Goal: Task Accomplishment & Management: Manage account settings

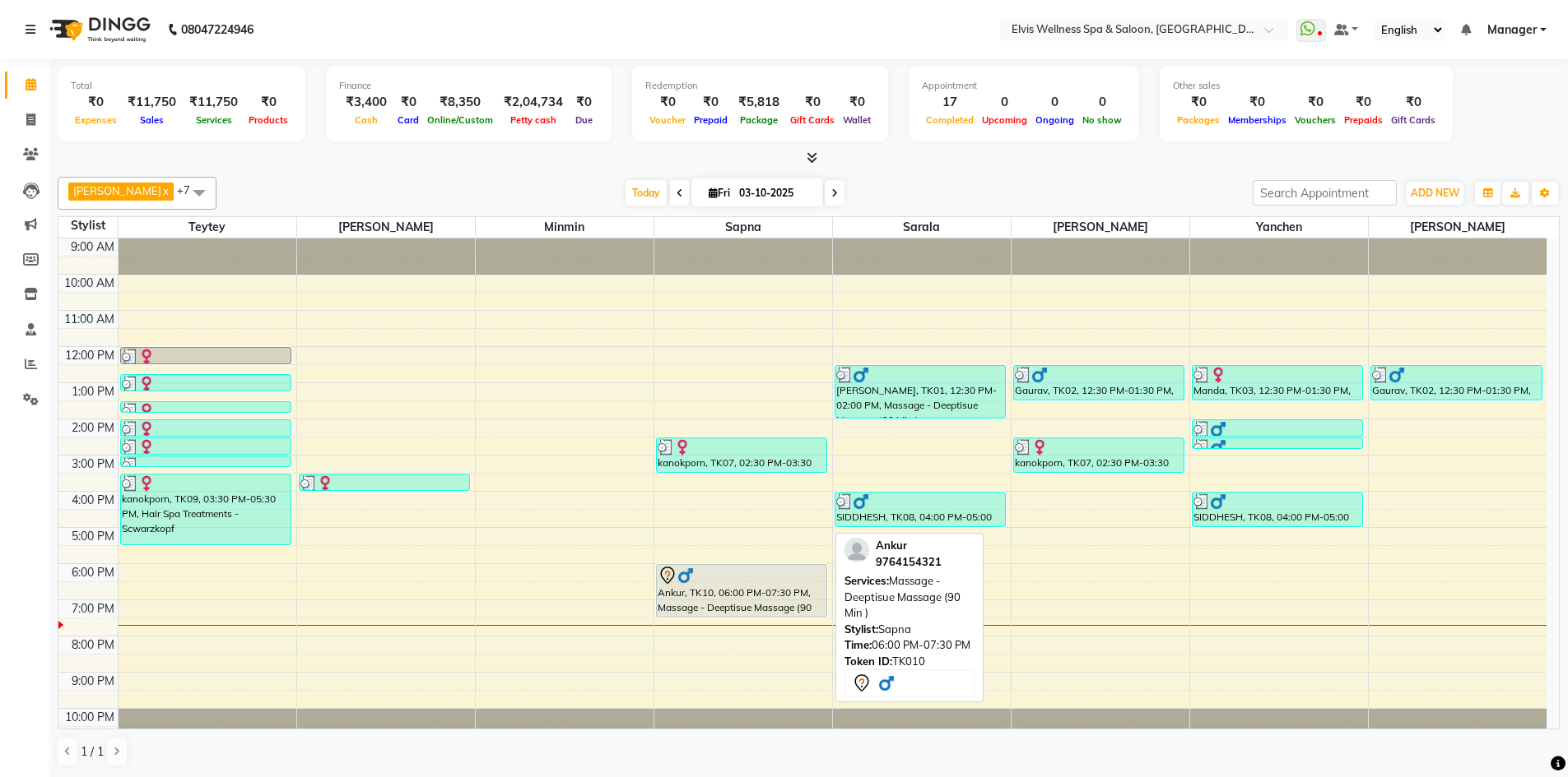
click at [706, 576] on div at bounding box center [741, 575] width 169 height 20
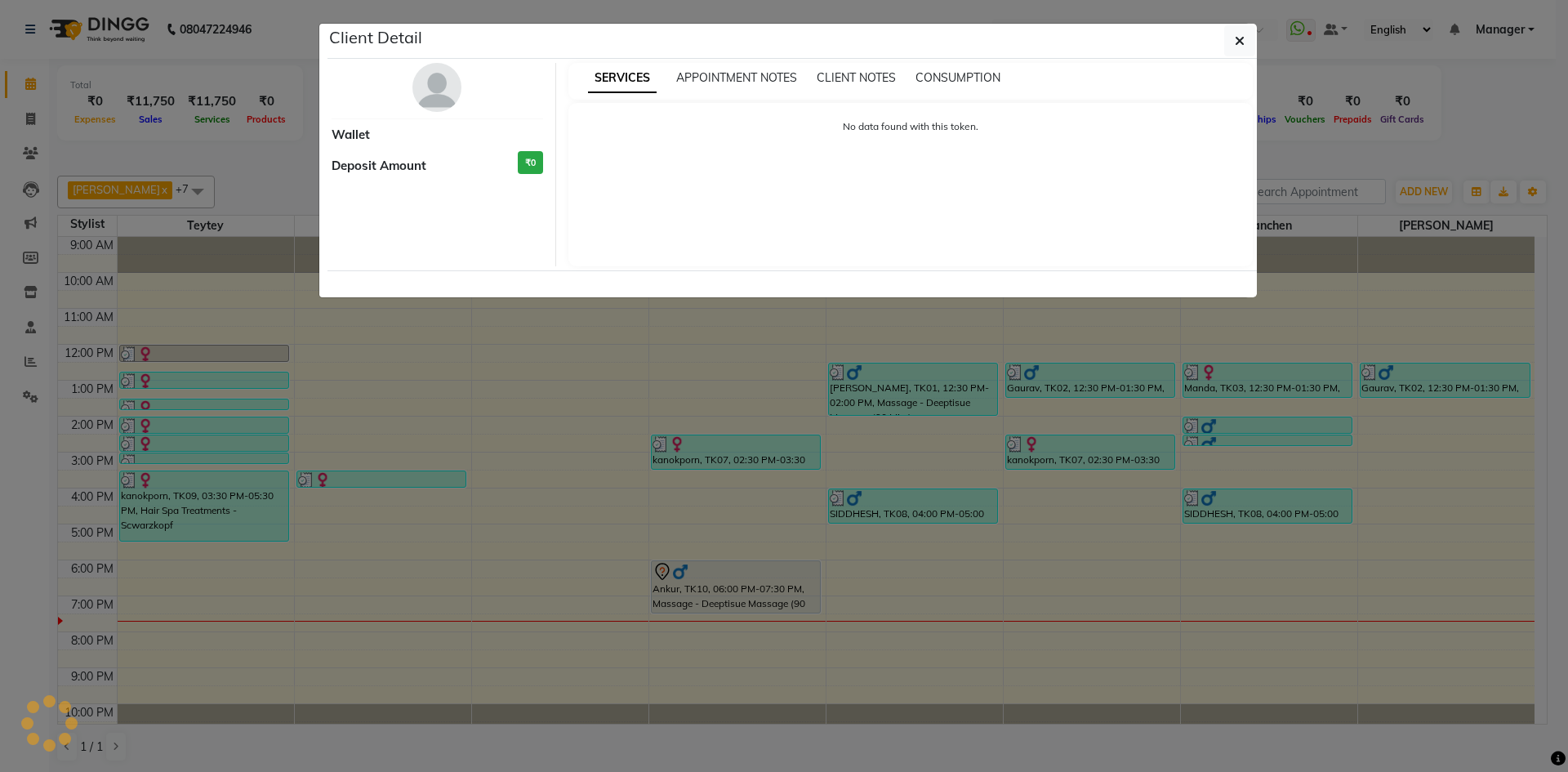
select select "7"
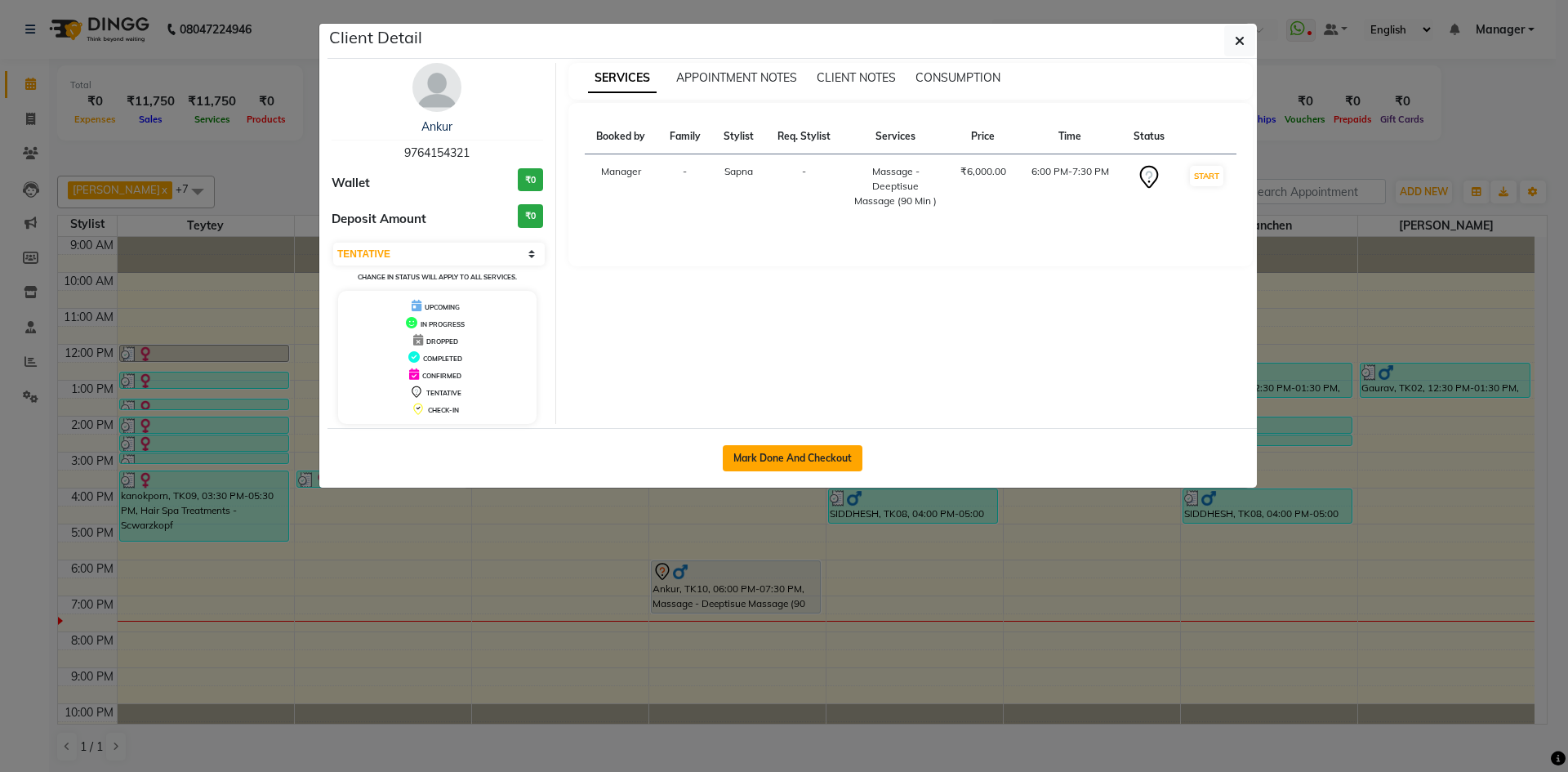
click at [801, 459] on button "Mark Done And Checkout" at bounding box center [792, 459] width 140 height 26
select select "service"
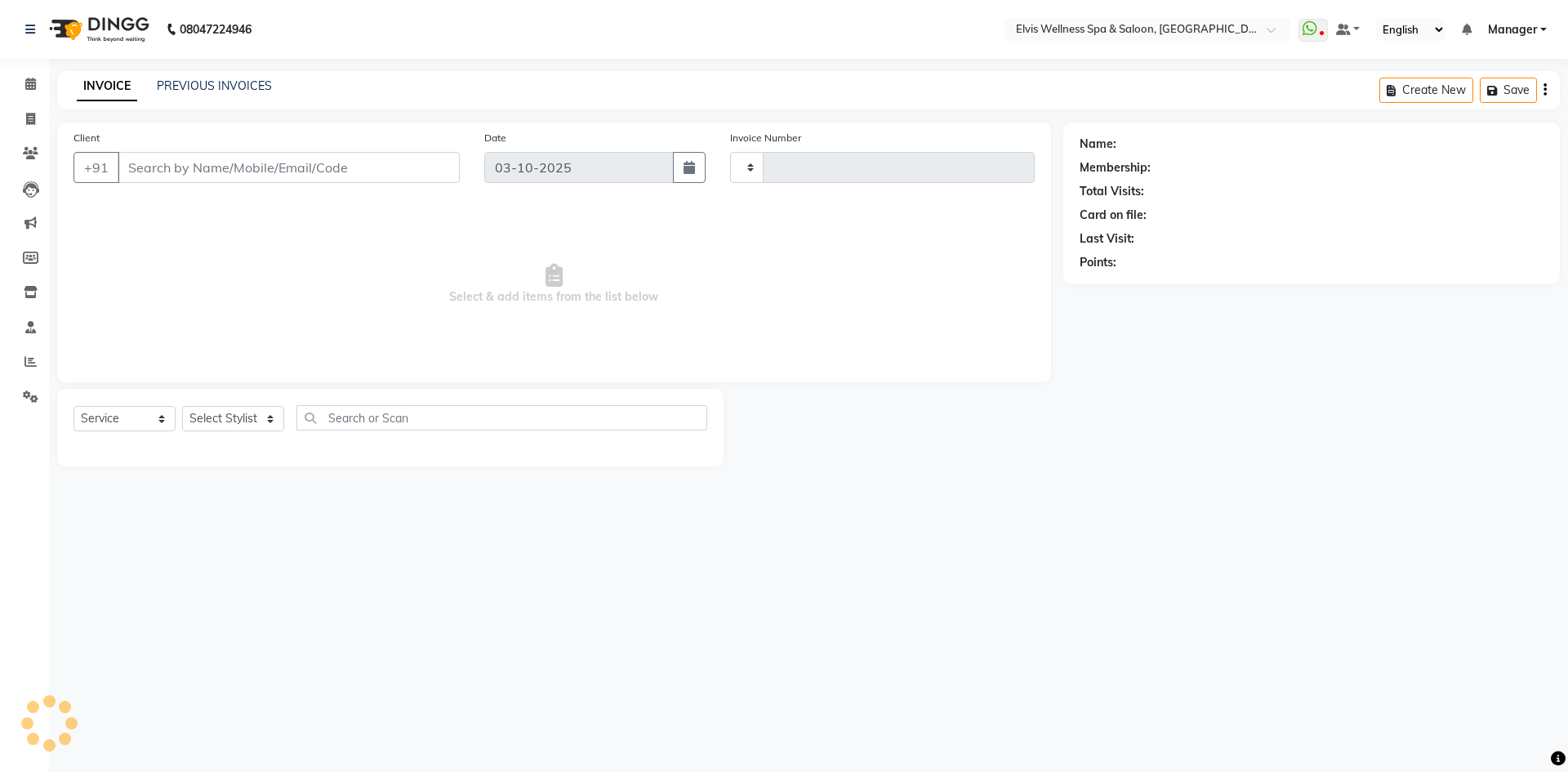
type input "1901"
select select "6269"
type input "9764154321"
select select "71682"
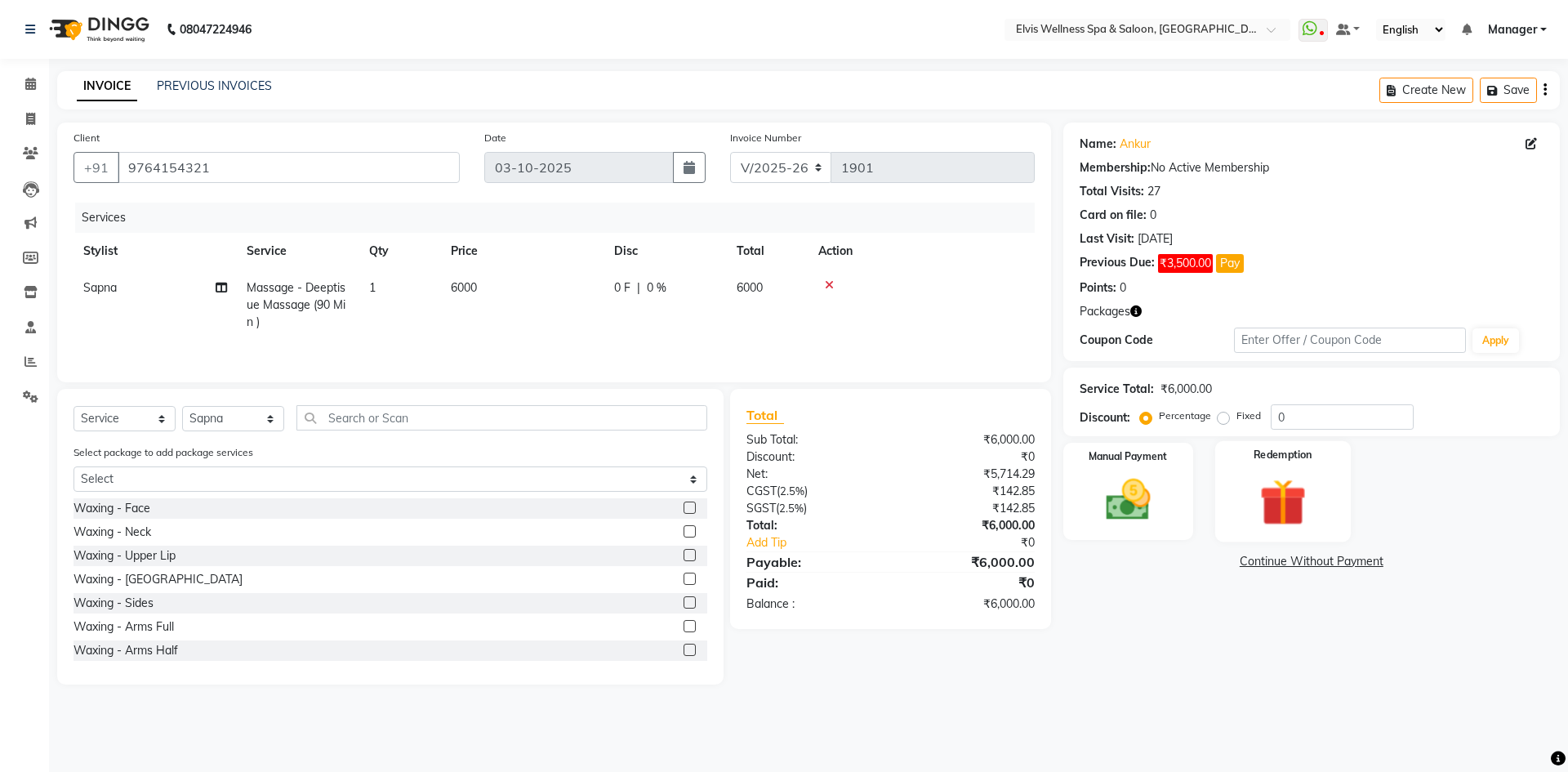
click at [1276, 484] on img at bounding box center [1282, 502] width 76 height 58
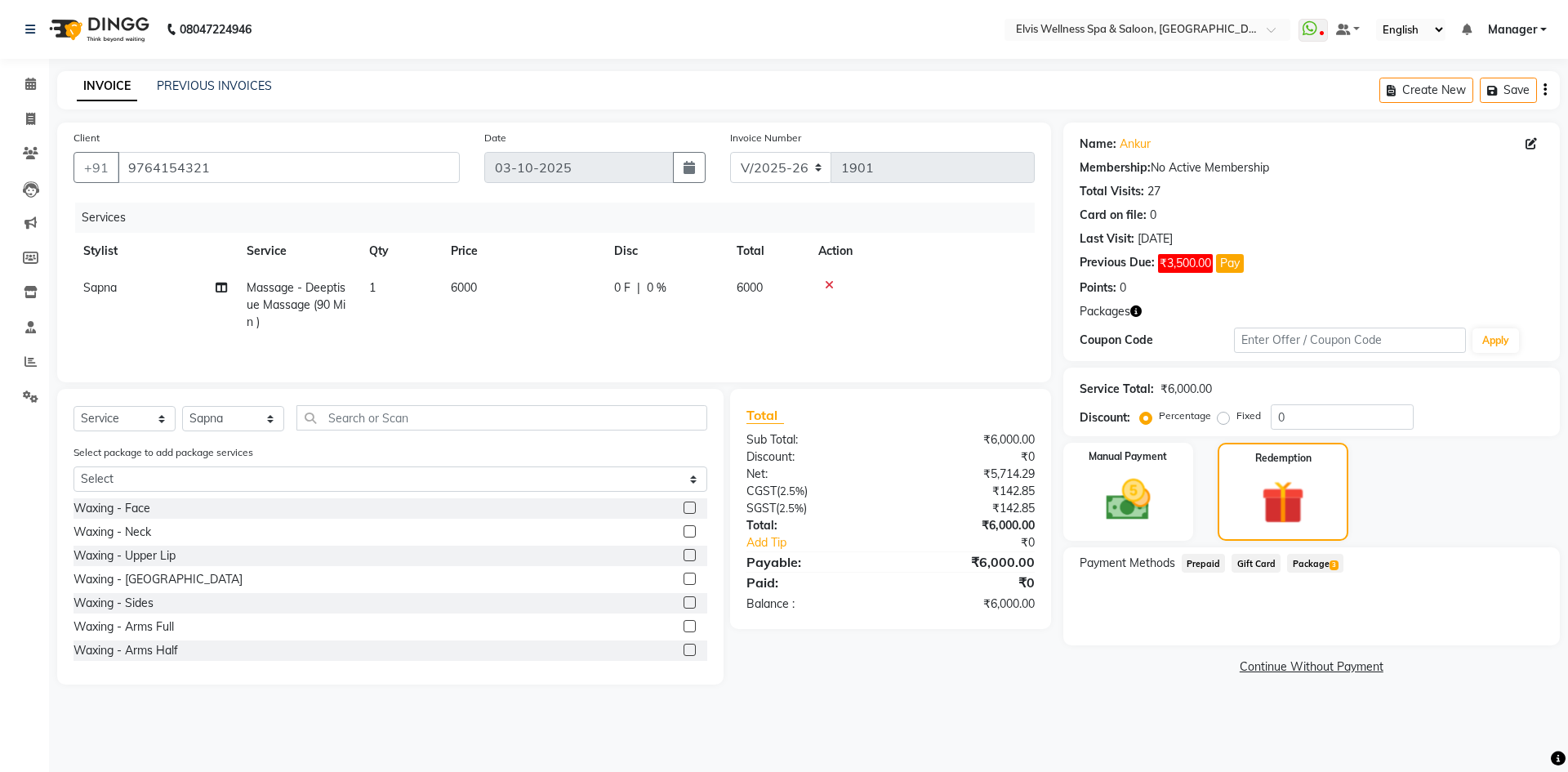
click at [1306, 560] on span "Package 3" at bounding box center [1315, 563] width 56 height 18
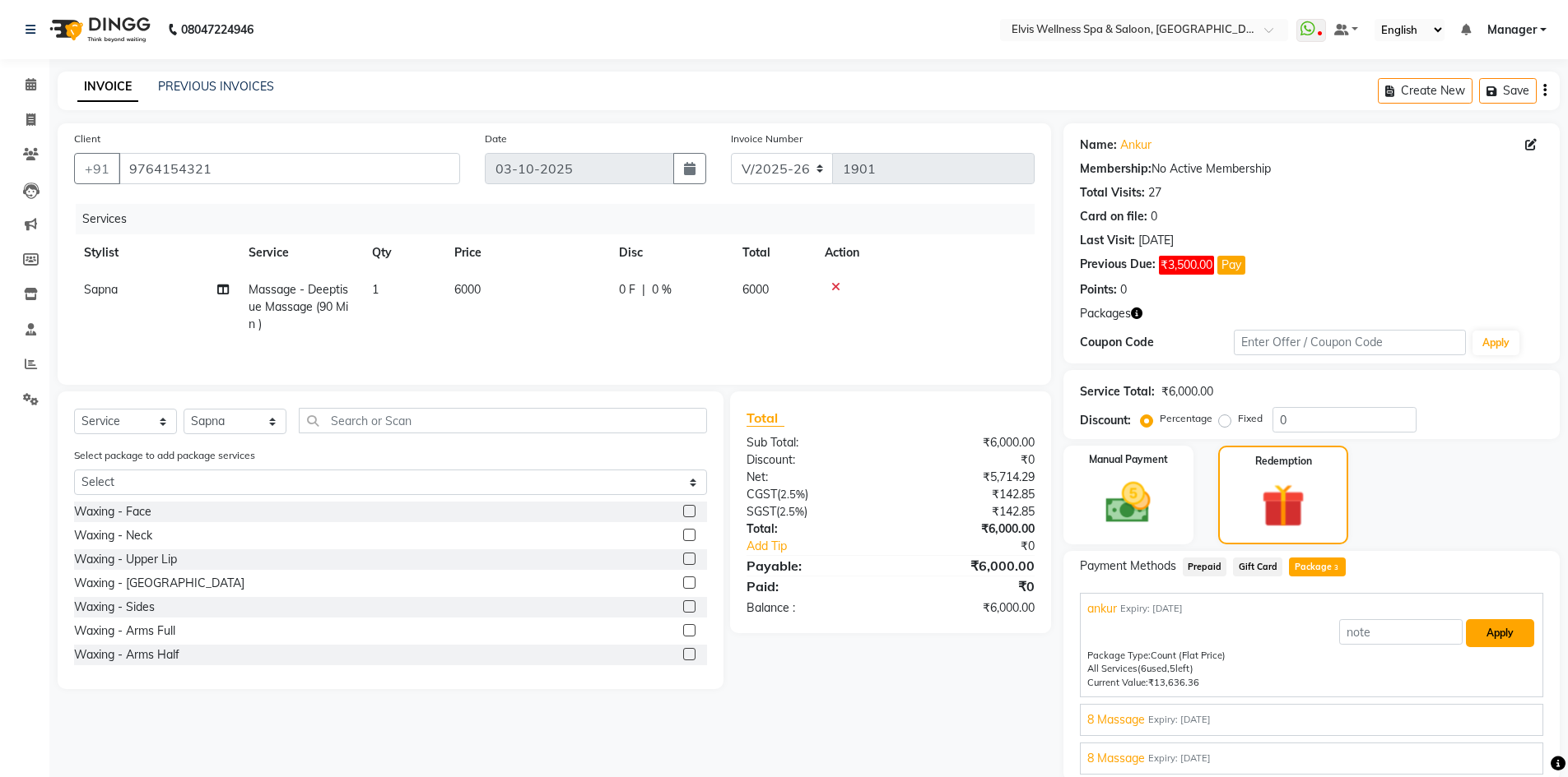
click at [1512, 629] on button "Apply" at bounding box center [1499, 633] width 68 height 28
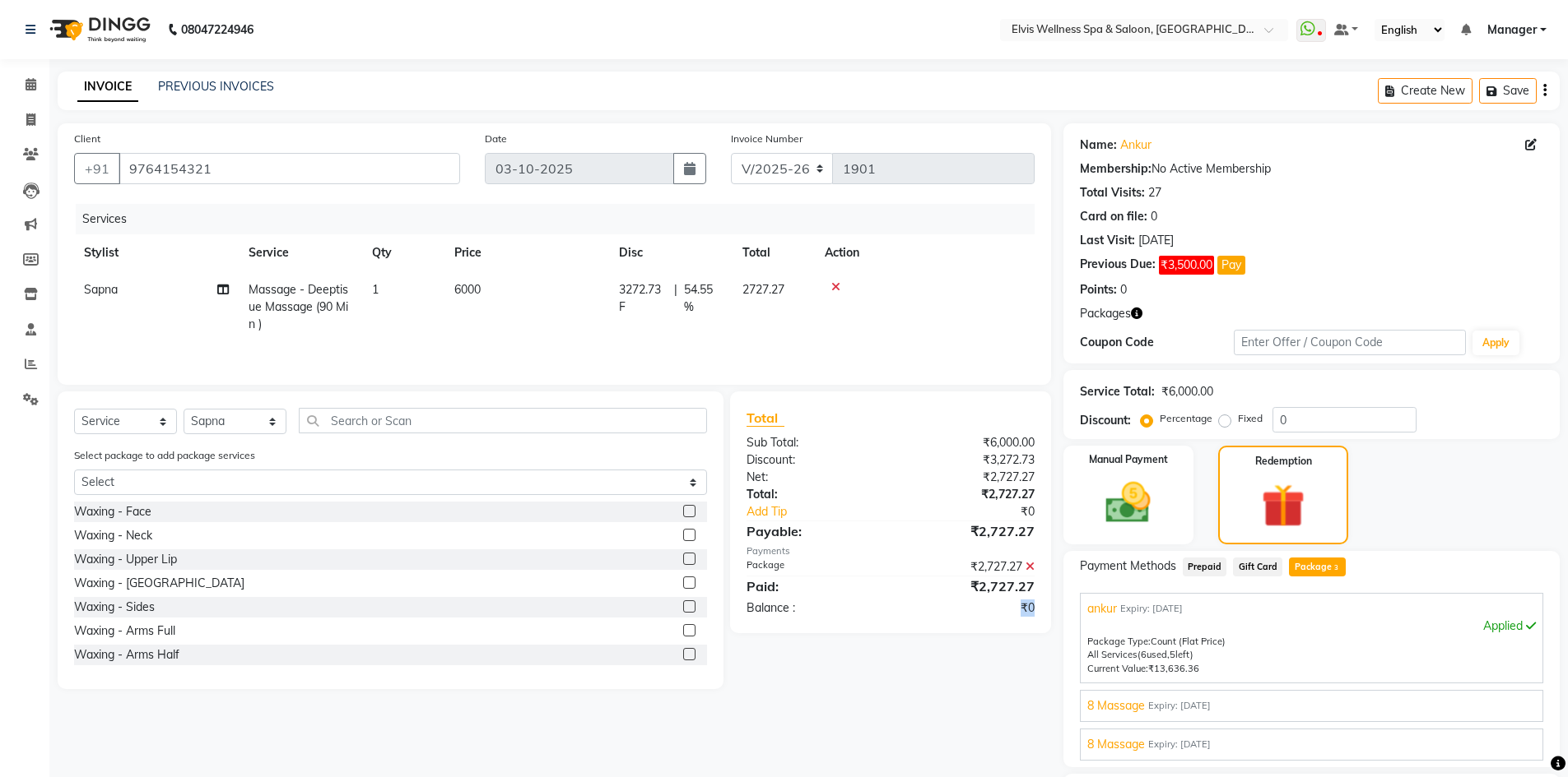
drag, startPoint x: 1009, startPoint y: 660, endPoint x: 1002, endPoint y: 638, distance: 23.1
click at [1002, 638] on div "Client +91 9764154321 Date 03-10-2025 Invoice Number V/2025 V/2025-26 1901 Serv…" at bounding box center [554, 509] width 1018 height 770
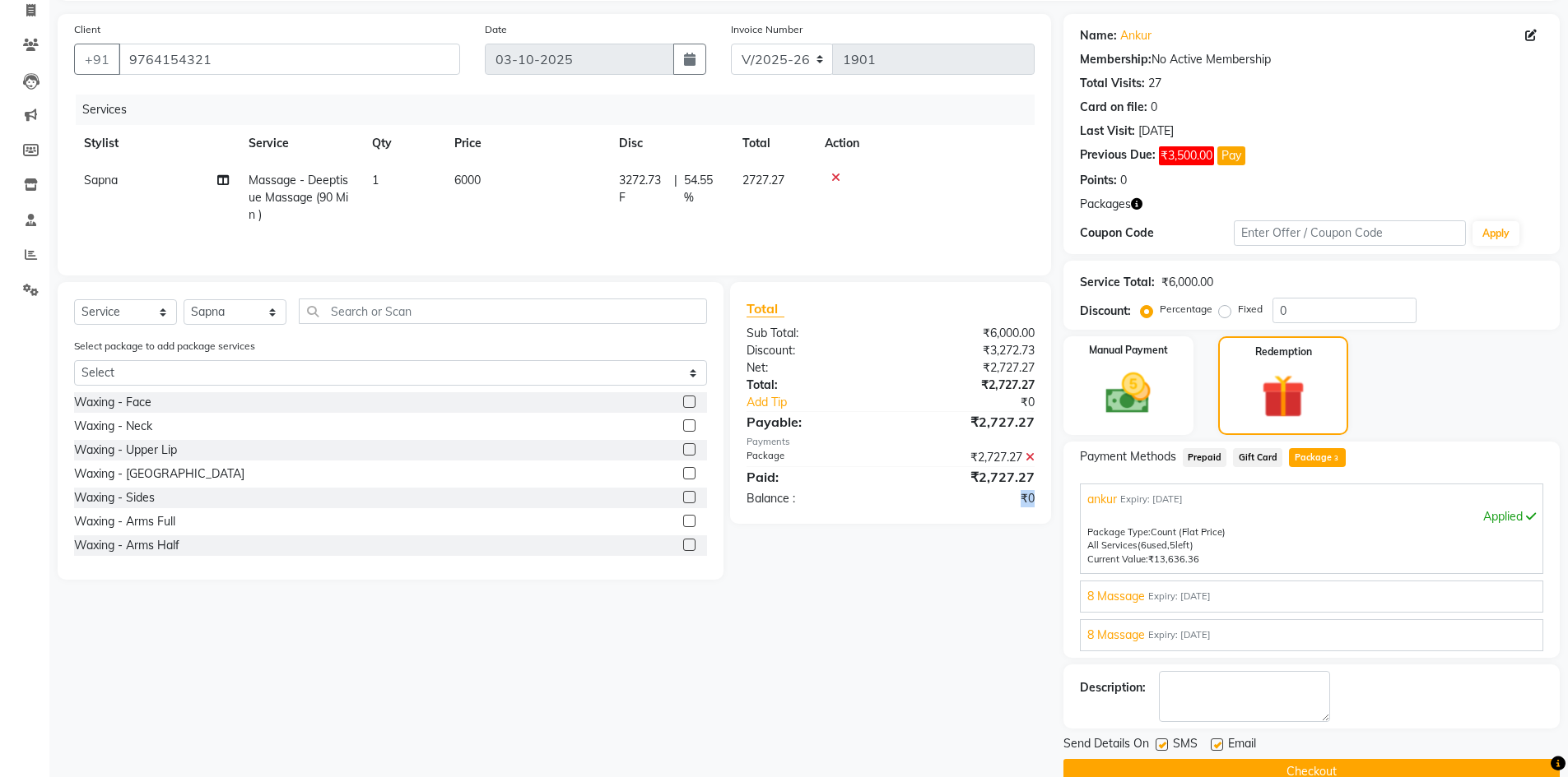
scroll to position [141, 0]
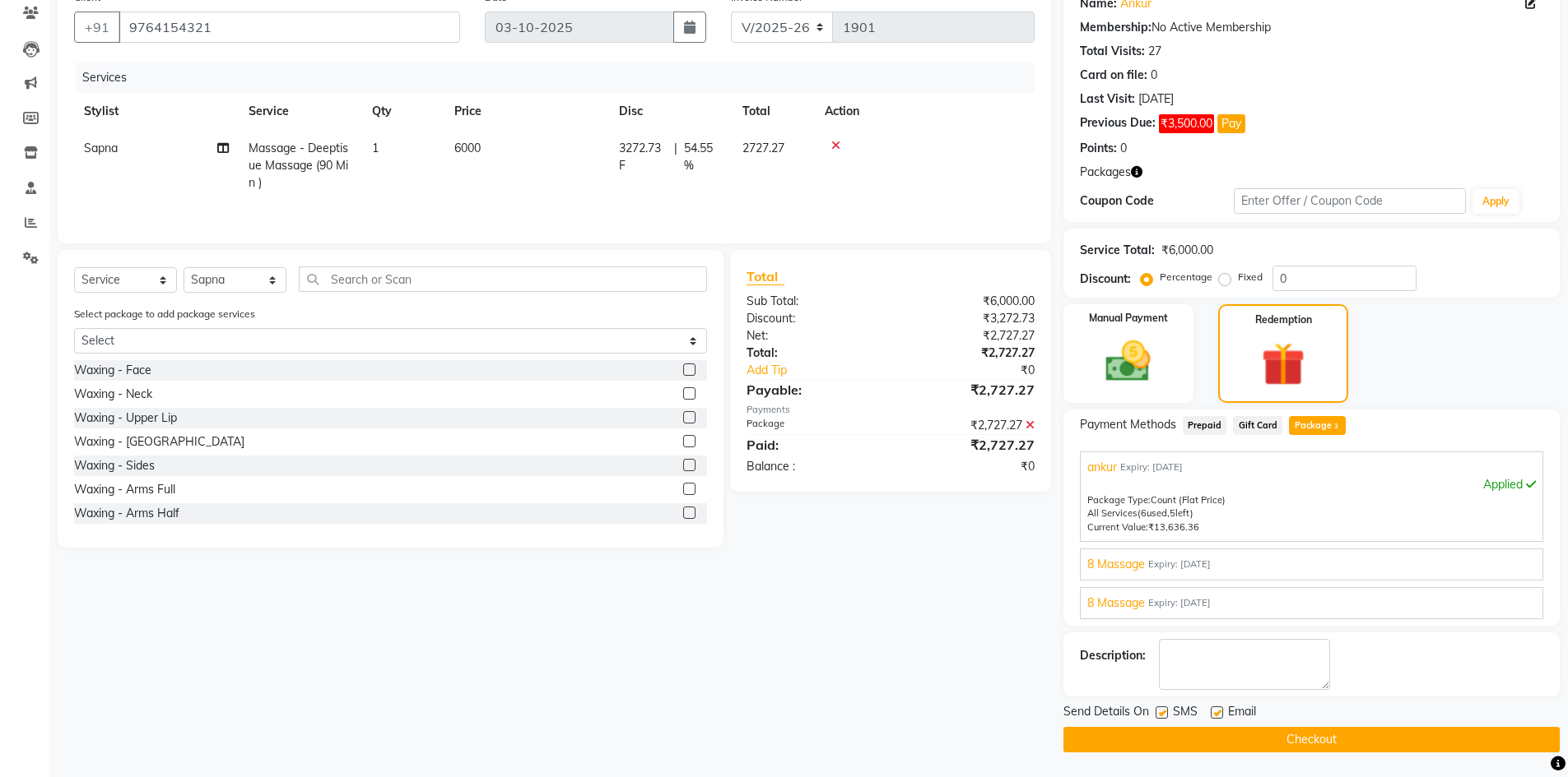
click at [1163, 712] on label at bounding box center [1161, 712] width 12 height 12
click at [1163, 712] on input "checkbox" at bounding box center [1160, 713] width 10 height 10
checkbox input "false"
click at [1185, 739] on button "Checkout" at bounding box center [1311, 739] width 496 height 25
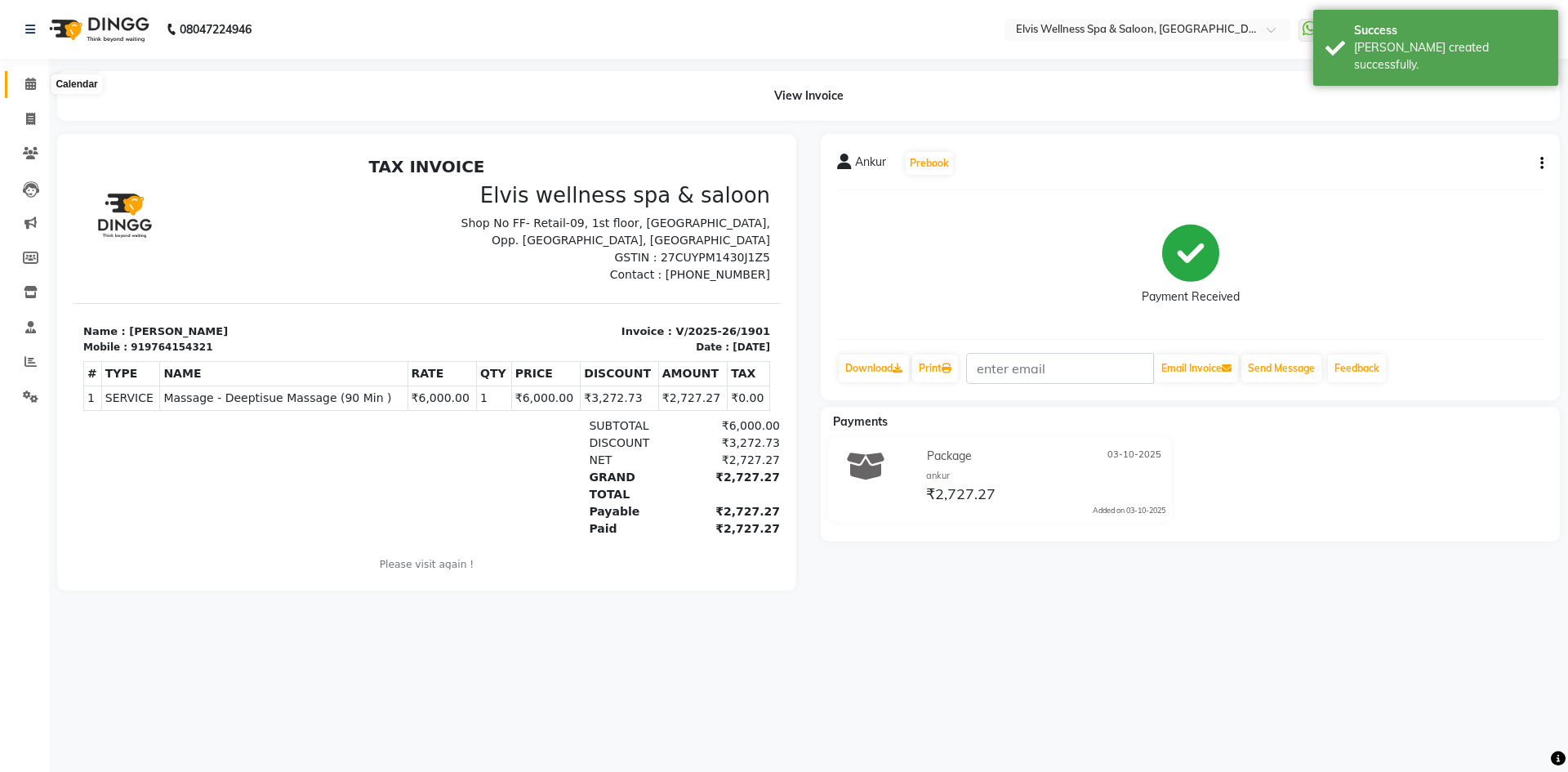
click at [35, 83] on icon at bounding box center [30, 83] width 10 height 12
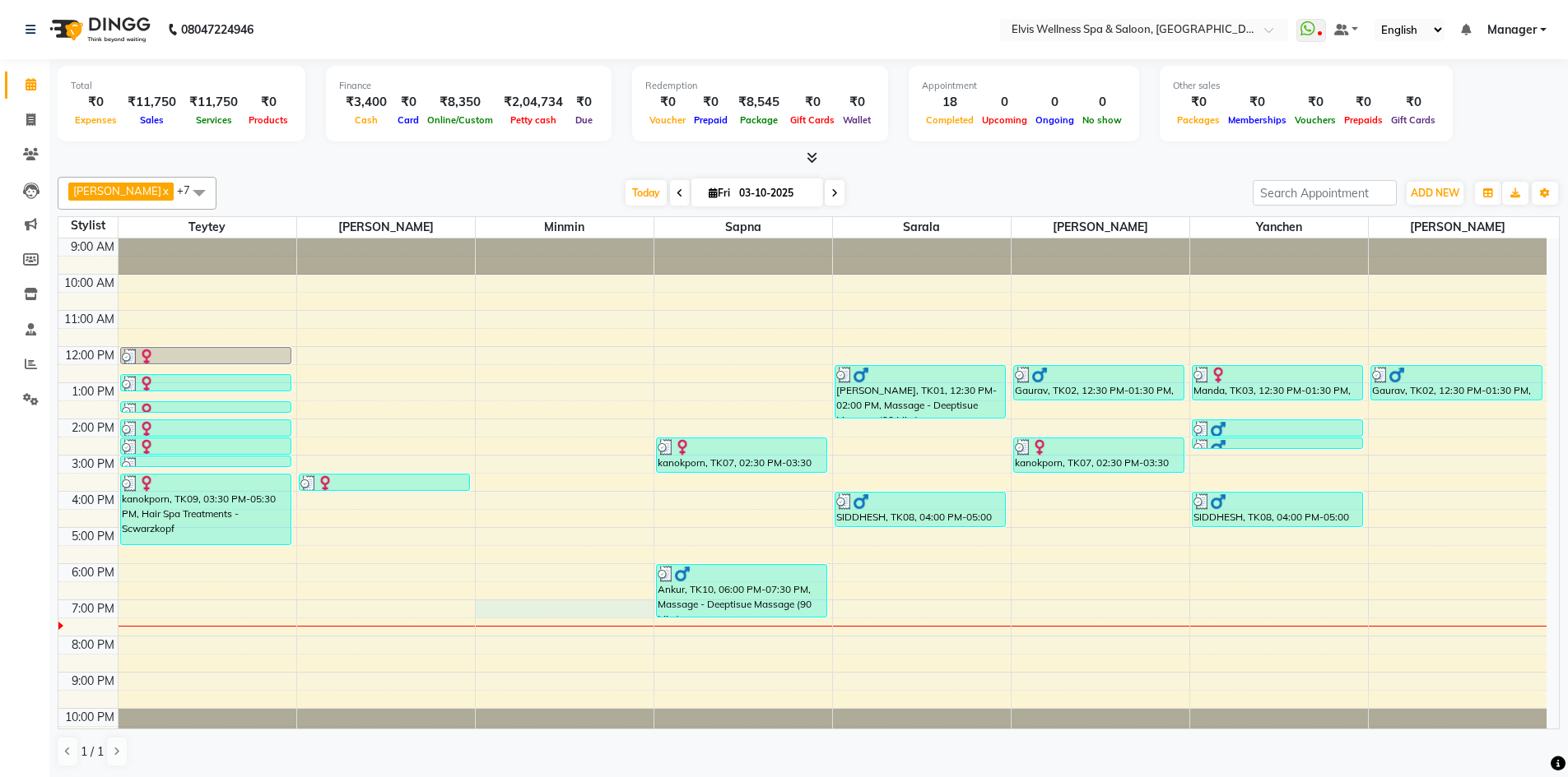
click at [506, 611] on div "9:00 AM 10:00 AM 11:00 AM 12:00 PM 1:00 PM 2:00 PM 3:00 PM 4:00 PM 5:00 PM 6:00…" at bounding box center [803, 490] width 1488 height 505
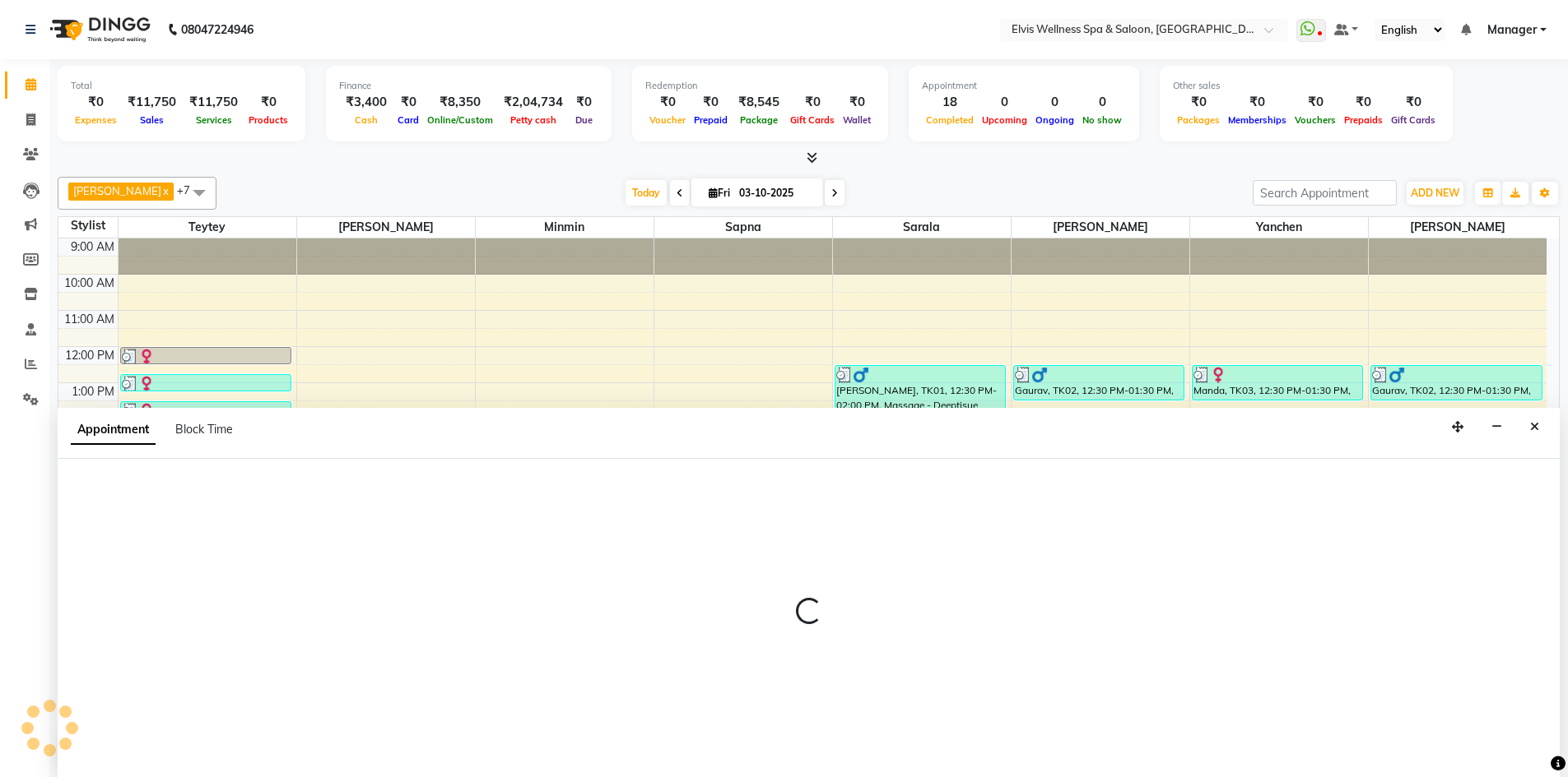
scroll to position [1, 0]
select select "46461"
select select "1140"
select select "tentative"
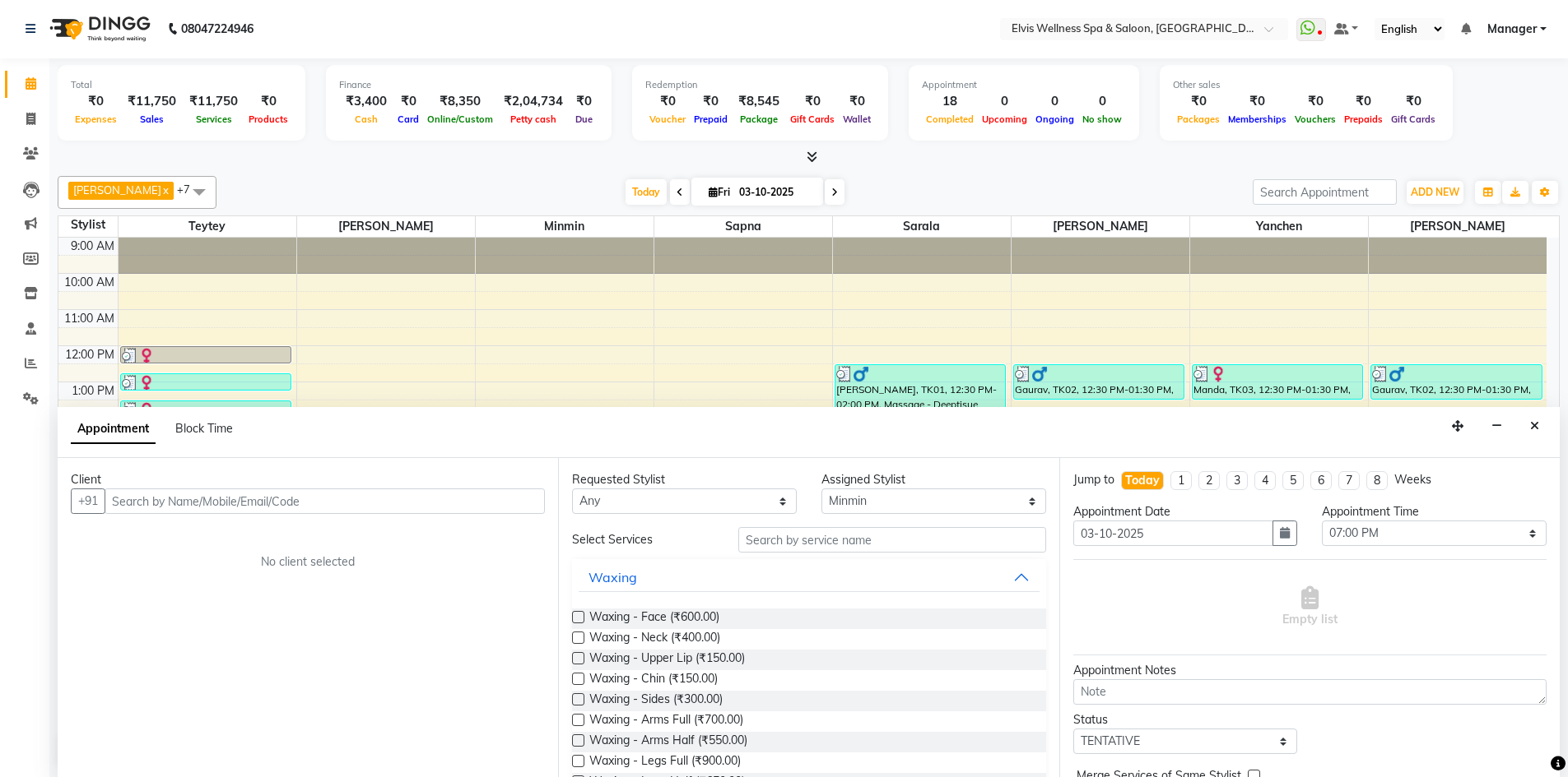
click at [204, 510] on input "text" at bounding box center [324, 501] width 440 height 25
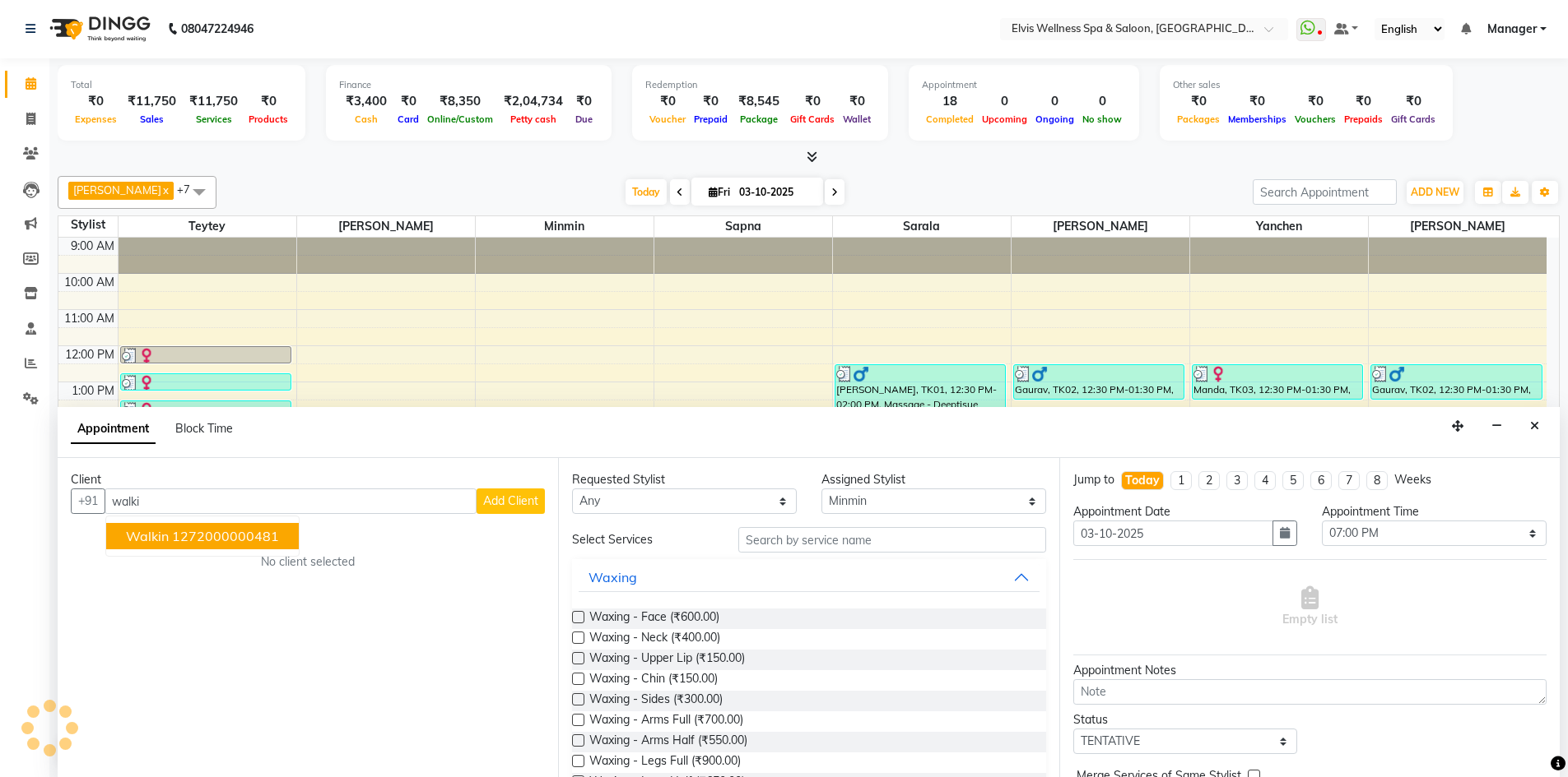
click at [242, 535] on ngb-highlight "1272000000481" at bounding box center [225, 536] width 107 height 17
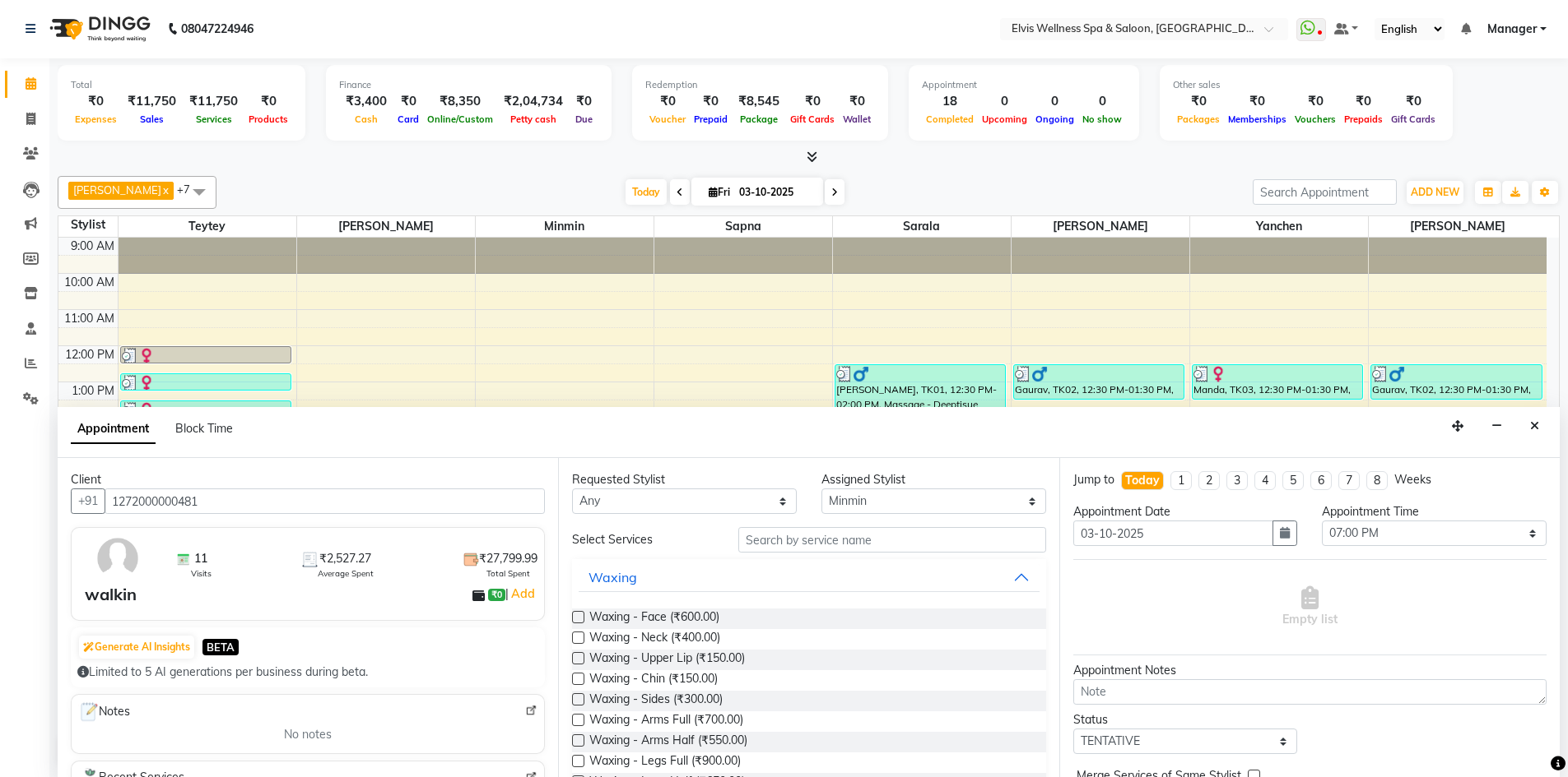
type input "1272000000481"
click at [773, 545] on input "text" at bounding box center [892, 539] width 308 height 25
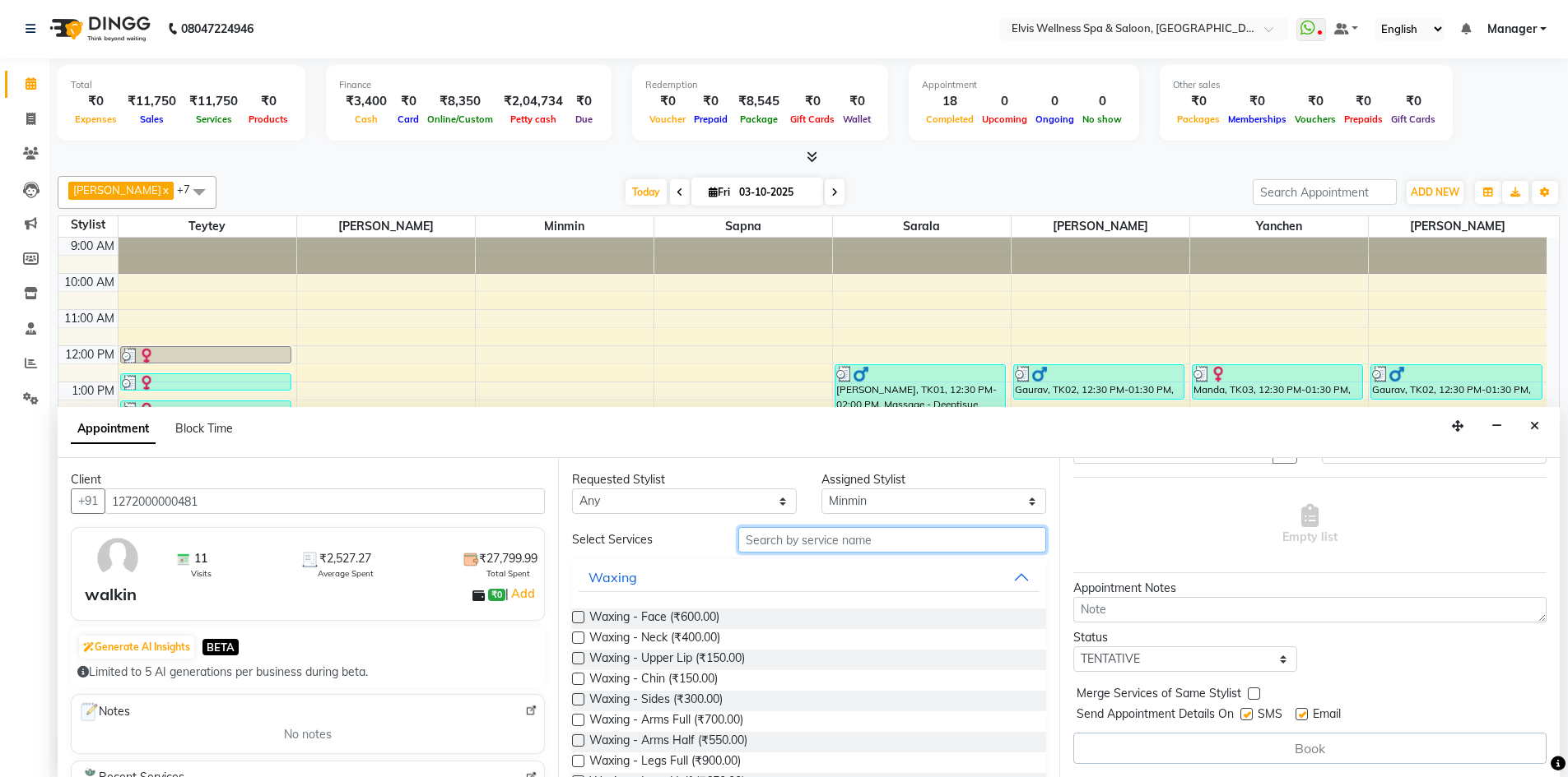
scroll to position [42, 0]
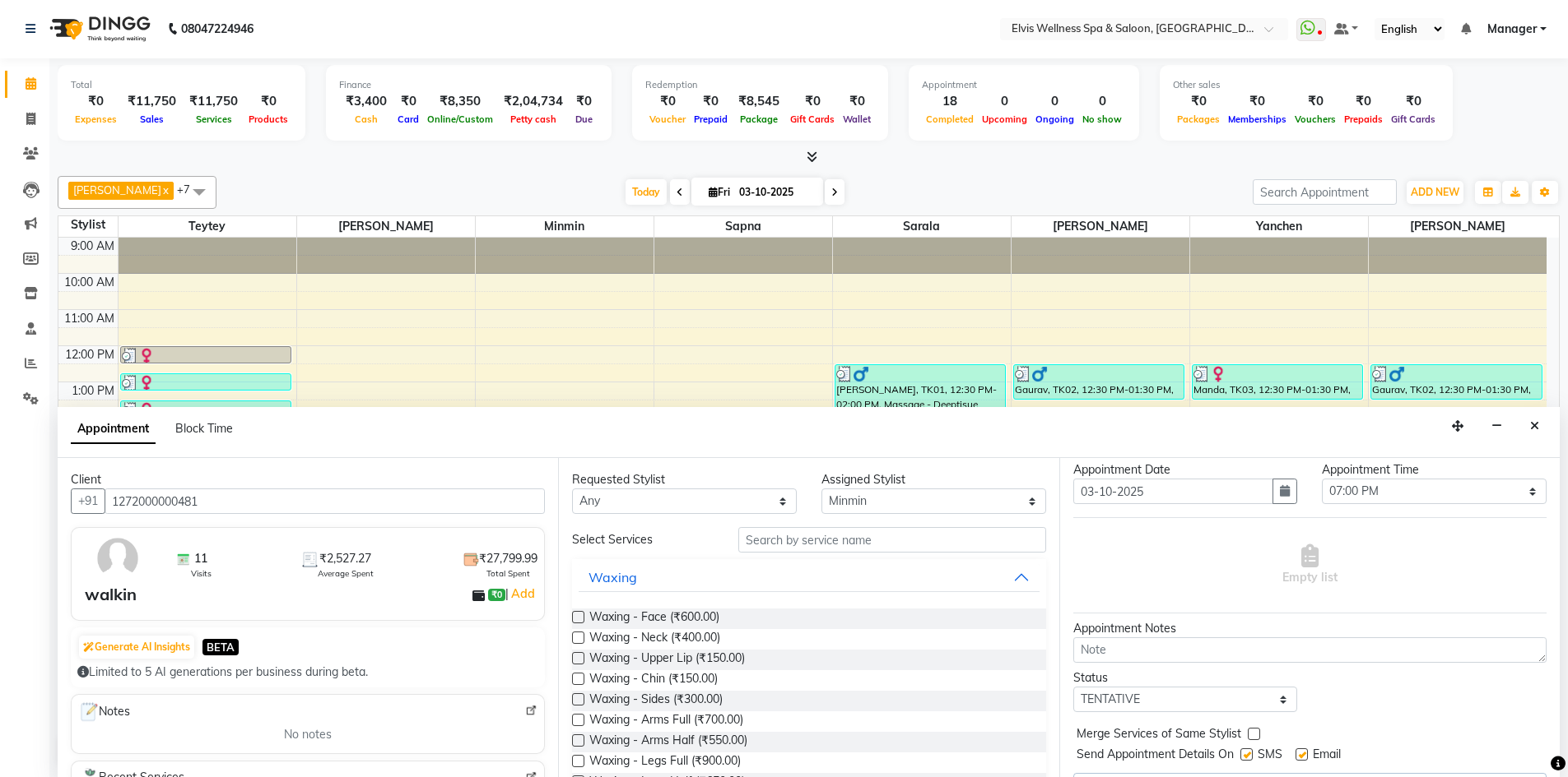
click at [1249, 753] on label at bounding box center [1246, 754] width 12 height 12
click at [1249, 753] on input "checkbox" at bounding box center [1245, 756] width 10 height 10
checkbox input "false"
click at [789, 549] on input "text" at bounding box center [892, 539] width 308 height 25
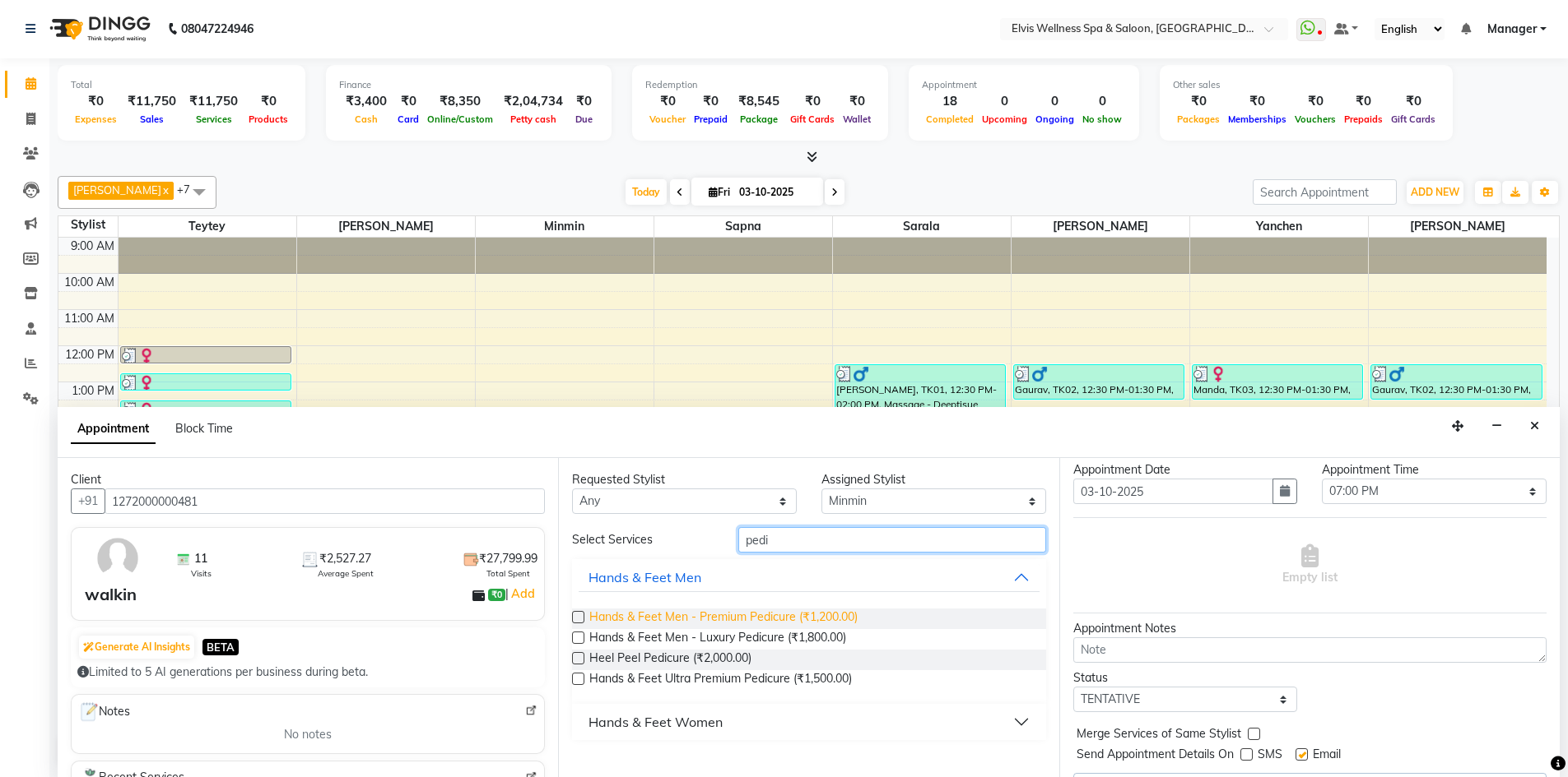
type input "pedi"
click at [843, 618] on span "Hands & Feet Men - Premium Pedicure (₹1,200.00)" at bounding box center [723, 619] width 268 height 20
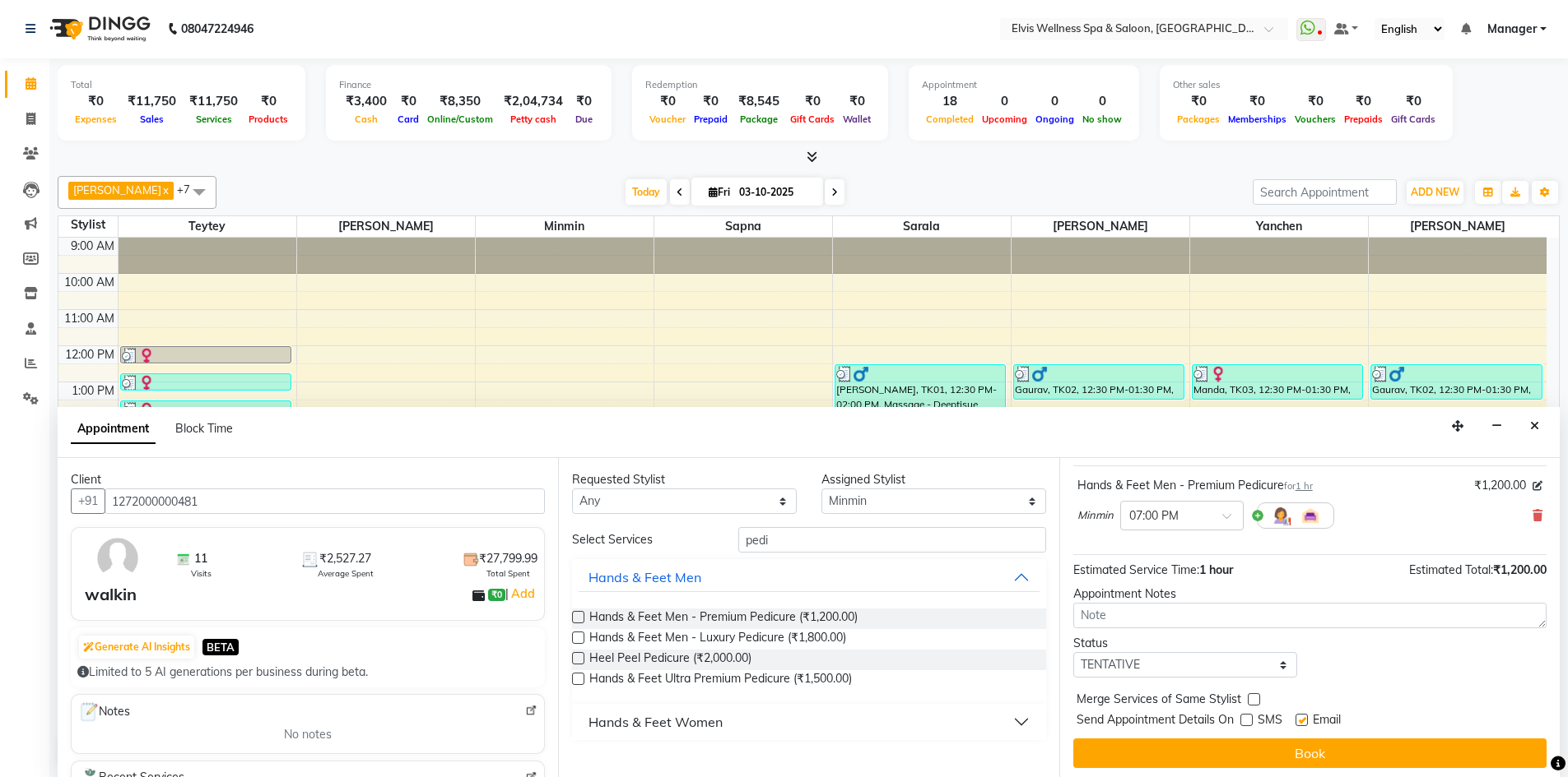
scroll to position [98, 0]
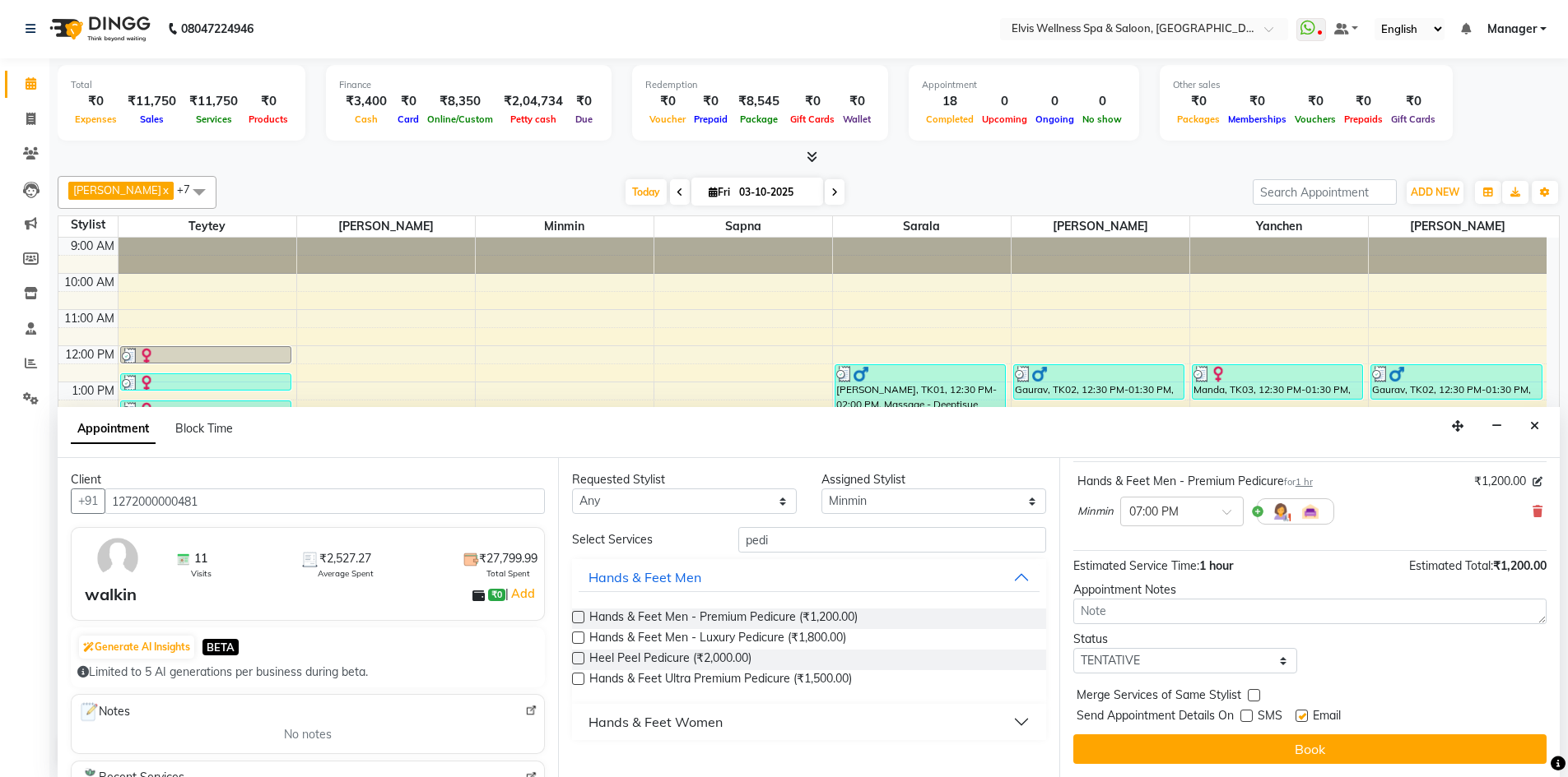
click at [878, 619] on div "Hands & Feet Men - Premium Pedicure (₹1,200.00)" at bounding box center [808, 619] width 473 height 20
click at [576, 617] on label at bounding box center [577, 617] width 12 height 12
click at [576, 617] on input "checkbox" at bounding box center [576, 618] width 10 height 10
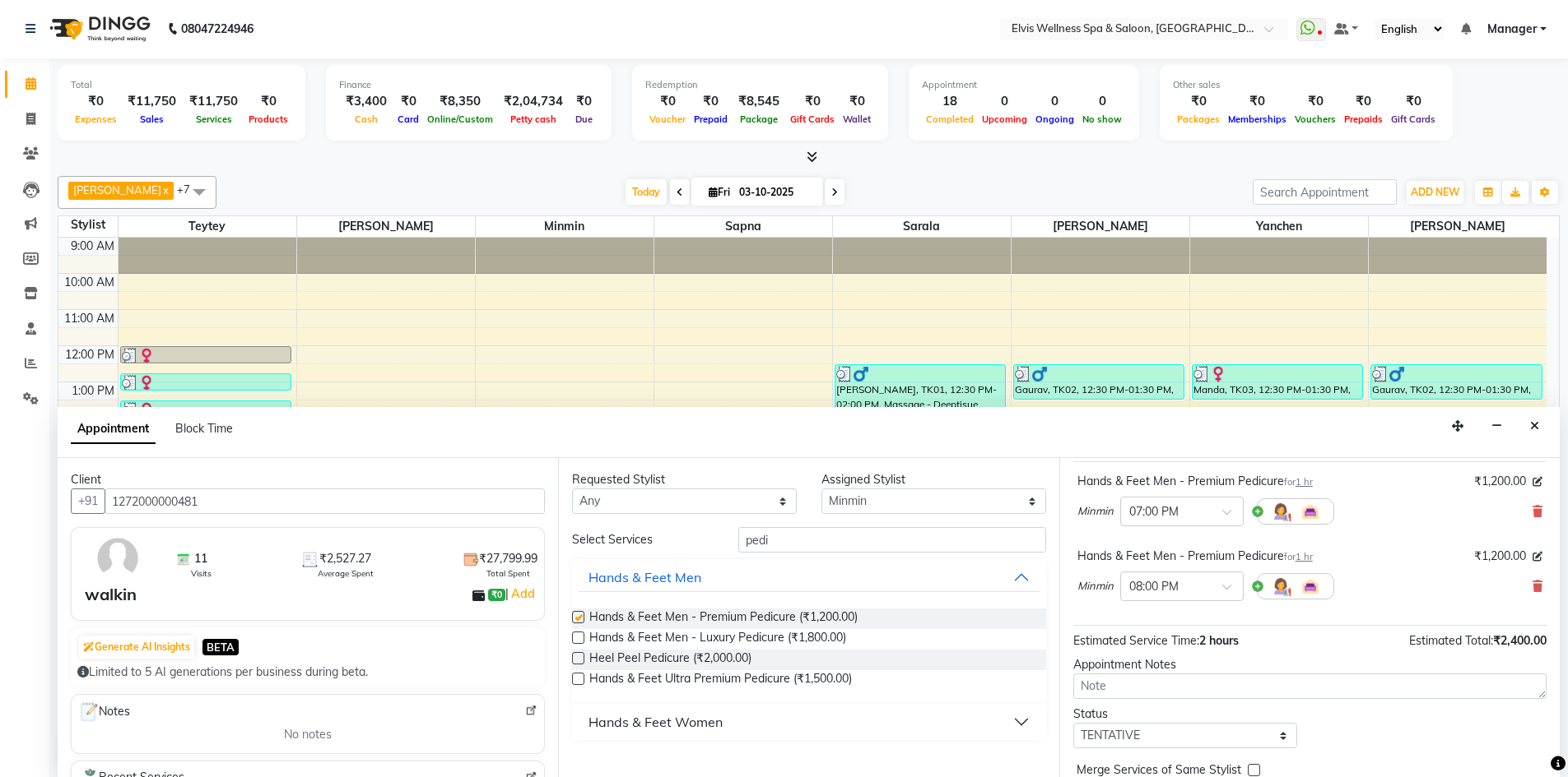
checkbox input "false"
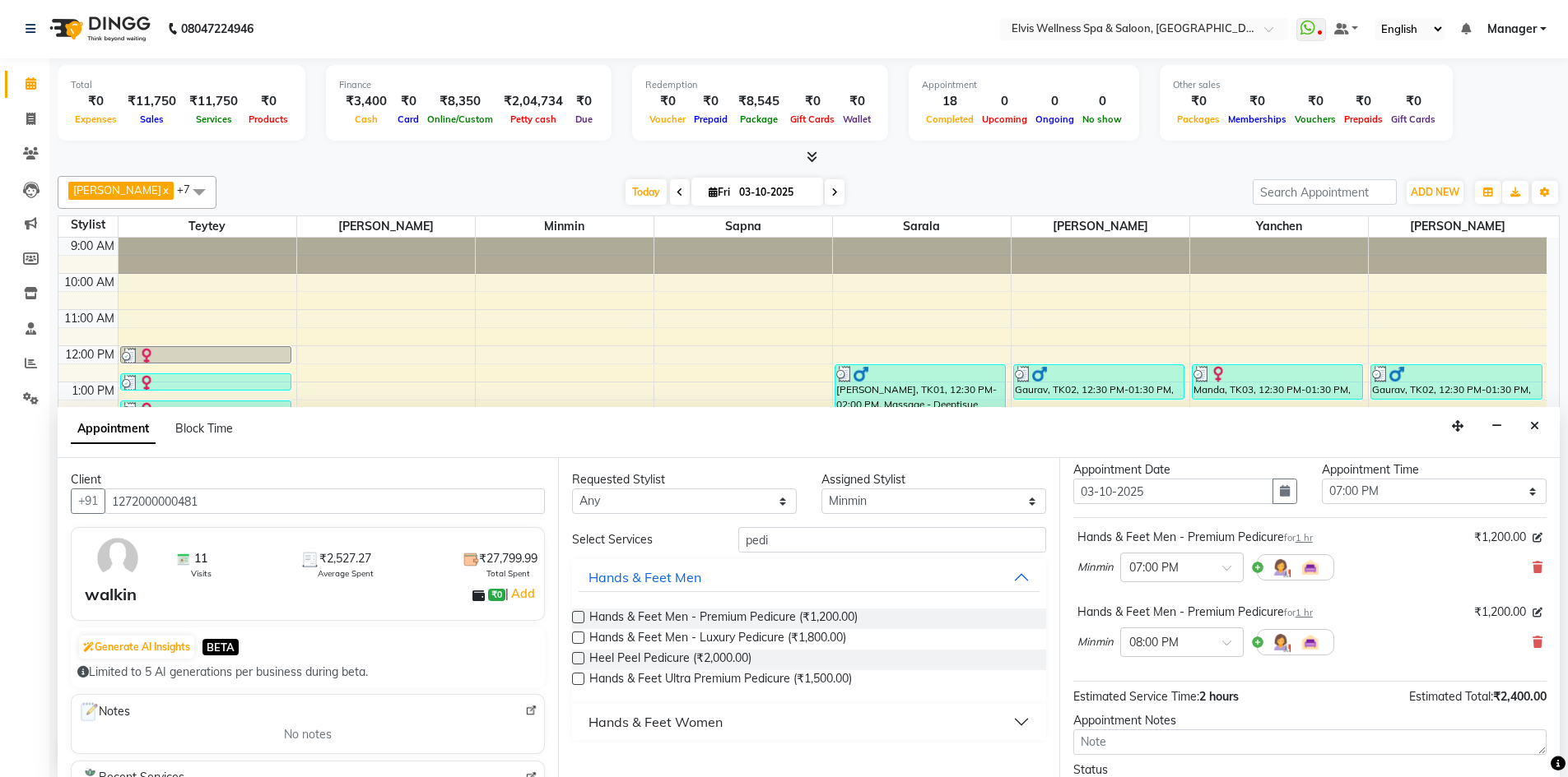
scroll to position [0, 0]
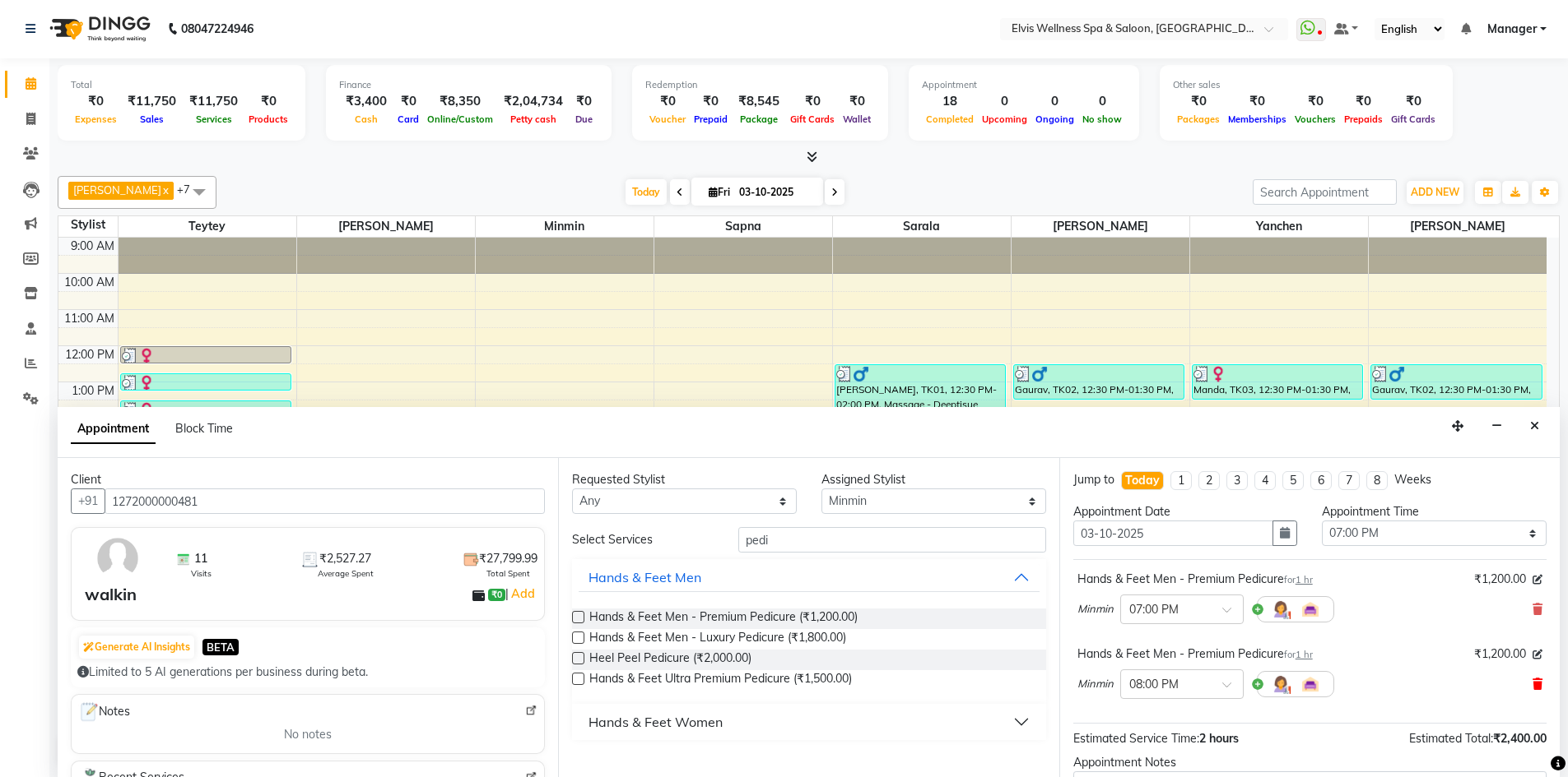
click at [1533, 687] on icon at bounding box center [1537, 684] width 10 height 11
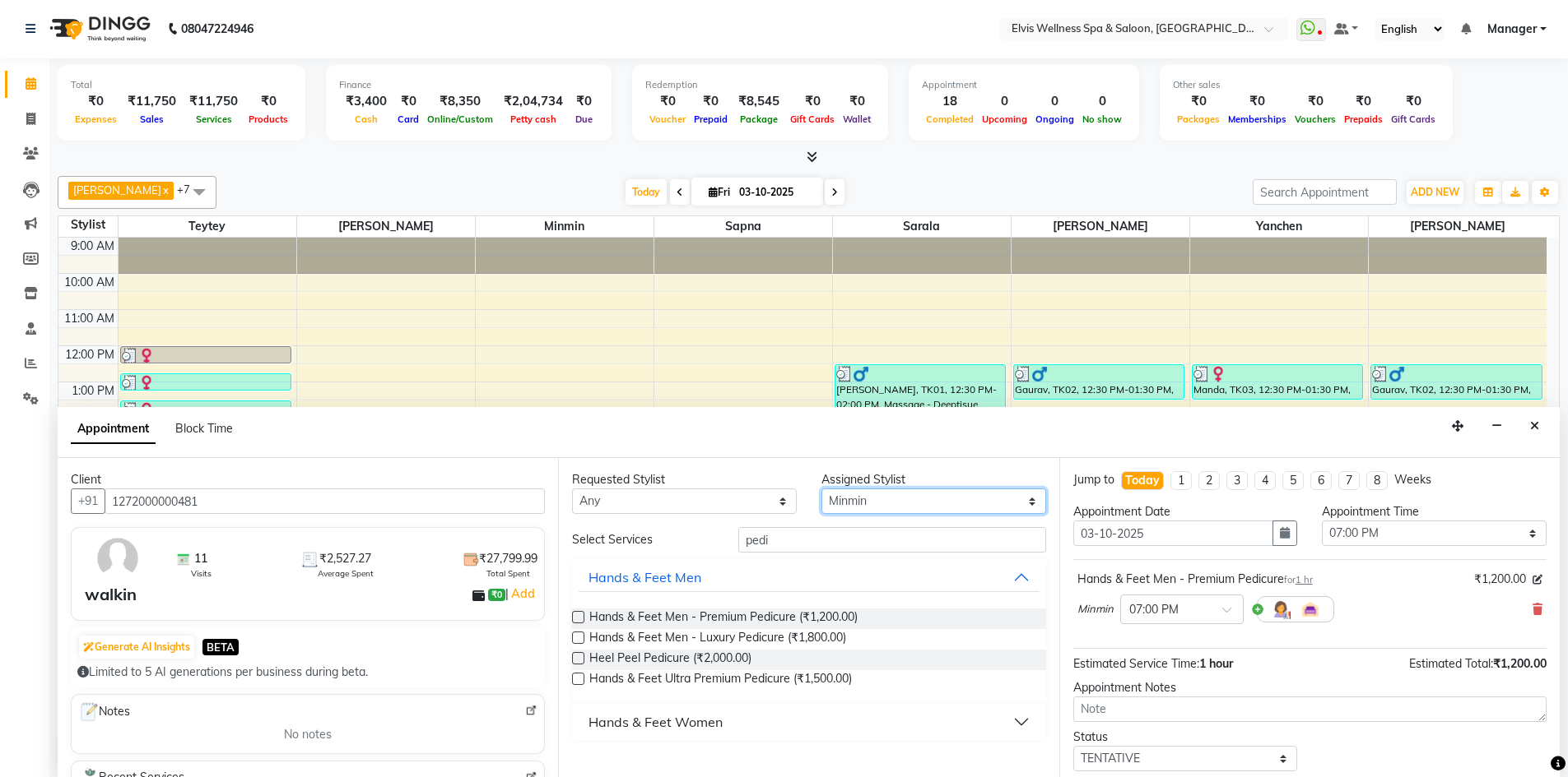
click at [861, 505] on select "Select KP Staff Minmin Nora Rushikesh Sapna Sarala SUMITRA Teytey Yanchen" at bounding box center [933, 501] width 224 height 25
select select "46562"
click at [821, 489] on select "Select KP Staff Minmin Nora Rushikesh Sapna Sarala SUMITRA Teytey Yanchen" at bounding box center [933, 501] width 224 height 25
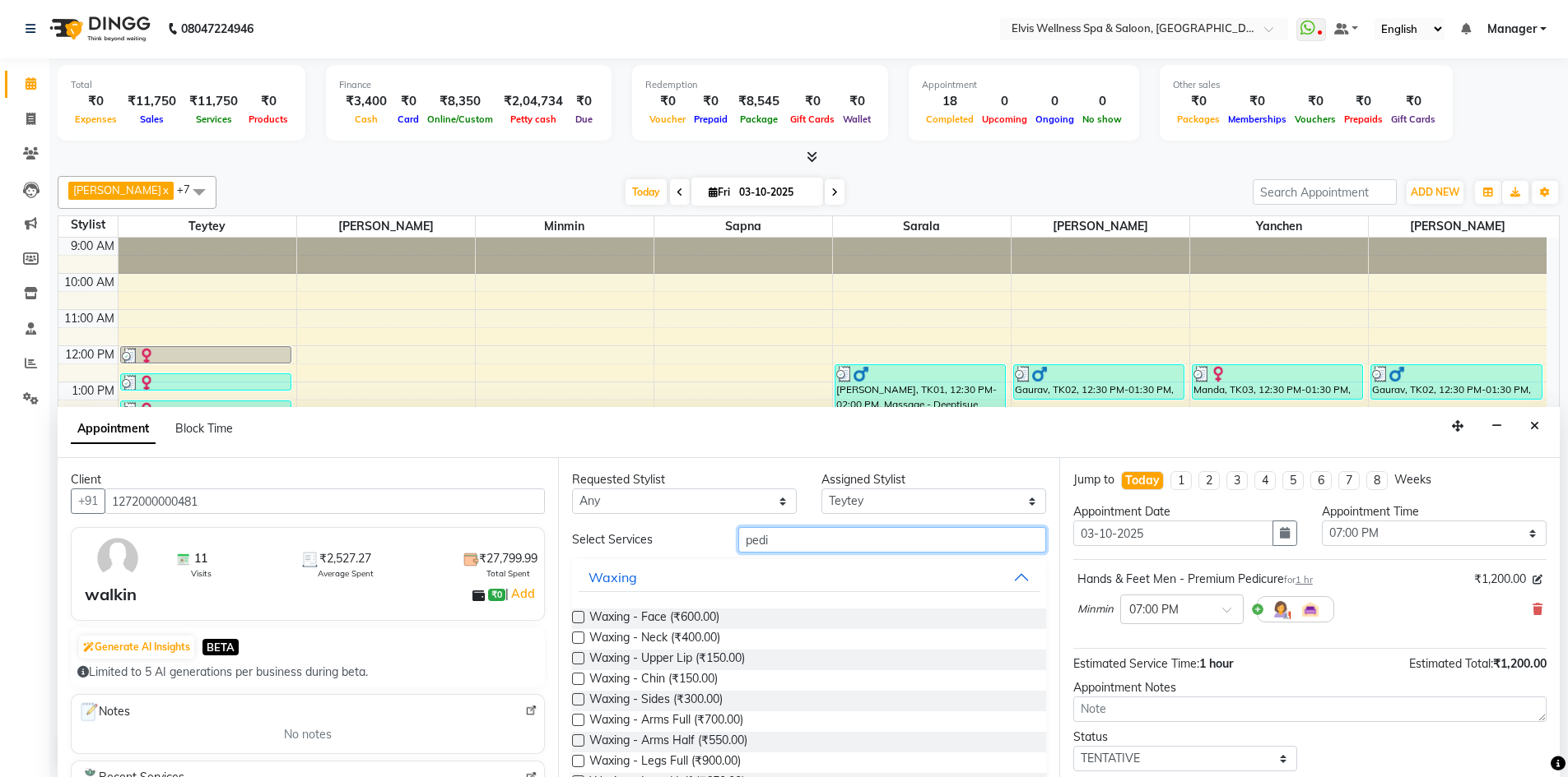
click at [782, 541] on input "pedi" at bounding box center [892, 539] width 308 height 25
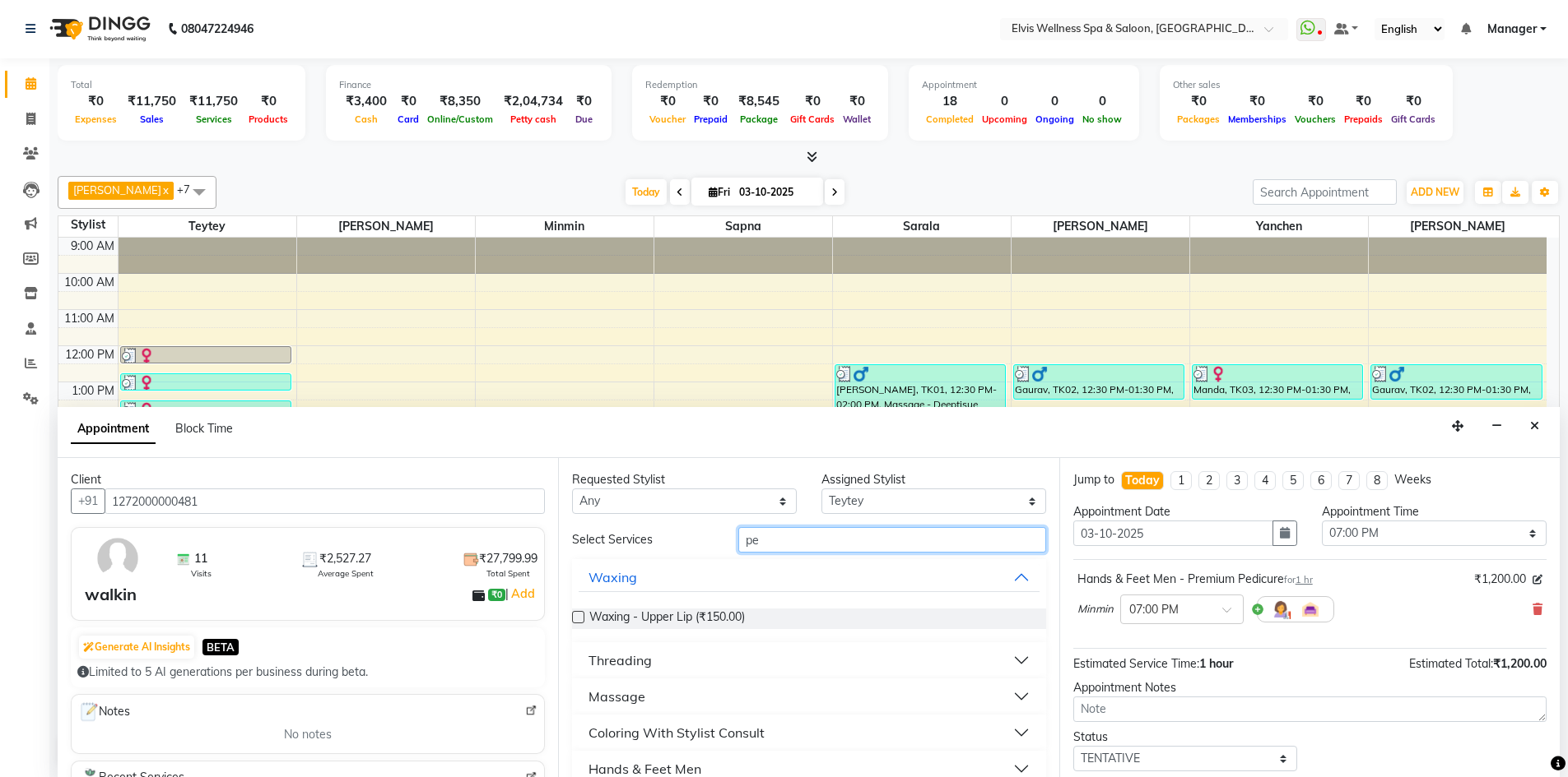
type input "p"
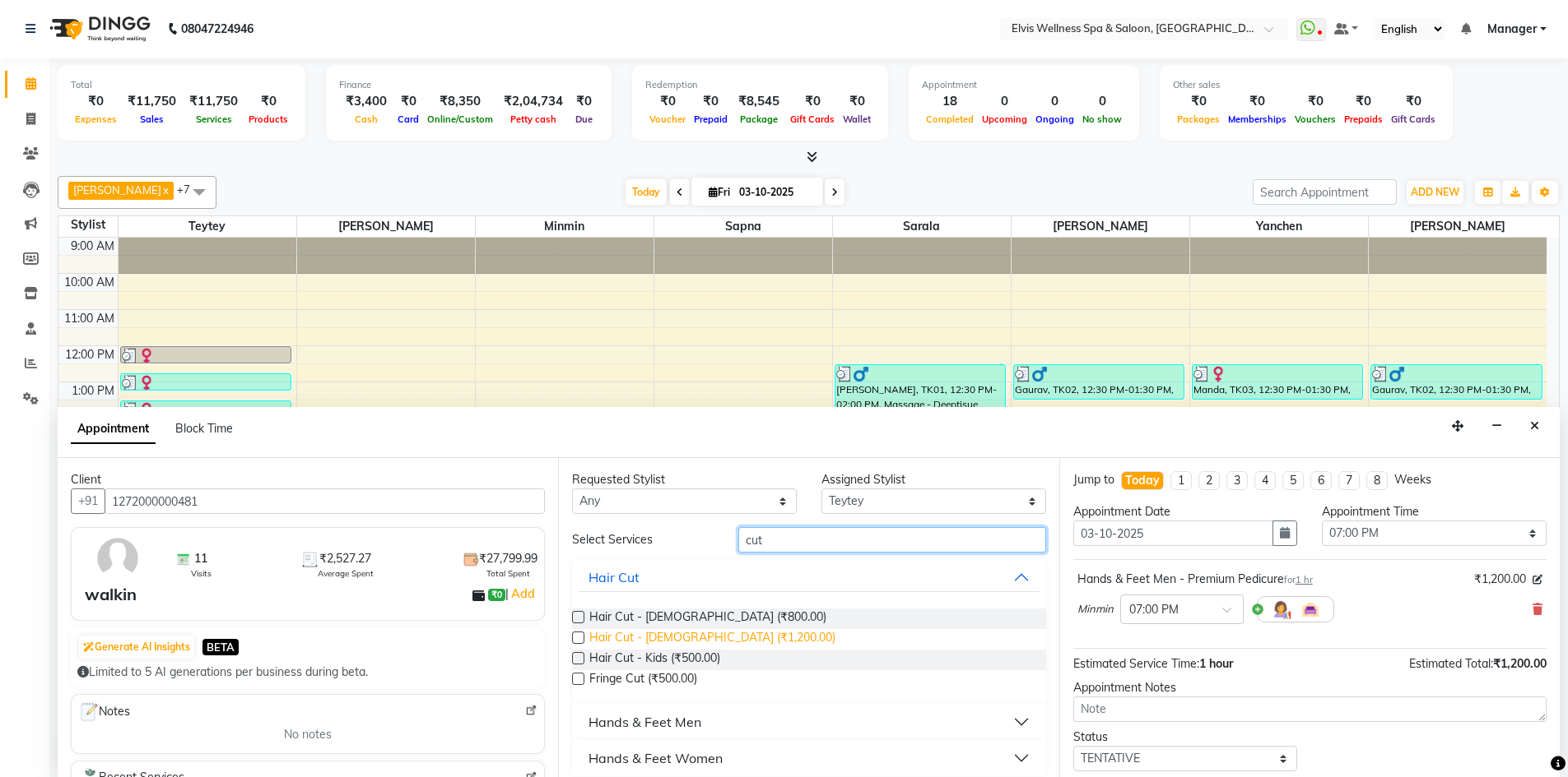
type input "cut"
click at [716, 642] on span "Hair Cut - Female (₹1,200.00)" at bounding box center [712, 639] width 246 height 20
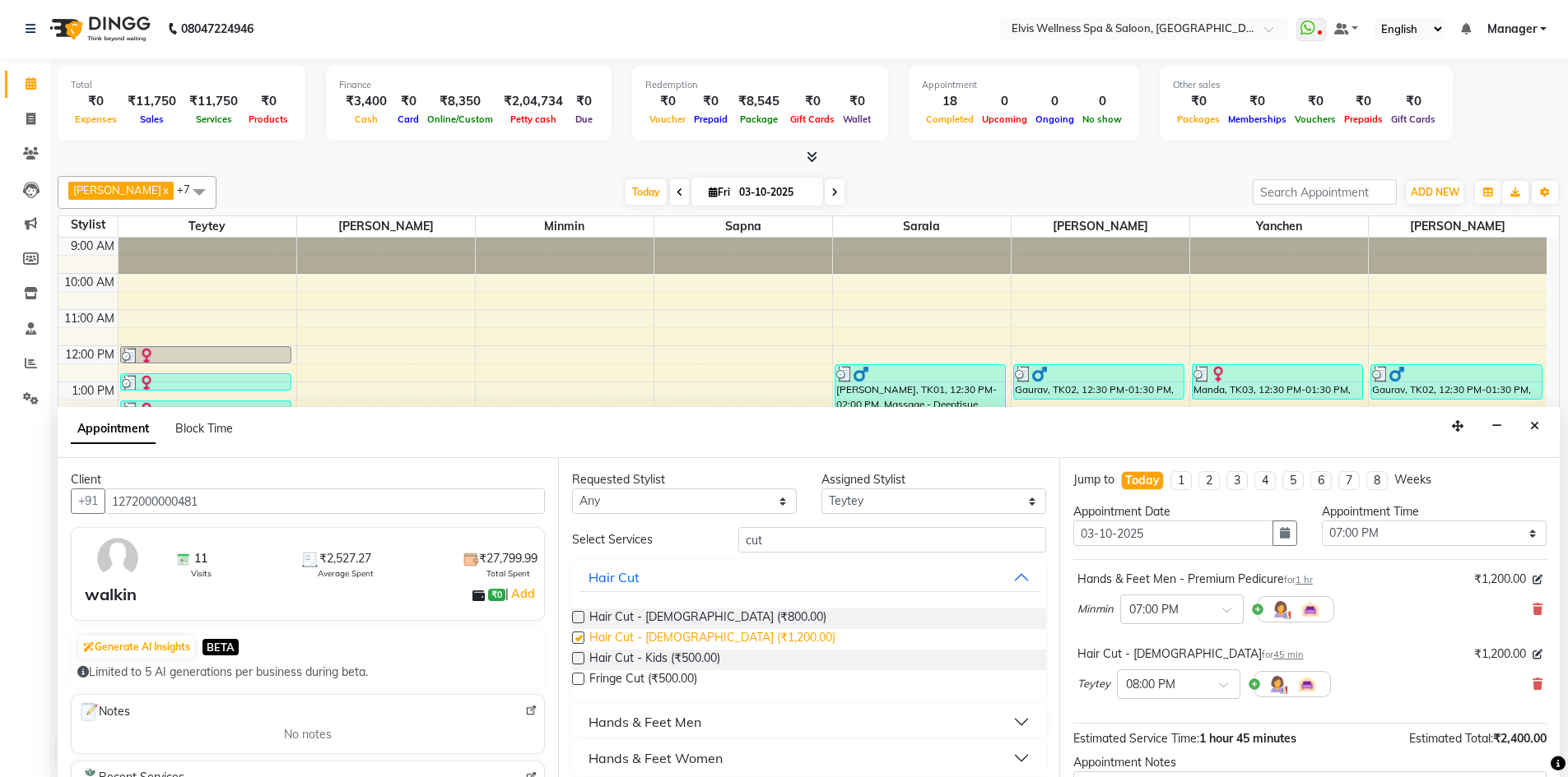
checkbox input "false"
click at [1136, 686] on input "text" at bounding box center [1162, 683] width 73 height 18
click at [1217, 688] on div at bounding box center [1178, 683] width 122 height 18
click at [1222, 688] on span at bounding box center [1229, 690] width 20 height 18
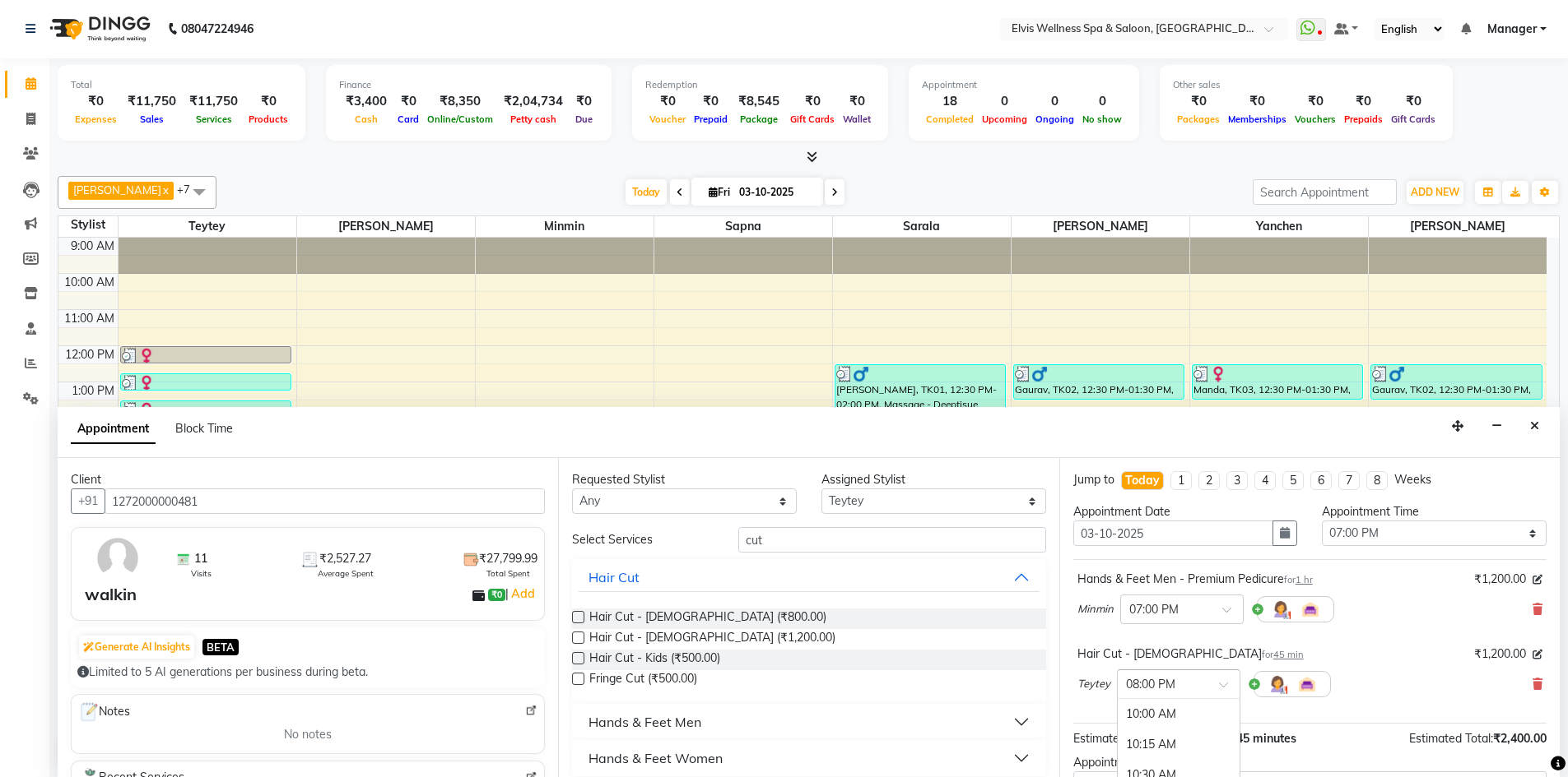
click at [1221, 685] on span at bounding box center [1229, 690] width 20 height 18
click at [1141, 725] on div "07:00 PM" at bounding box center [1178, 724] width 122 height 31
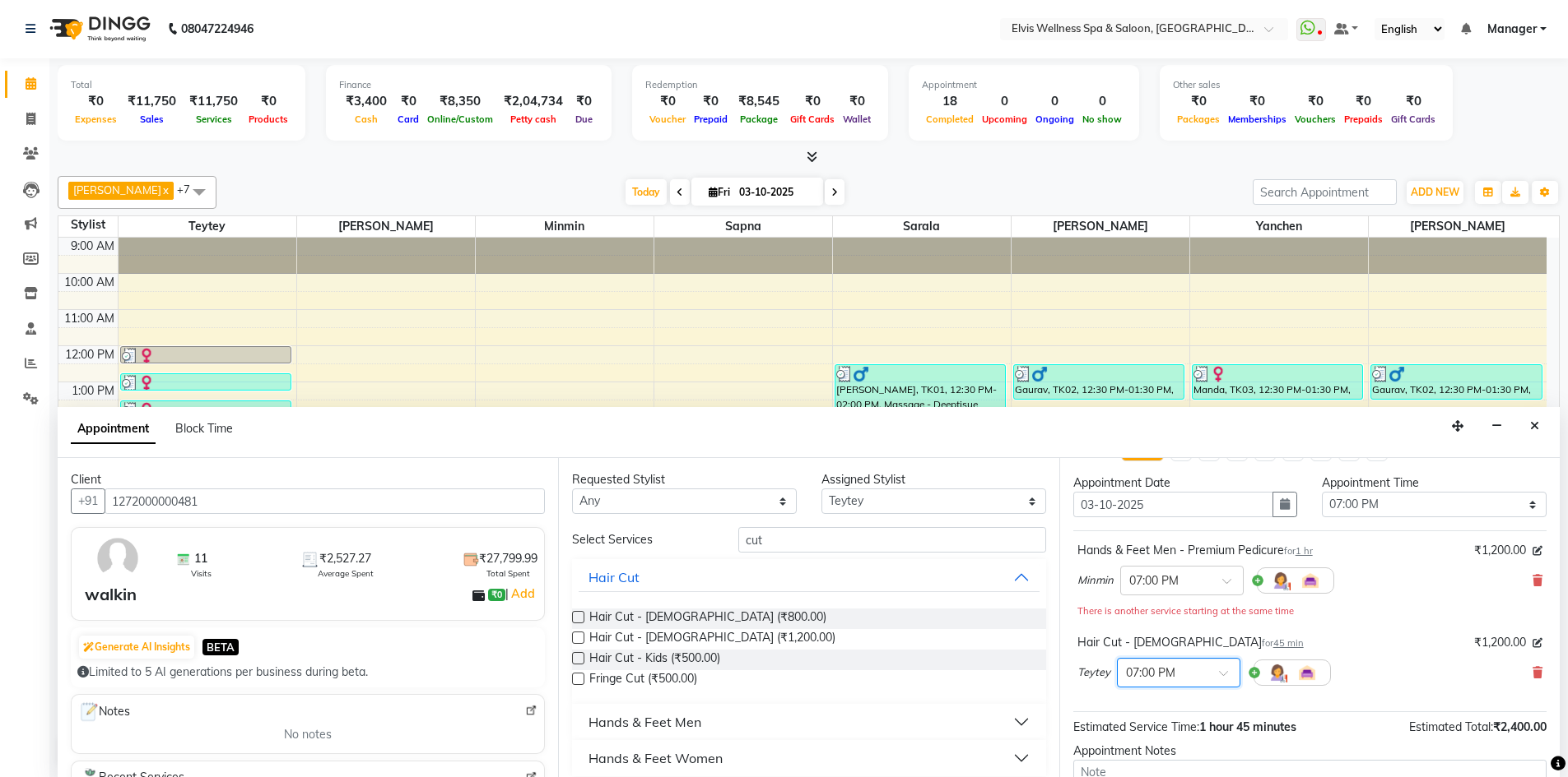
scroll to position [190, 0]
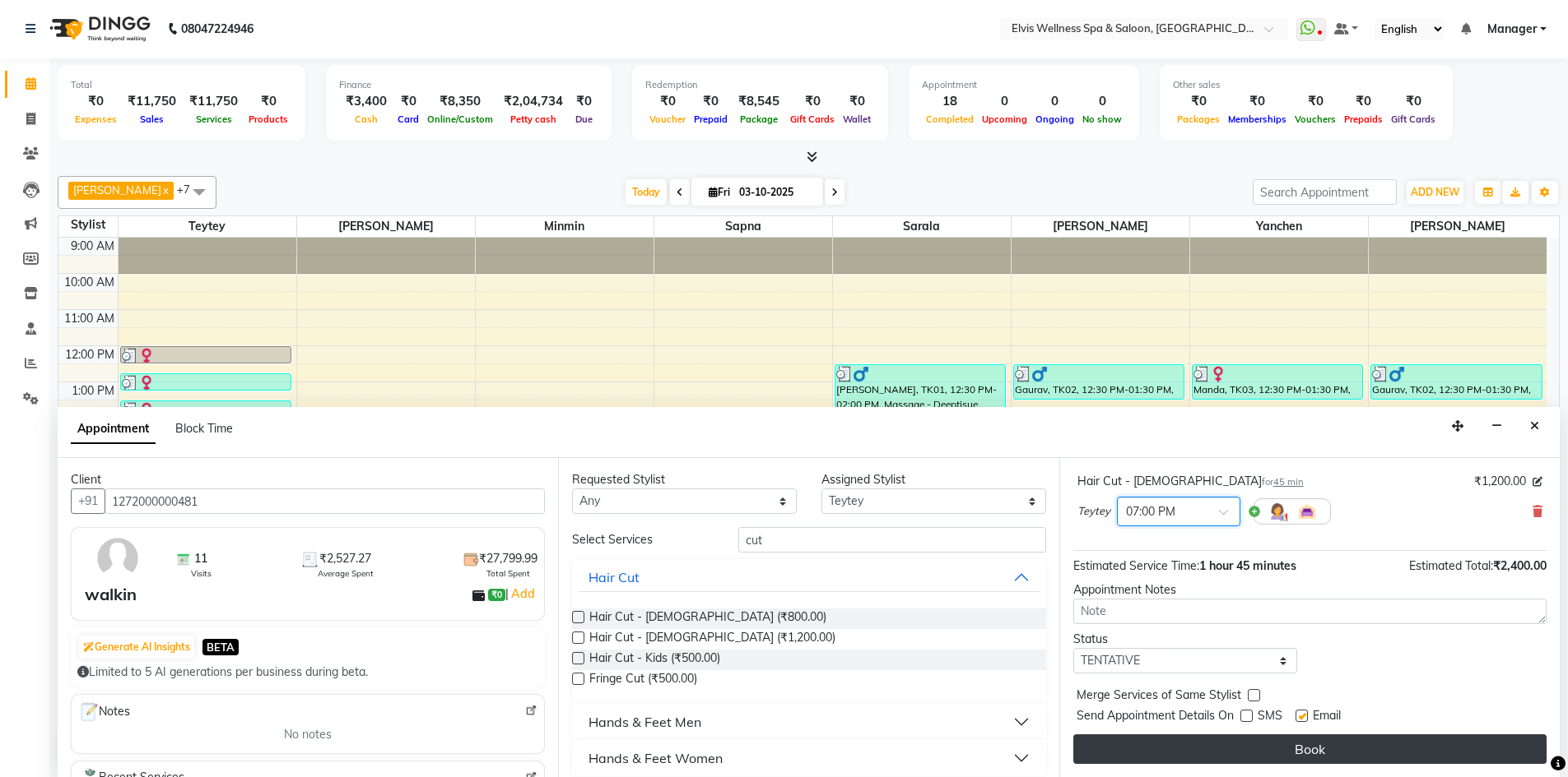
click at [1285, 745] on button "Book" at bounding box center [1309, 749] width 473 height 30
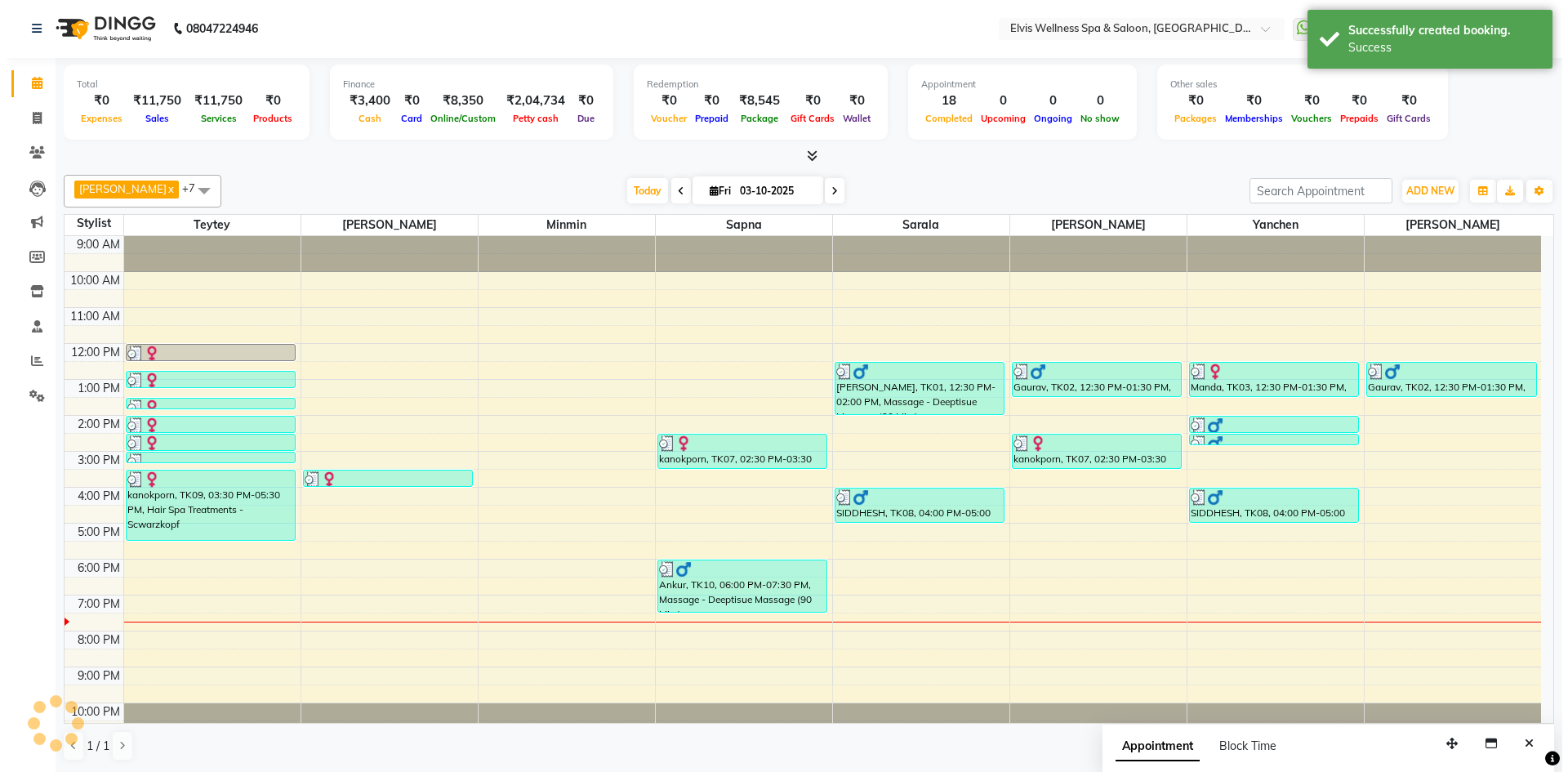
scroll to position [0, 0]
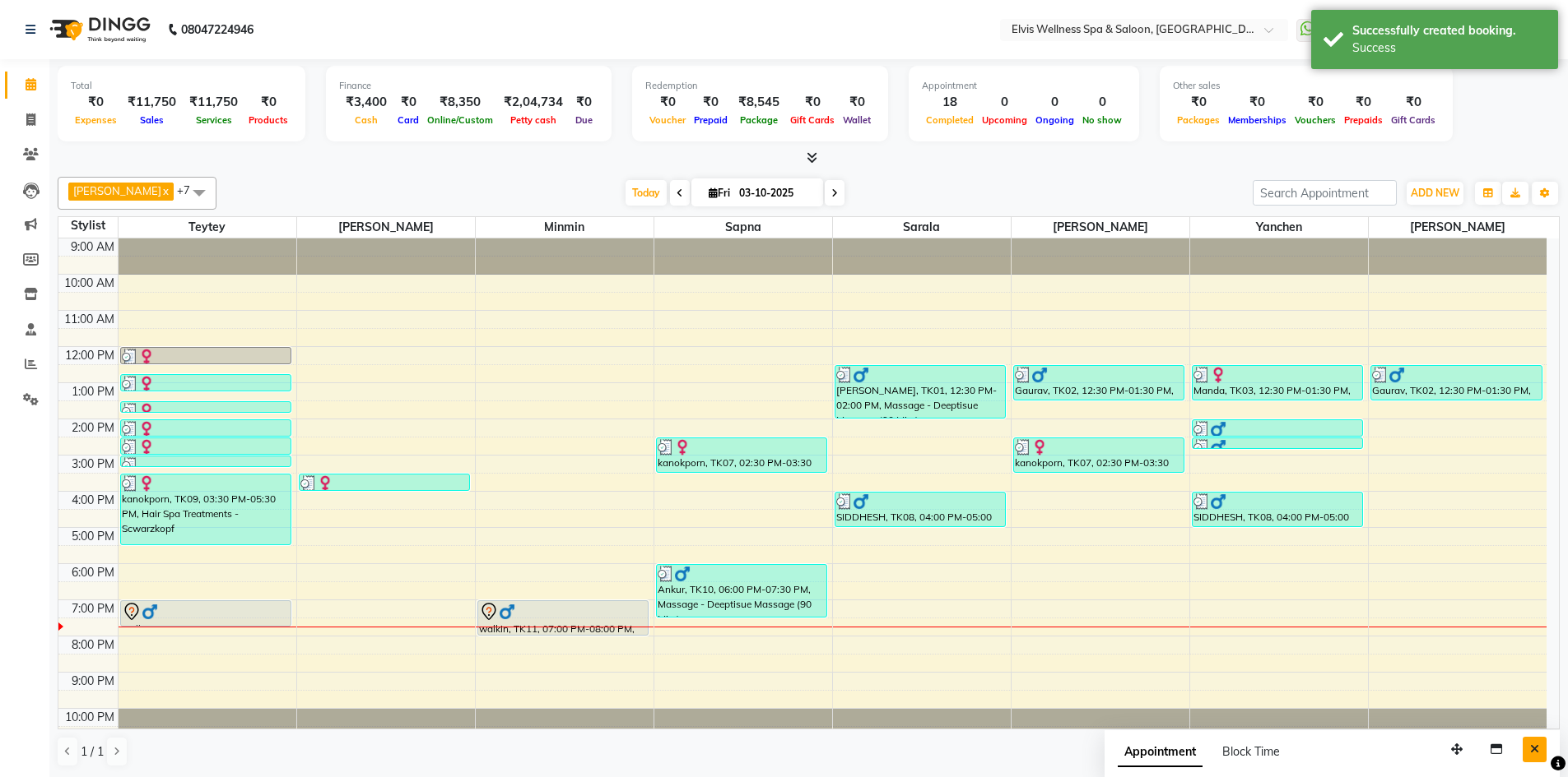
click at [1533, 749] on icon "Close" at bounding box center [1534, 749] width 9 height 11
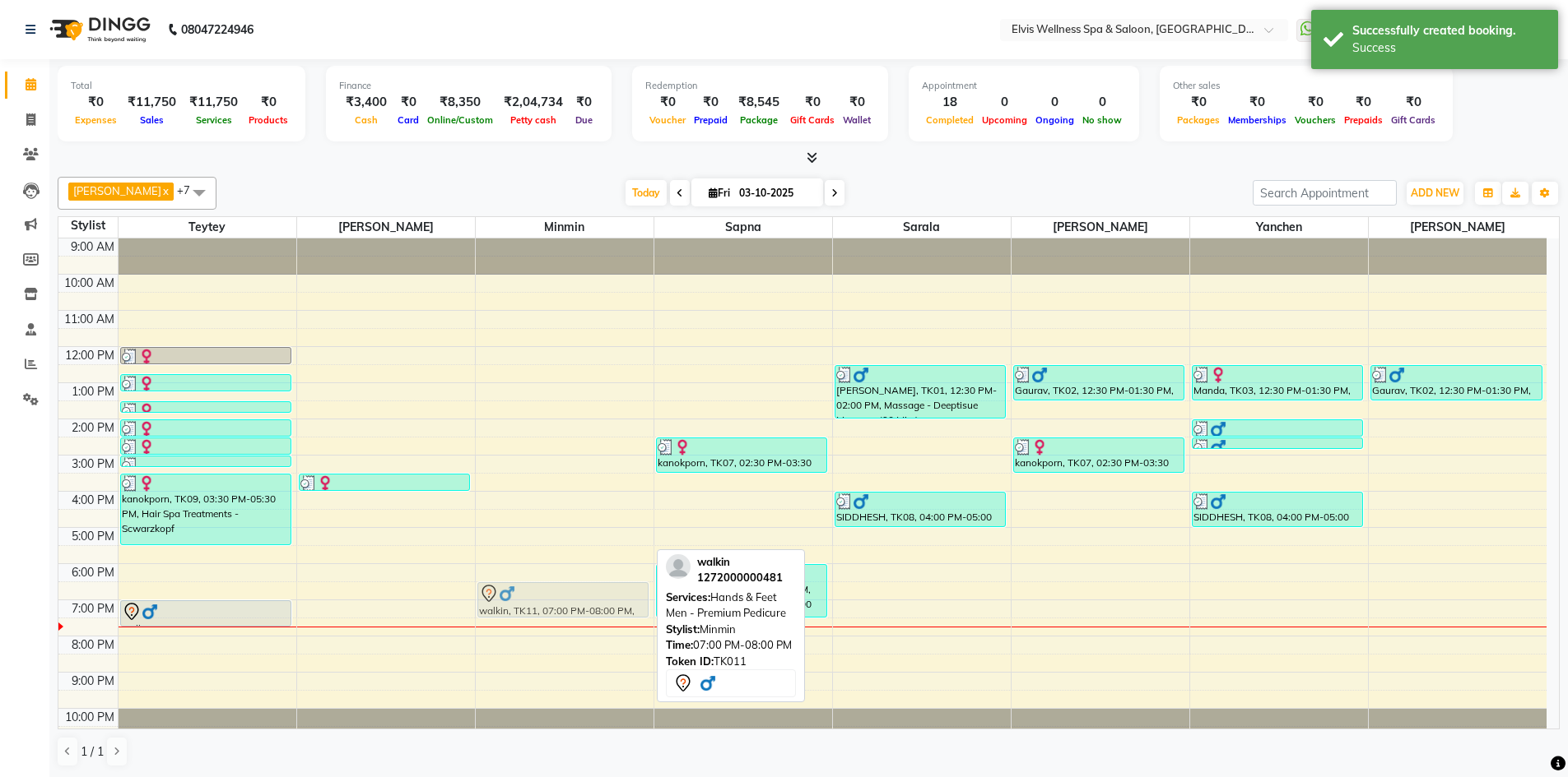
drag, startPoint x: 546, startPoint y: 608, endPoint x: 546, endPoint y: 597, distance: 11.0
click at [546, 596] on div "walkin, TK11, 07:00 PM-08:00 PM, Hands & Feet Men - Premium Pedicure walkin, TK…" at bounding box center [564, 490] width 178 height 505
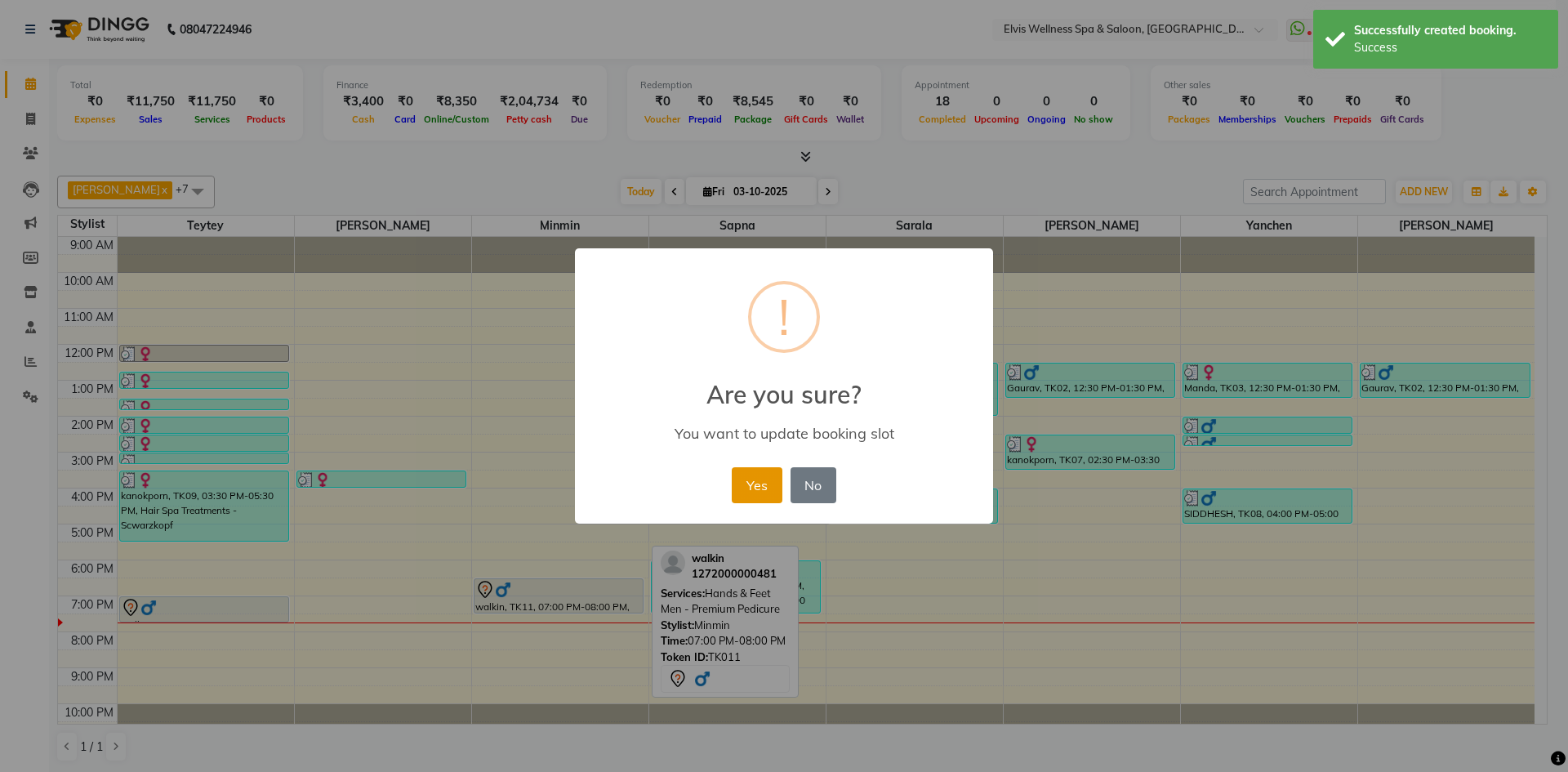
click at [744, 484] on button "Yes" at bounding box center [757, 484] width 50 height 36
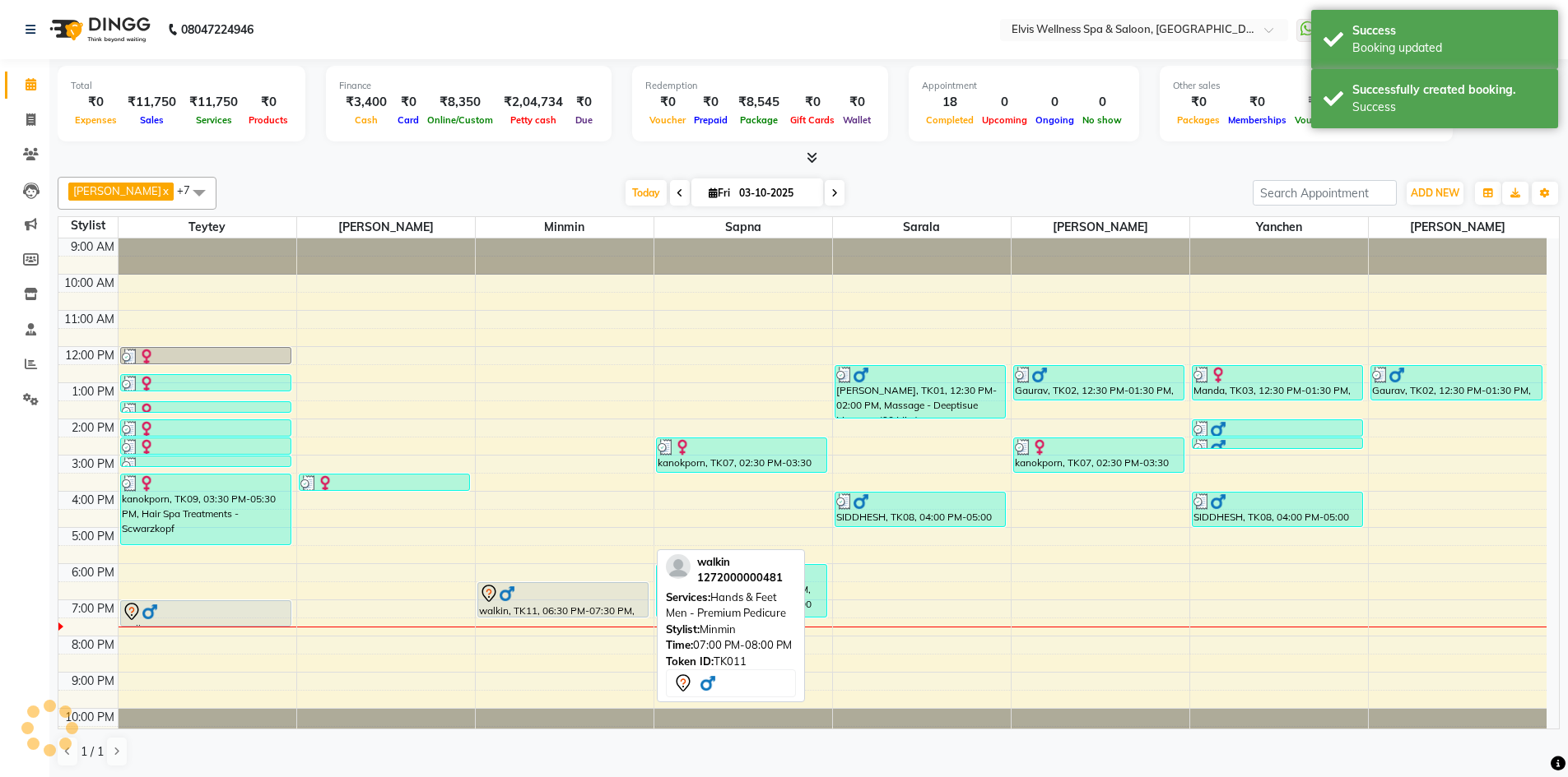
click at [499, 613] on div at bounding box center [562, 616] width 170 height 7
click at [510, 600] on img at bounding box center [507, 594] width 17 height 17
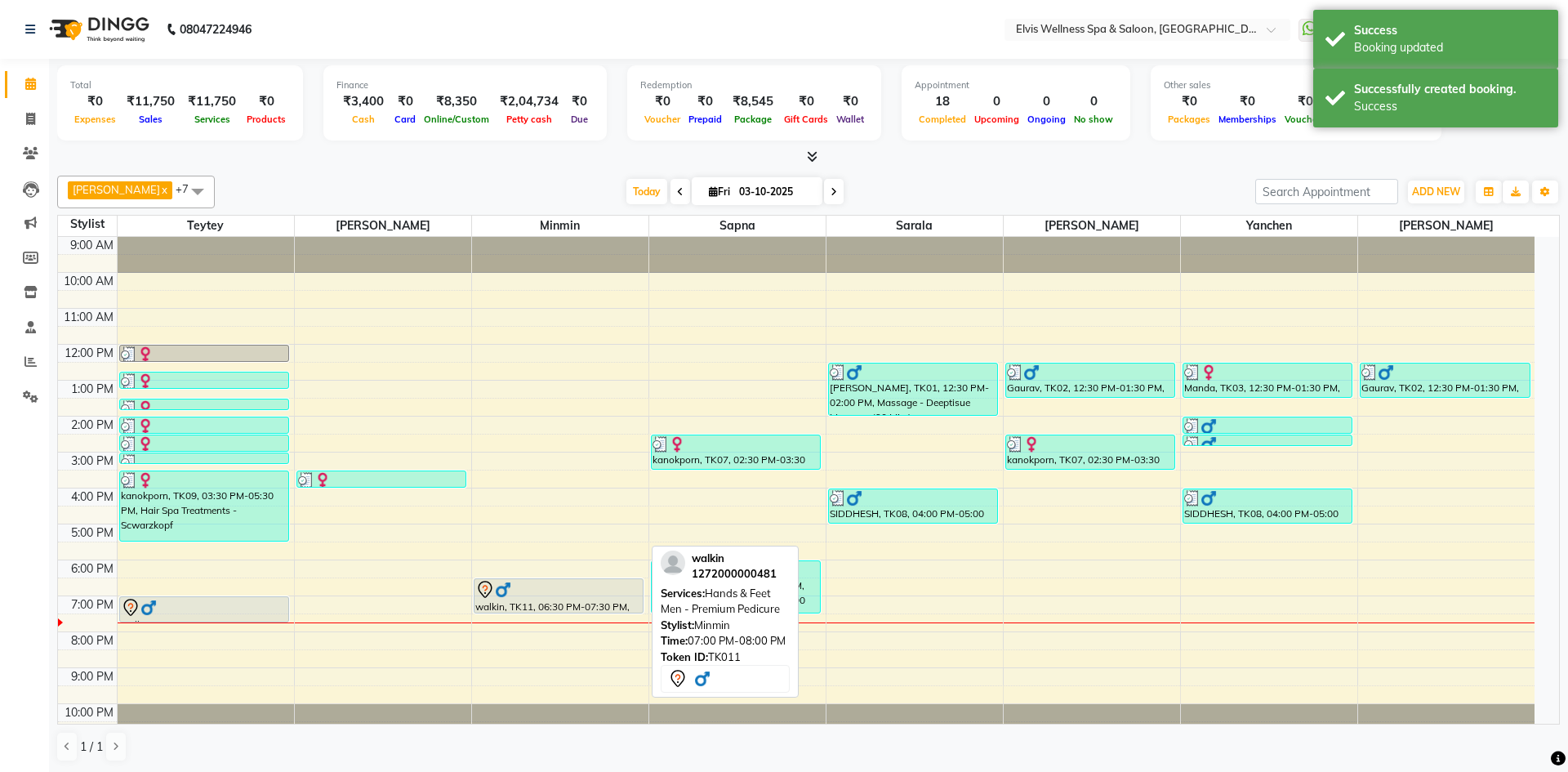
select select "7"
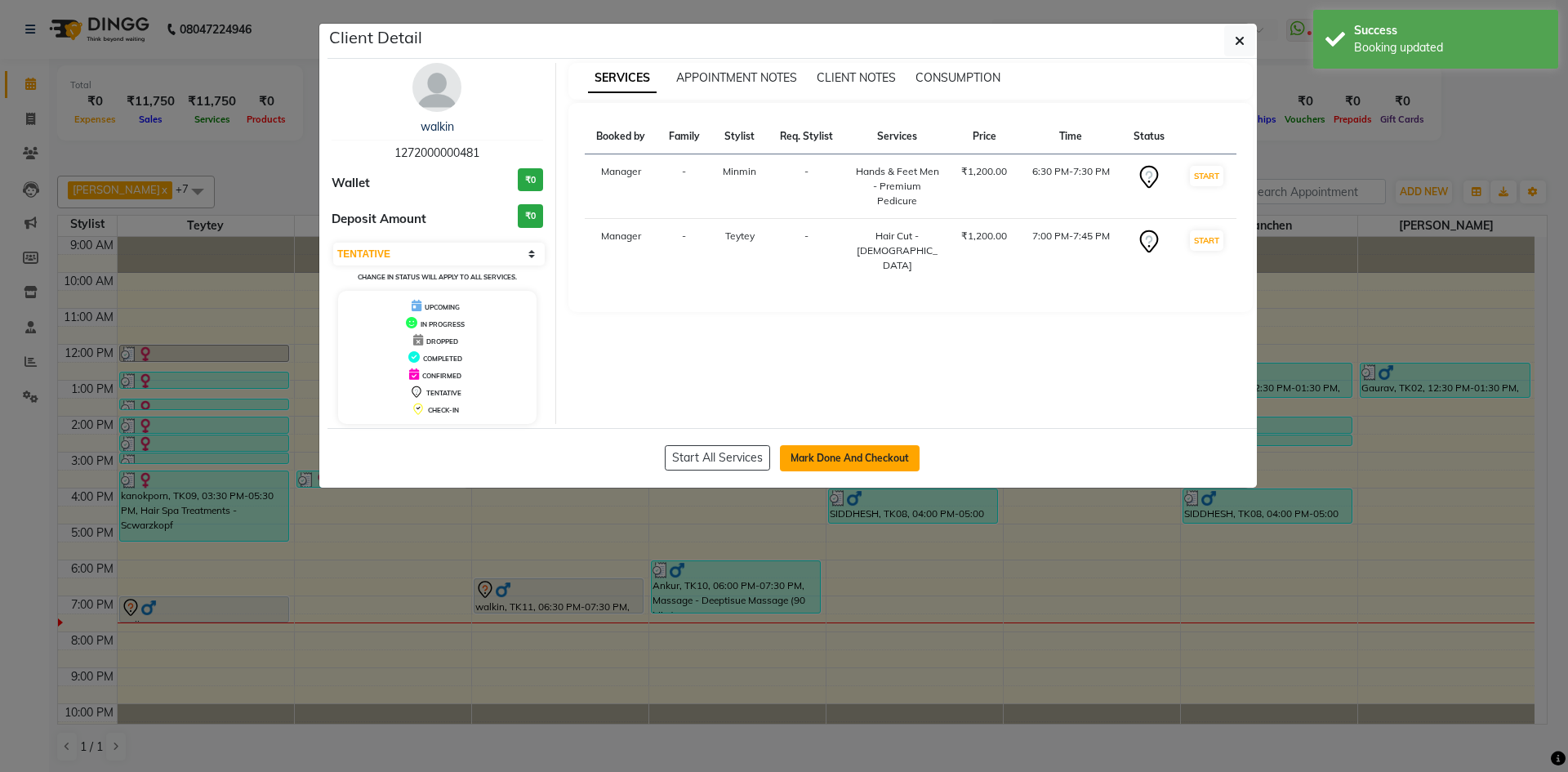
click at [808, 452] on button "Mark Done And Checkout" at bounding box center [849, 459] width 140 height 26
select select "service"
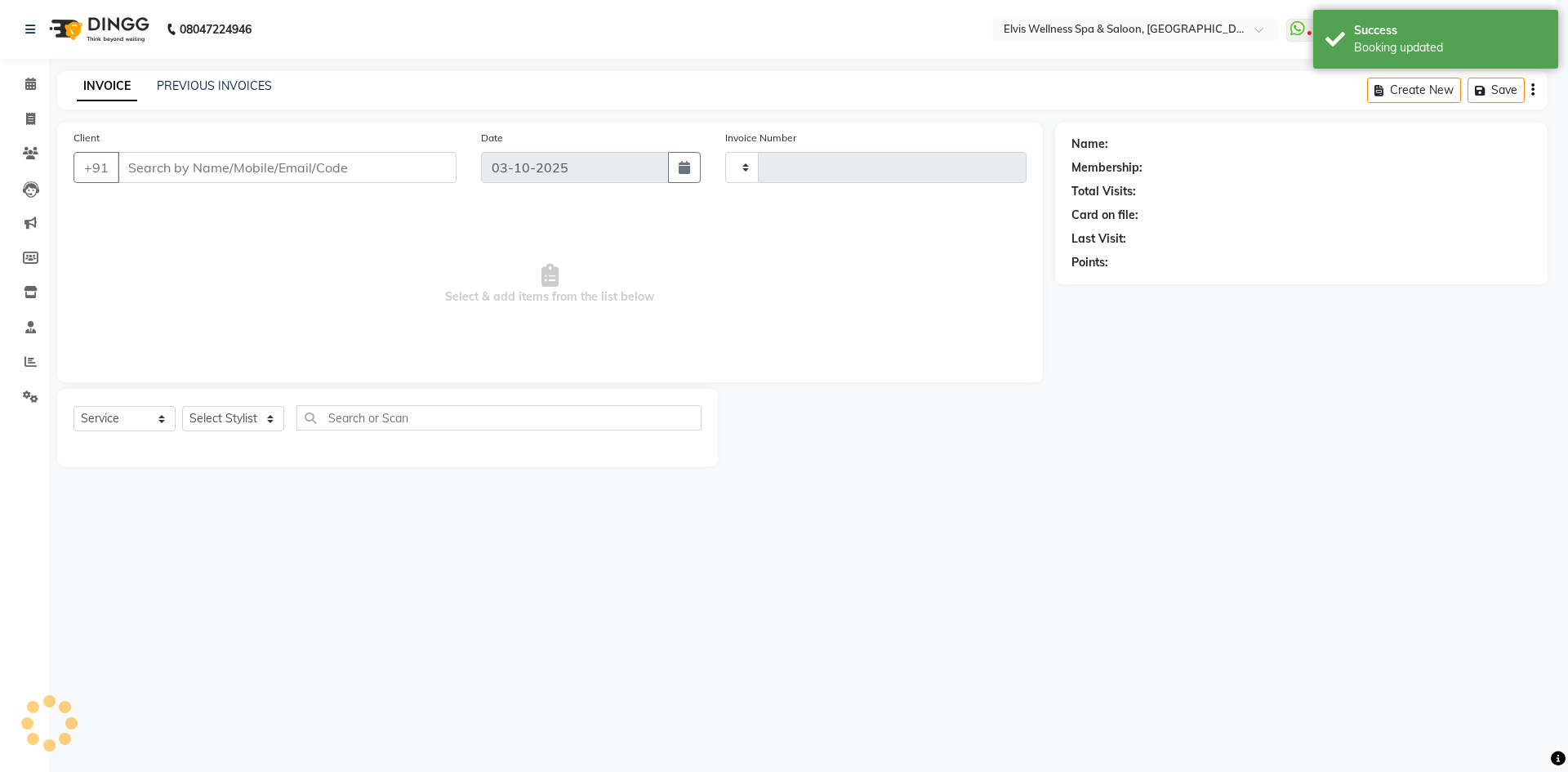
type input "1902"
select select "6269"
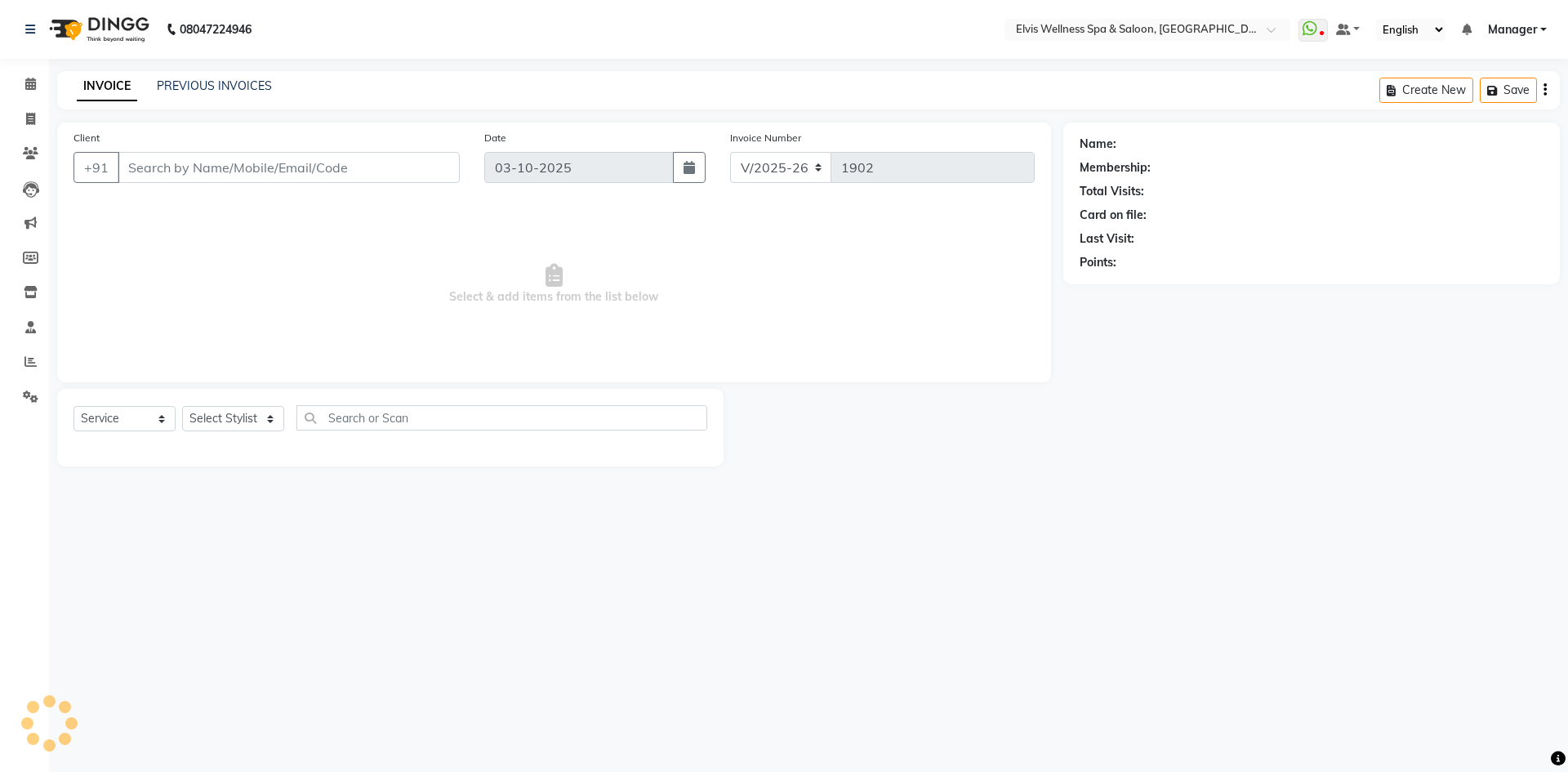
type input "1272000000481"
select select "46562"
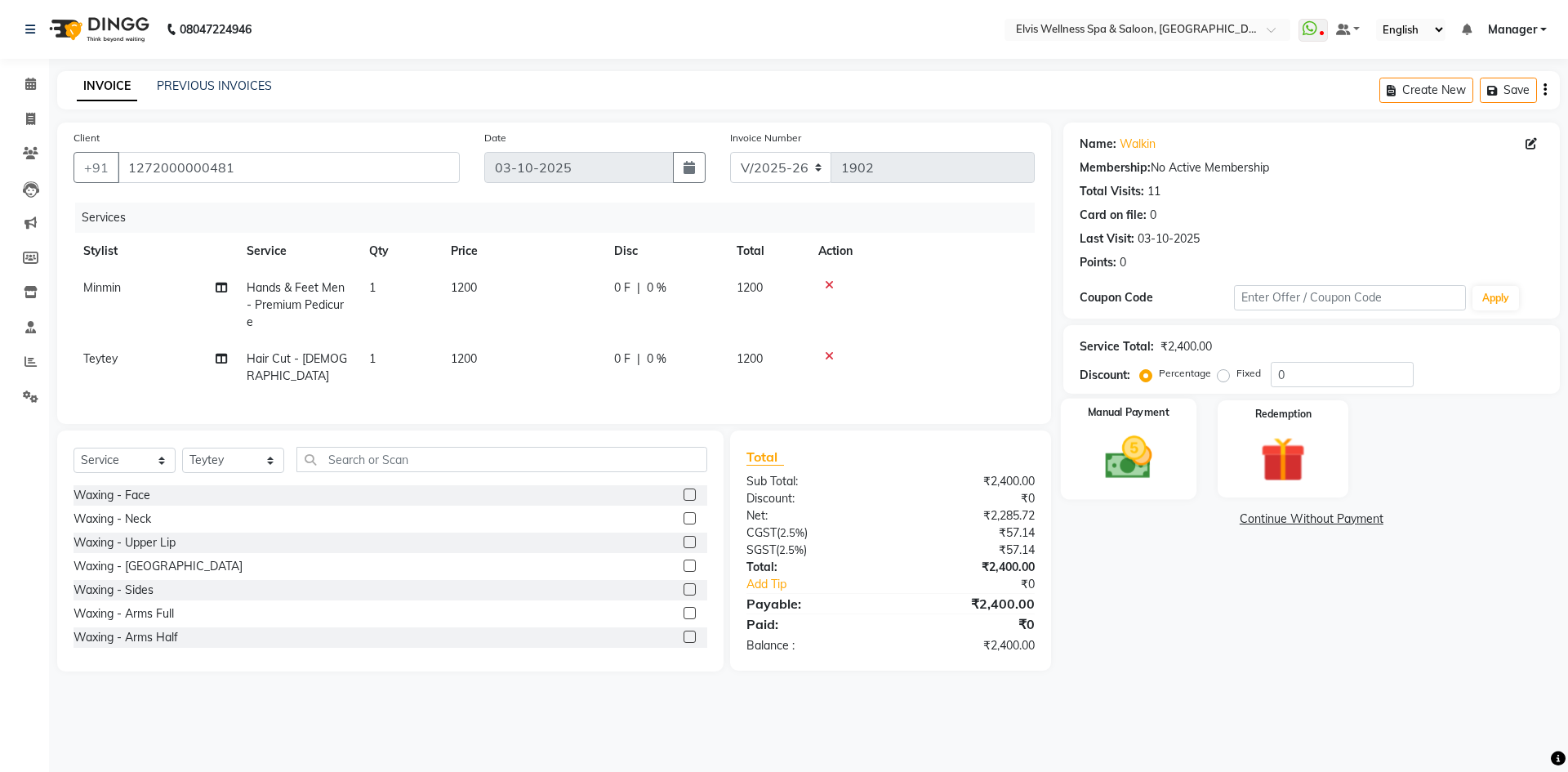
click at [1171, 439] on div "Manual Payment" at bounding box center [1127, 448] width 136 height 101
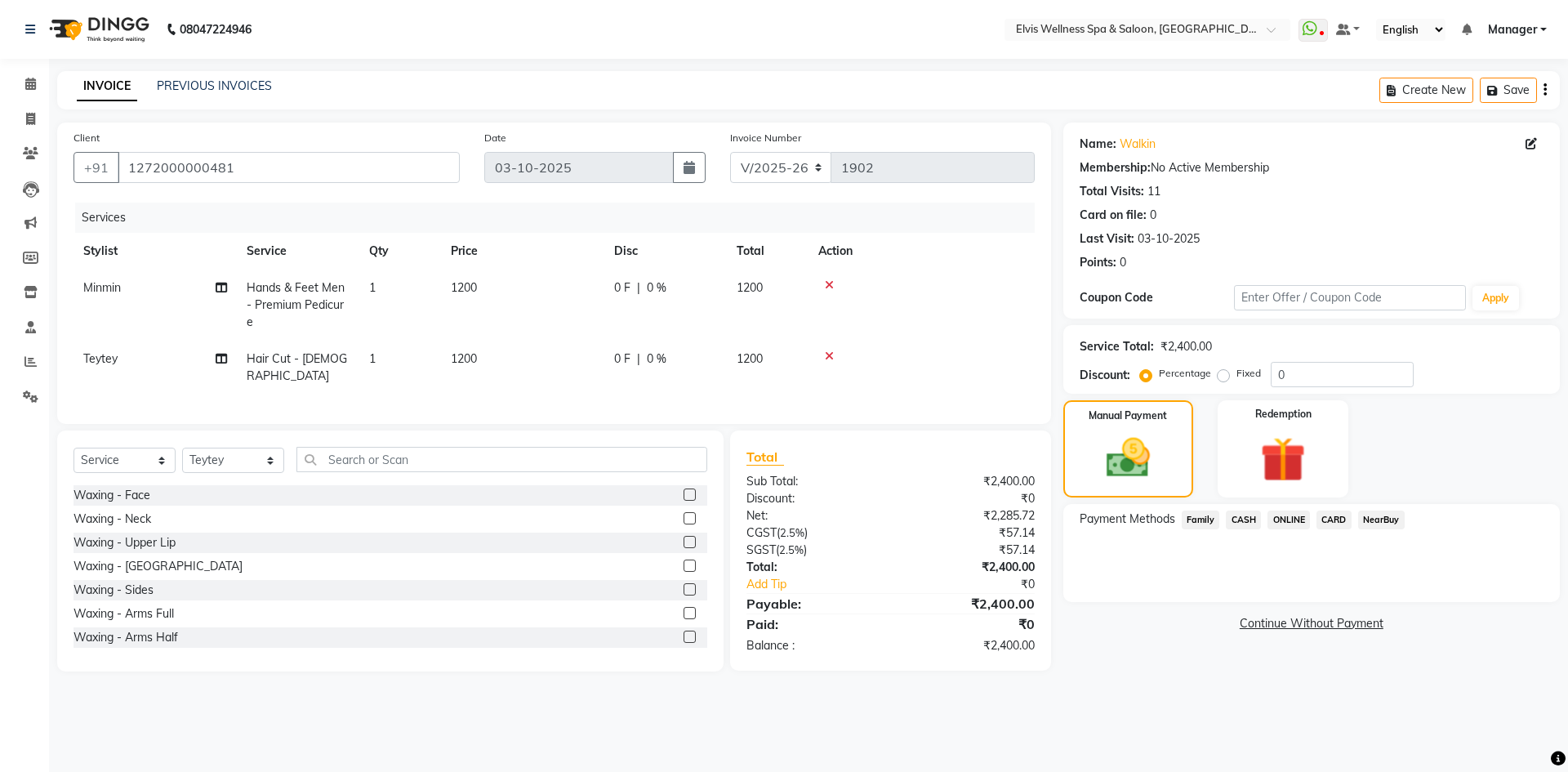
click at [1246, 517] on span "CASH" at bounding box center [1243, 520] width 35 height 18
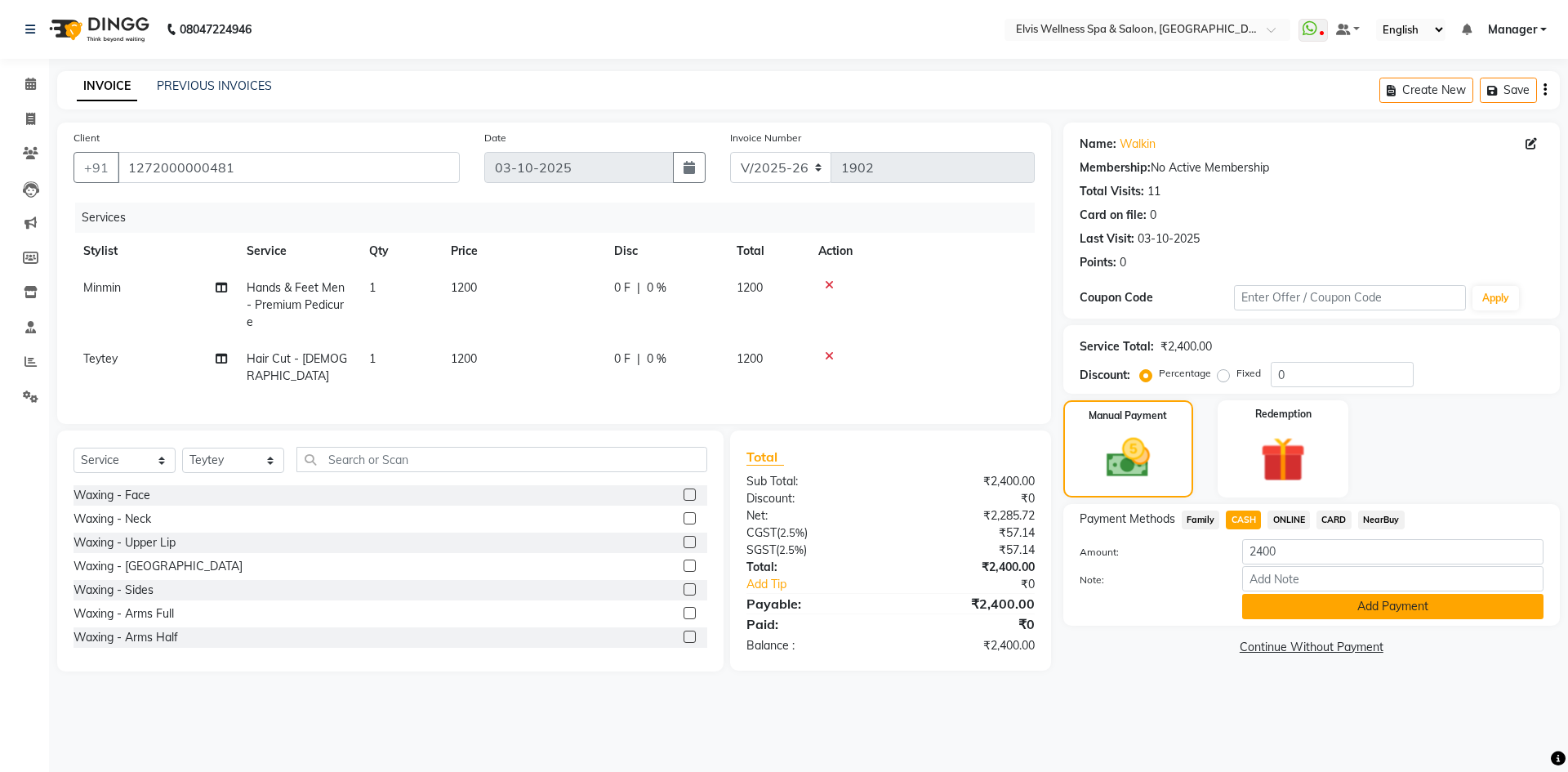
click at [1299, 605] on button "Add Payment" at bounding box center [1392, 606] width 301 height 25
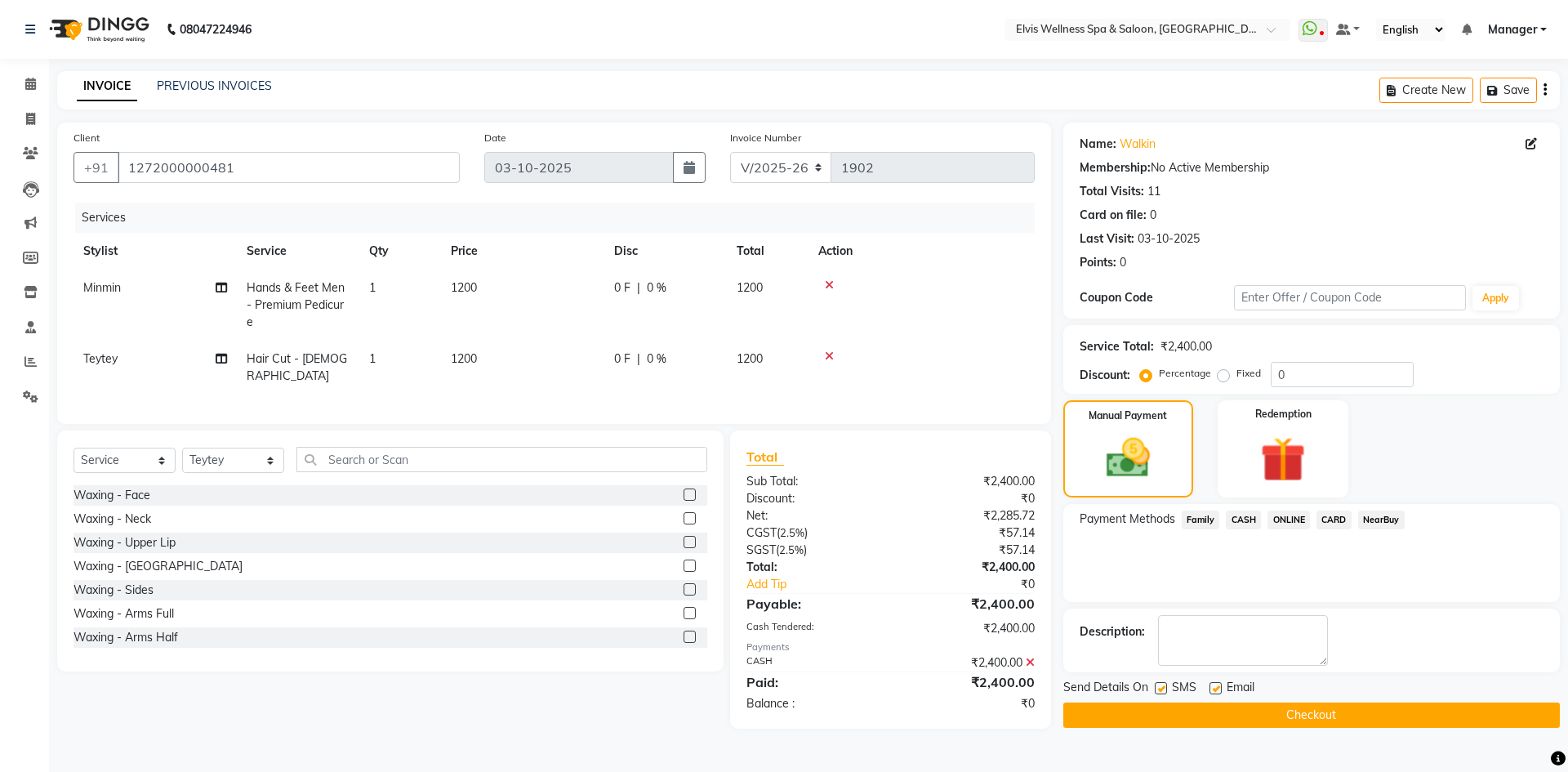
click at [1160, 684] on label at bounding box center [1161, 688] width 12 height 12
click at [1160, 684] on input "checkbox" at bounding box center [1160, 689] width 10 height 10
checkbox input "false"
click at [1184, 714] on button "Checkout" at bounding box center [1311, 715] width 496 height 25
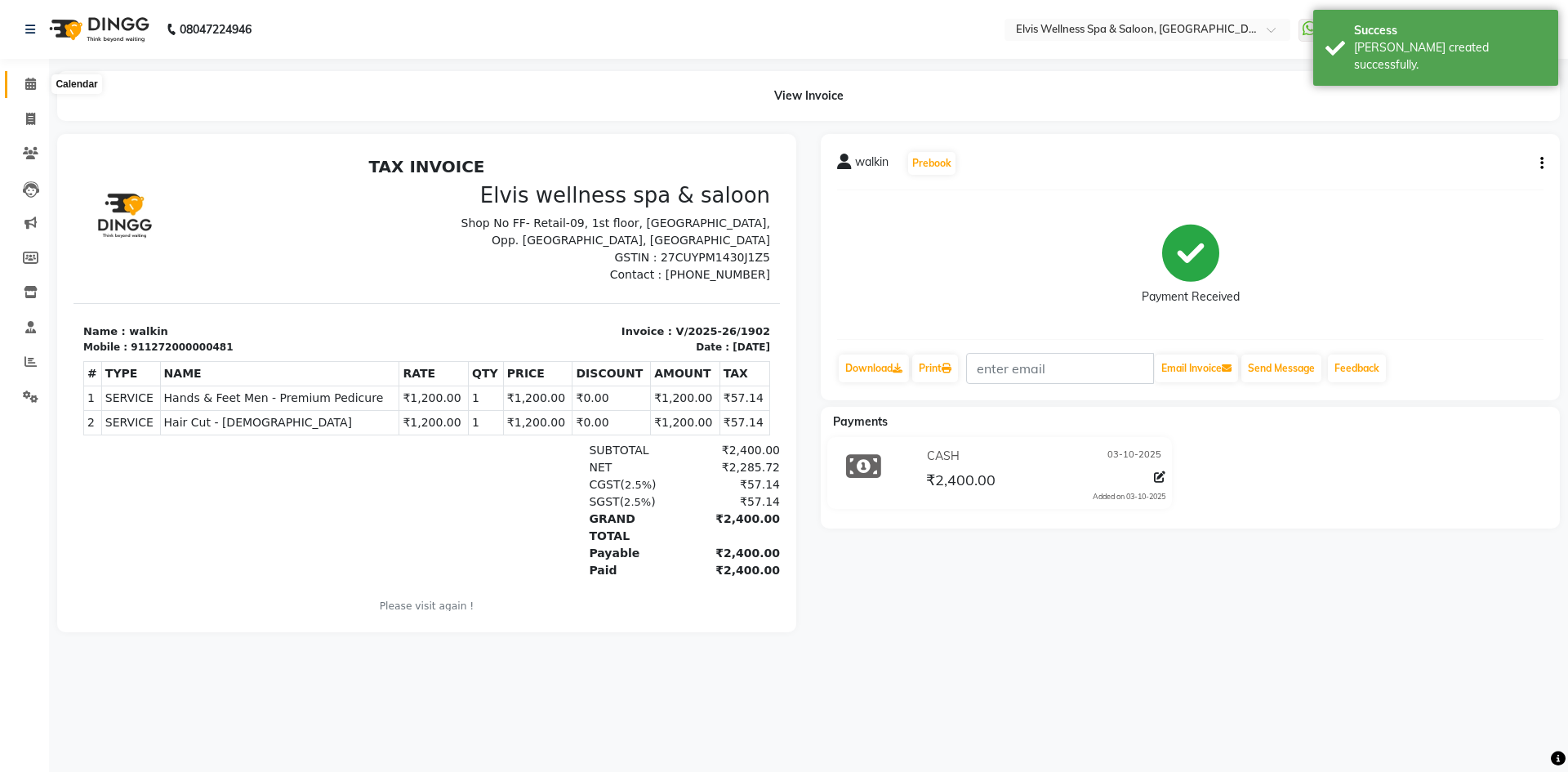
click at [21, 84] on span at bounding box center [30, 84] width 29 height 18
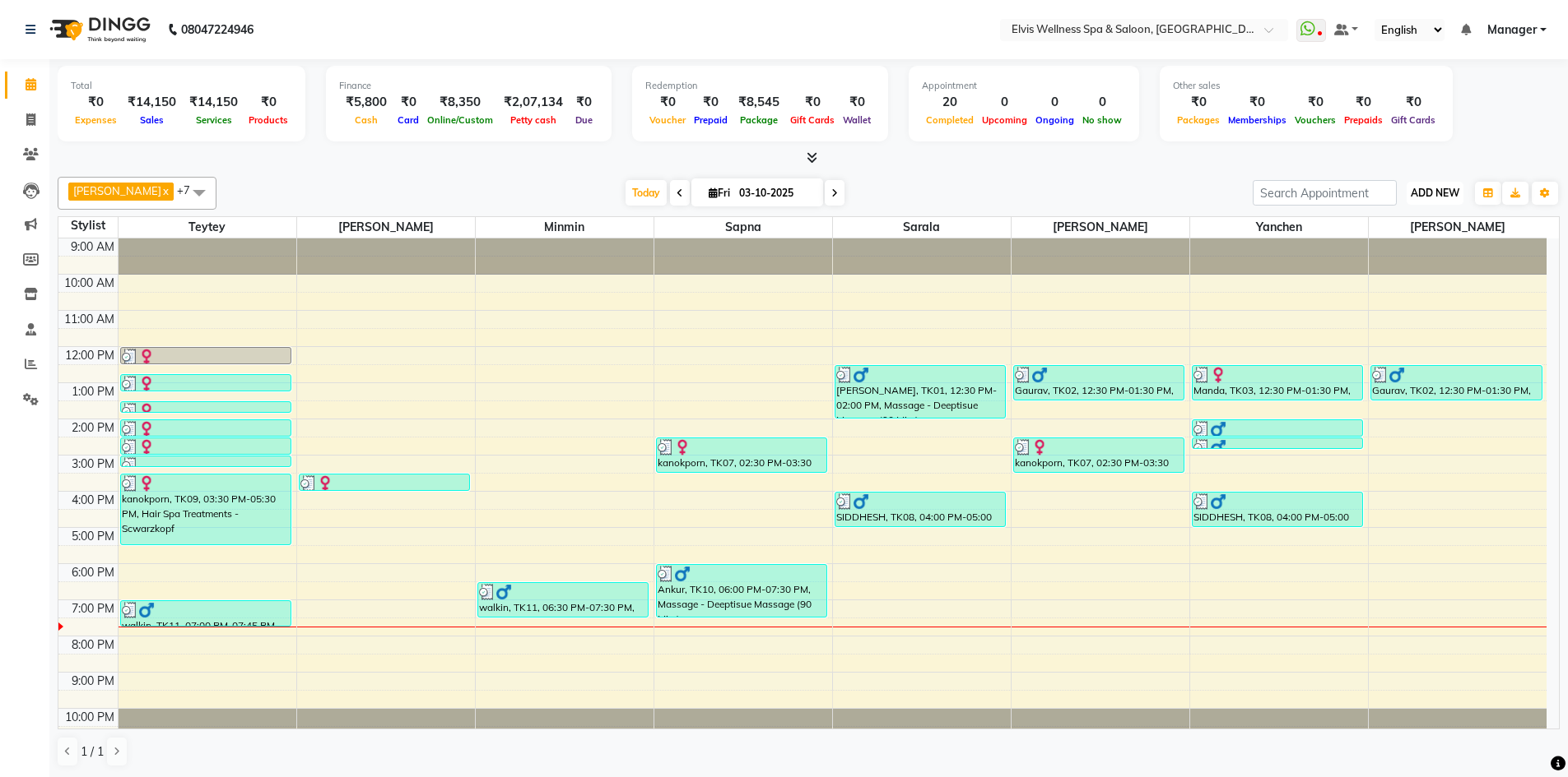
click at [1454, 189] on span "ADD NEW" at bounding box center [1435, 193] width 48 height 12
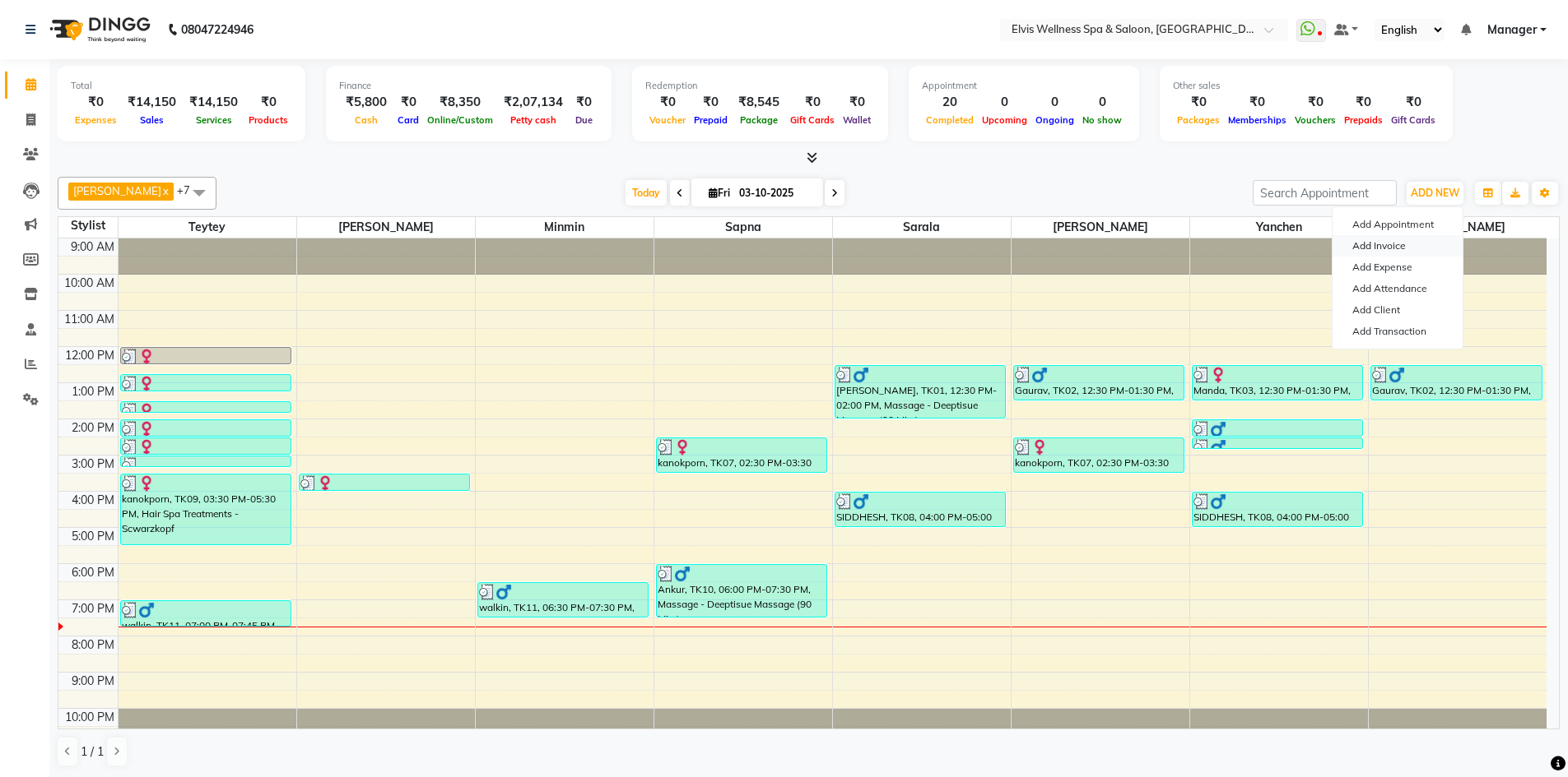
click at [1406, 244] on link "Add Invoice" at bounding box center [1398, 246] width 130 height 21
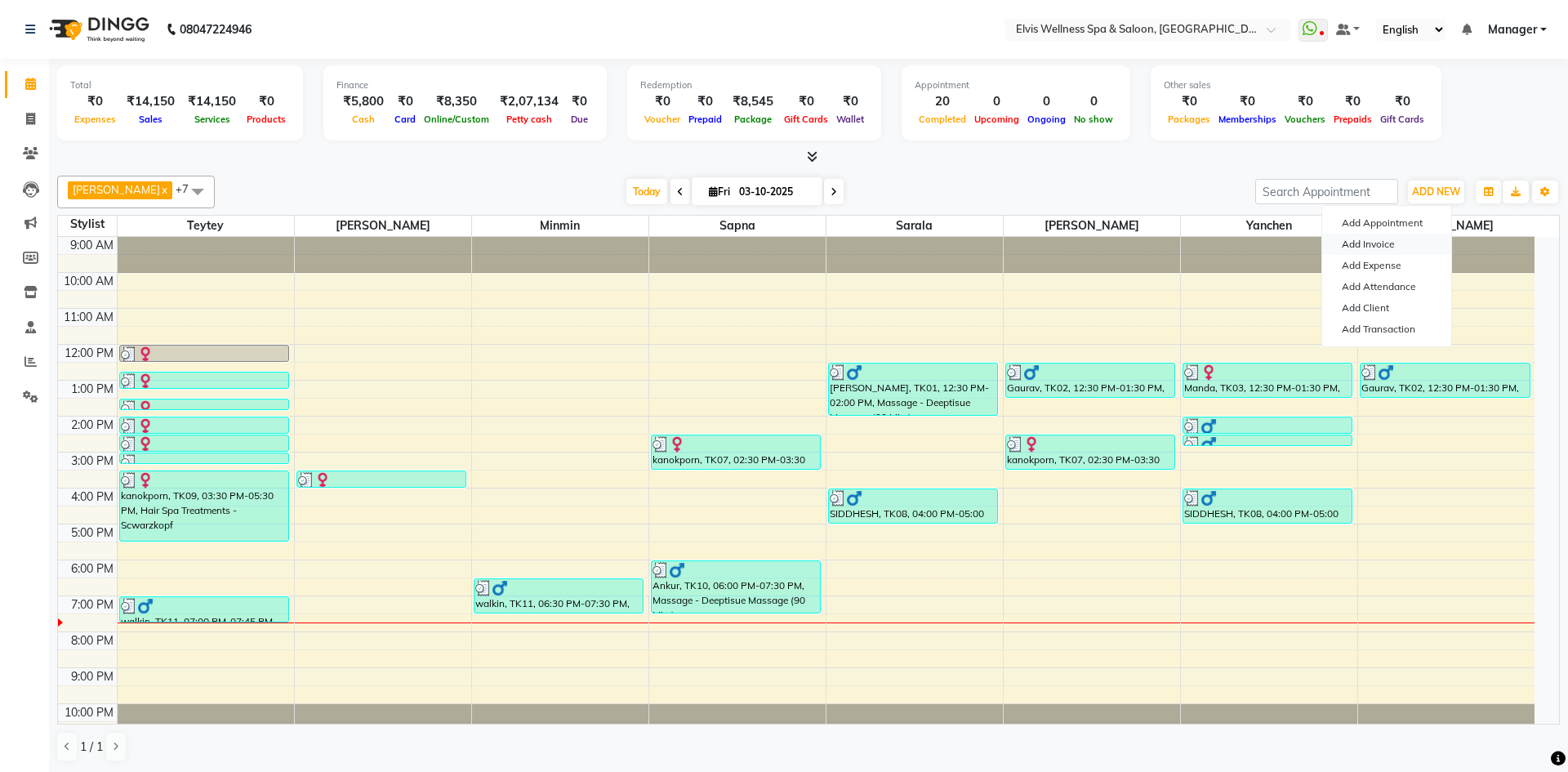
select select "service"
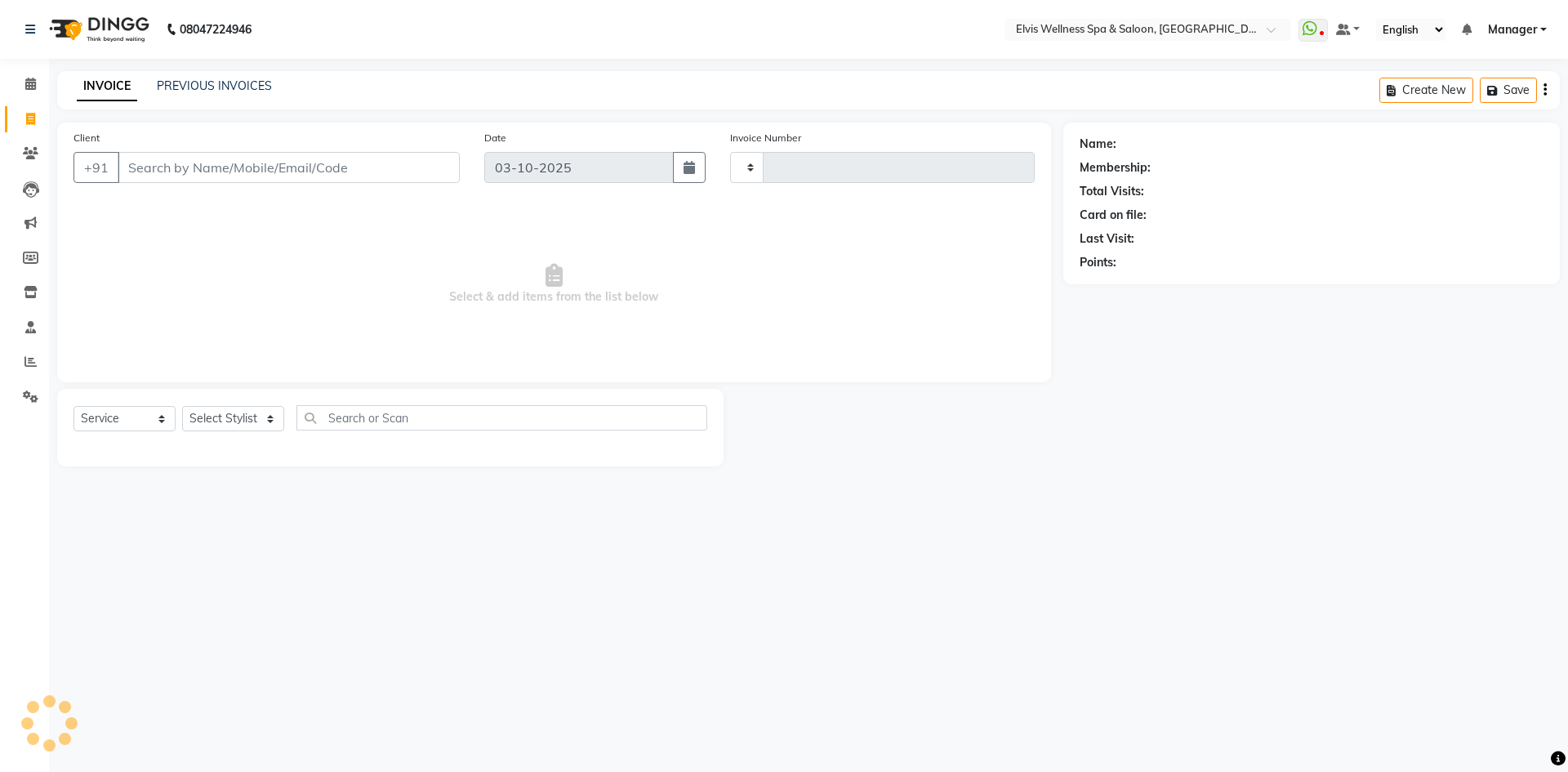
type input "1903"
select select "6269"
click at [697, 173] on button "button" at bounding box center [688, 167] width 32 height 31
select select "10"
select select "2025"
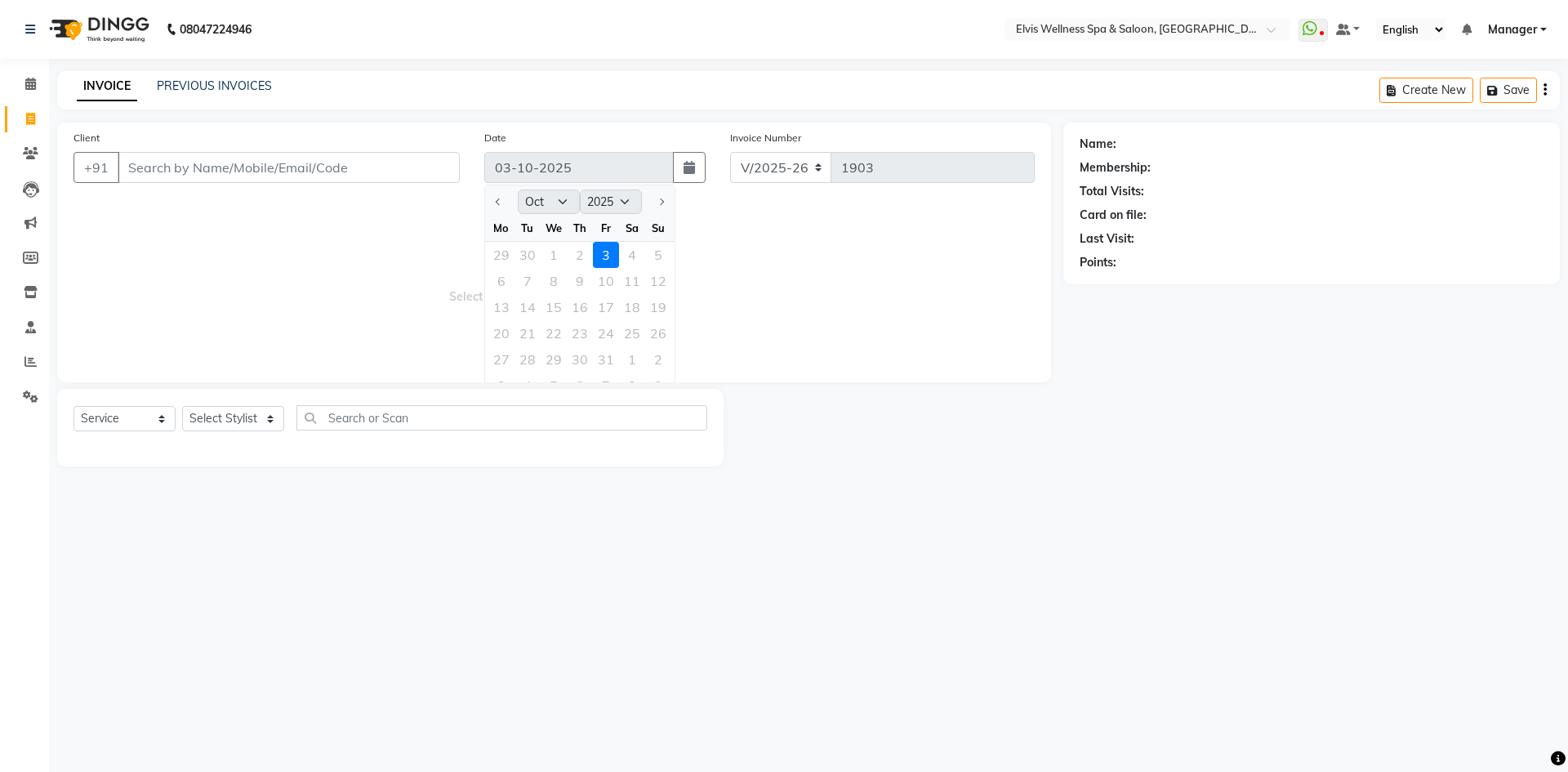
click at [577, 254] on div "29 30 1 2 3 4 5" at bounding box center [579, 255] width 189 height 26
click at [29, 87] on icon at bounding box center [30, 83] width 10 height 12
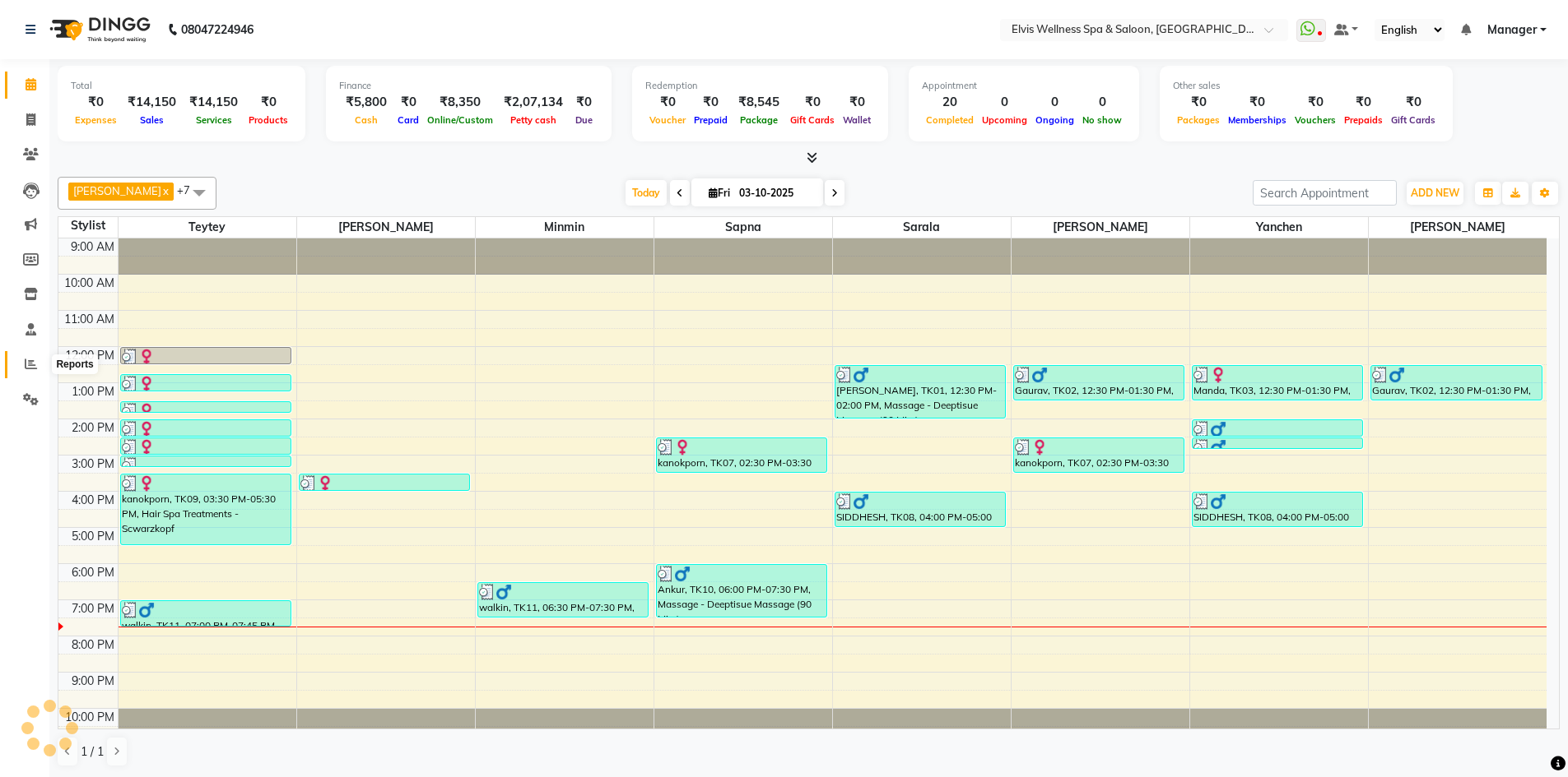
click at [23, 365] on span at bounding box center [31, 365] width 29 height 19
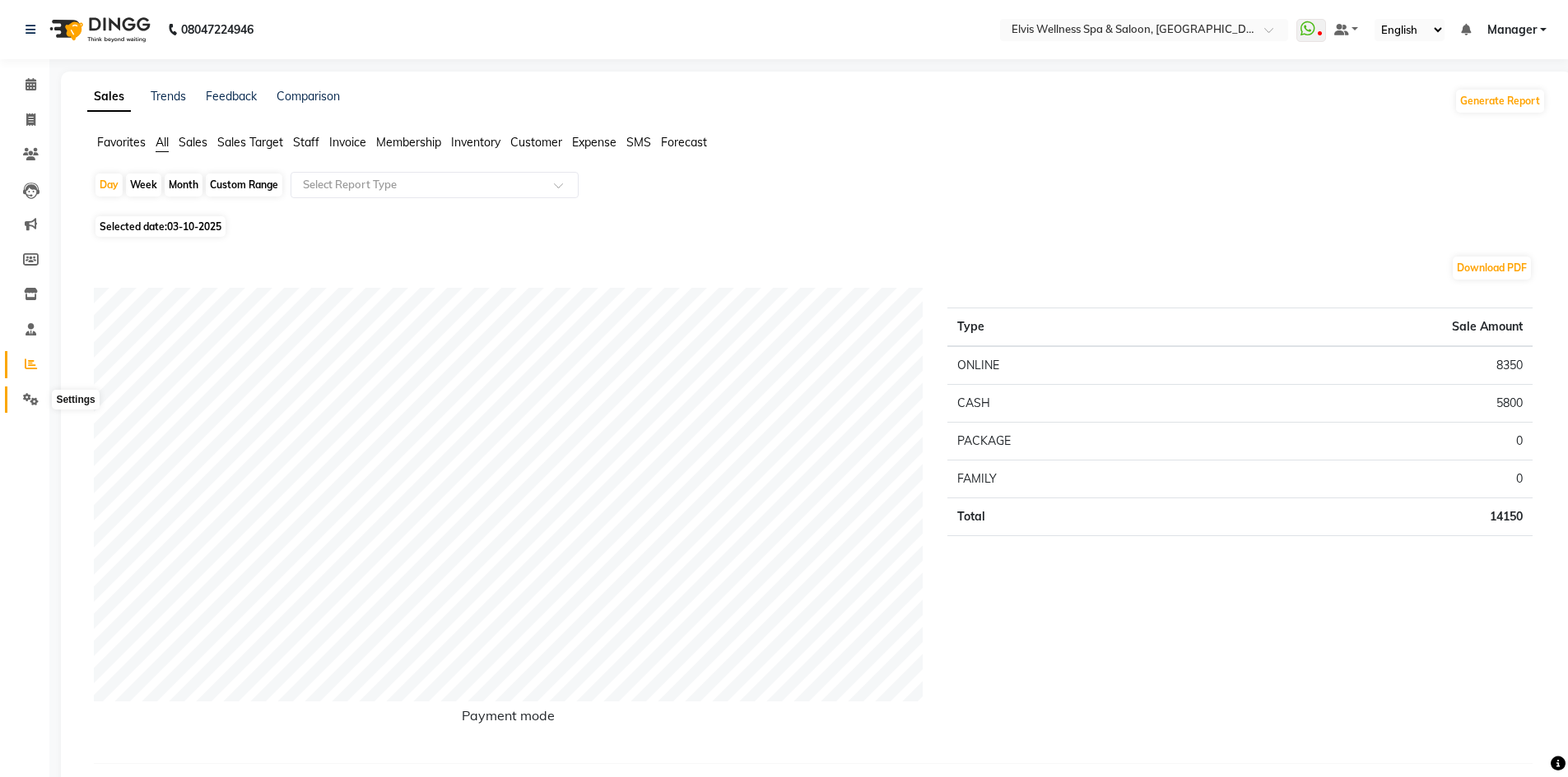
click at [25, 393] on icon at bounding box center [31, 398] width 16 height 12
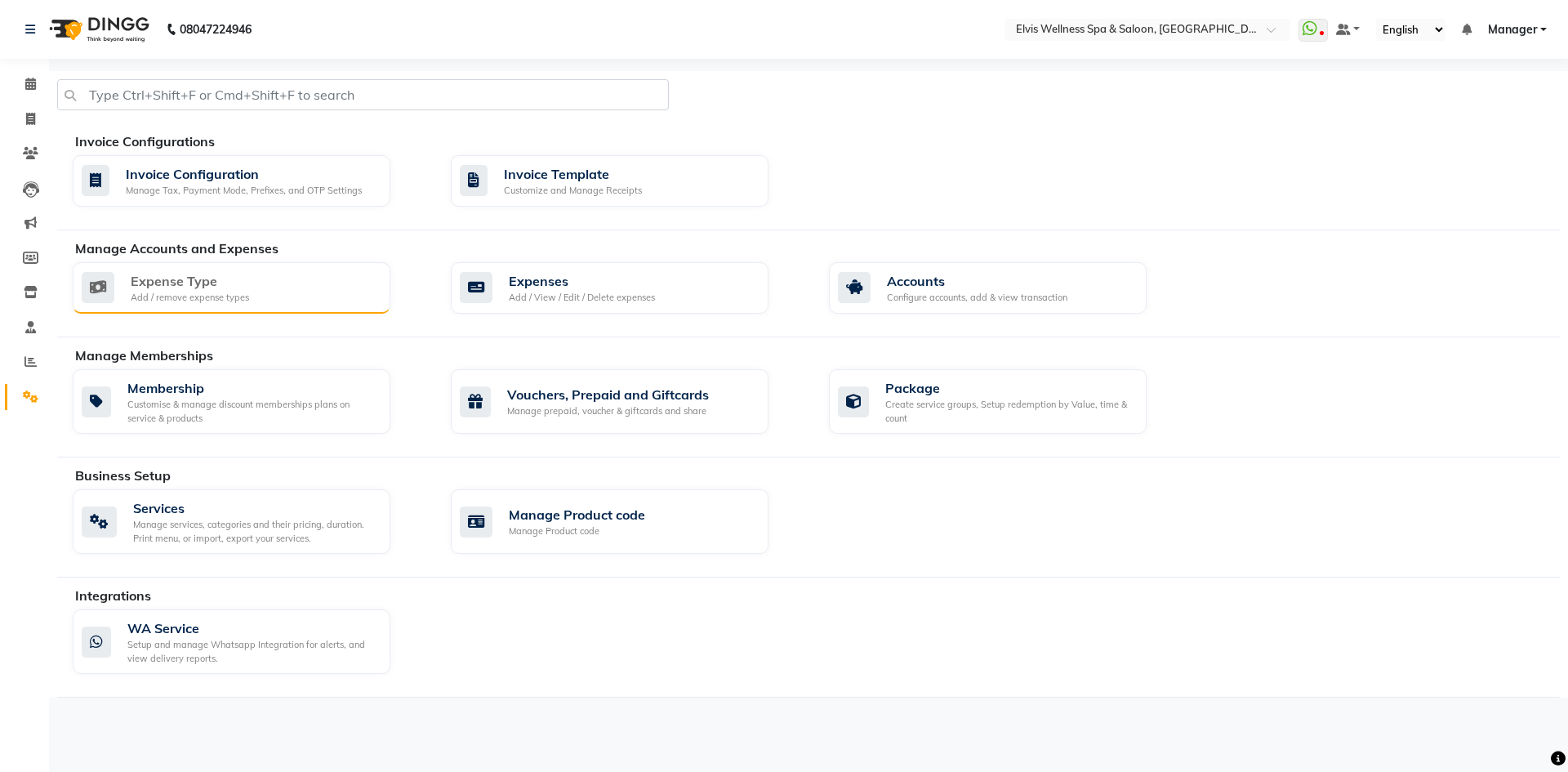
click at [254, 282] on div "Expense Type Add / remove expense types" at bounding box center [229, 288] width 296 height 33
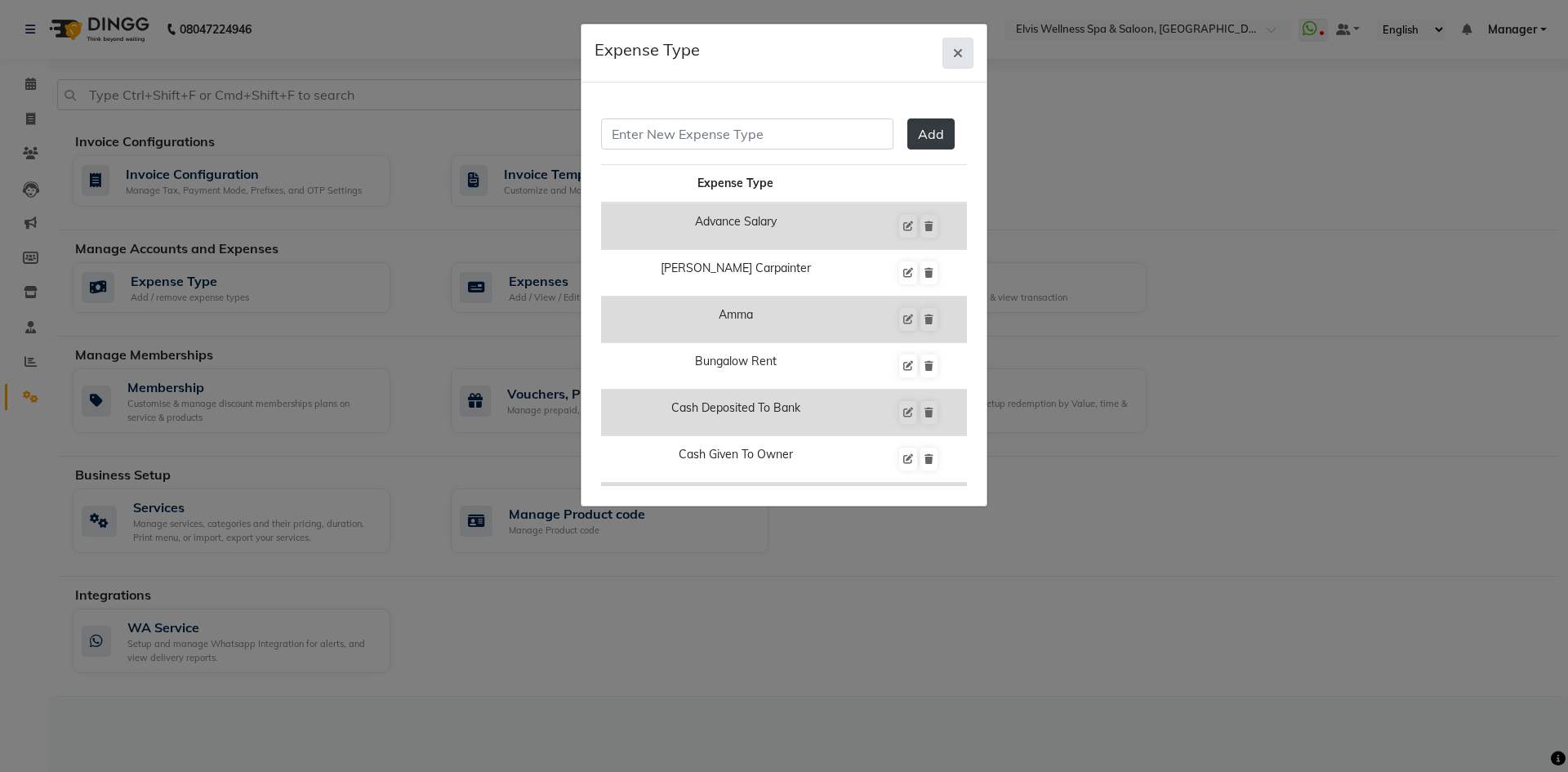
click at [956, 60] on span "button" at bounding box center [957, 54] width 10 height 17
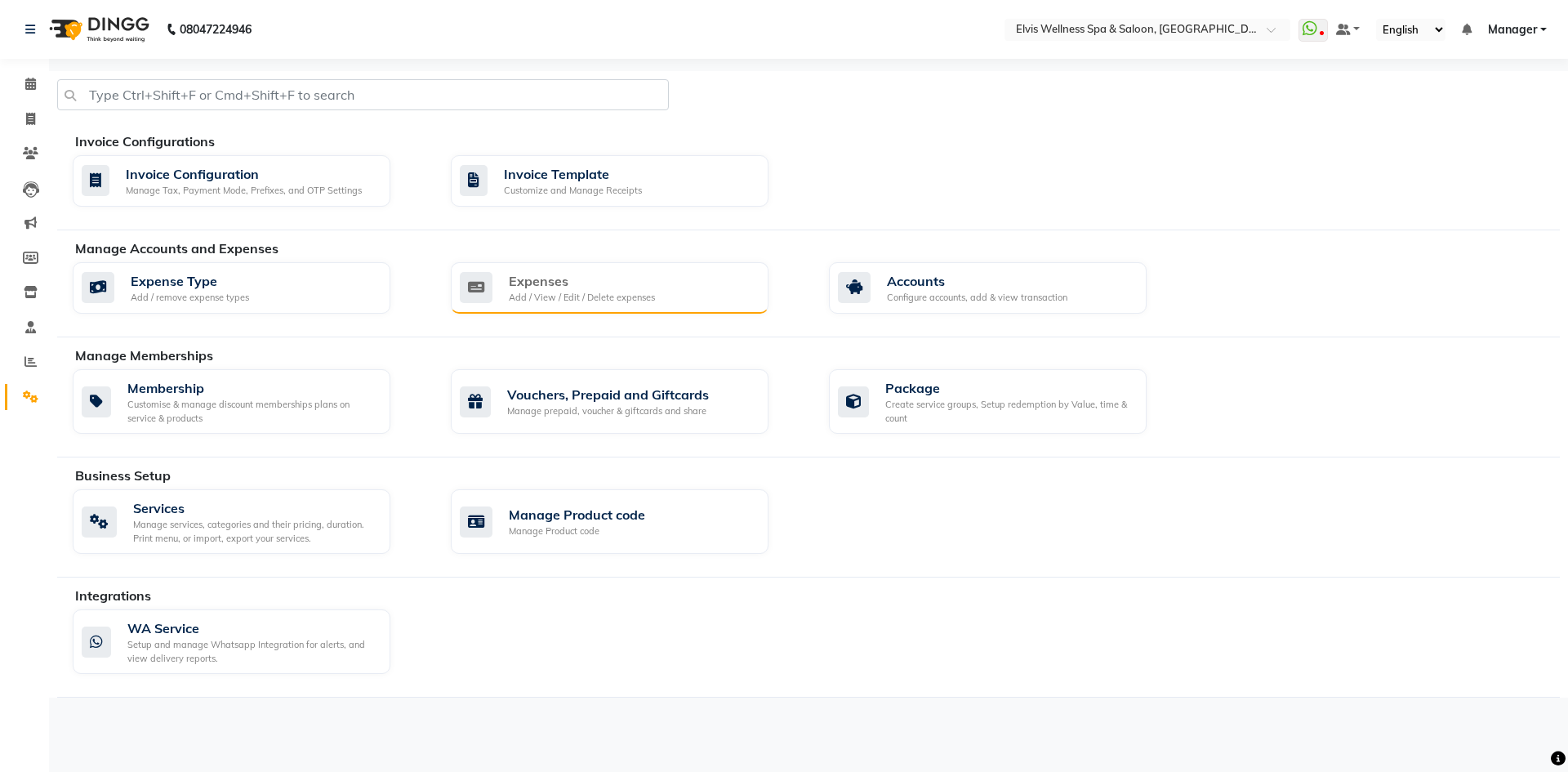
click at [607, 299] on div "Add / View / Edit / Delete expenses" at bounding box center [582, 298] width 146 height 14
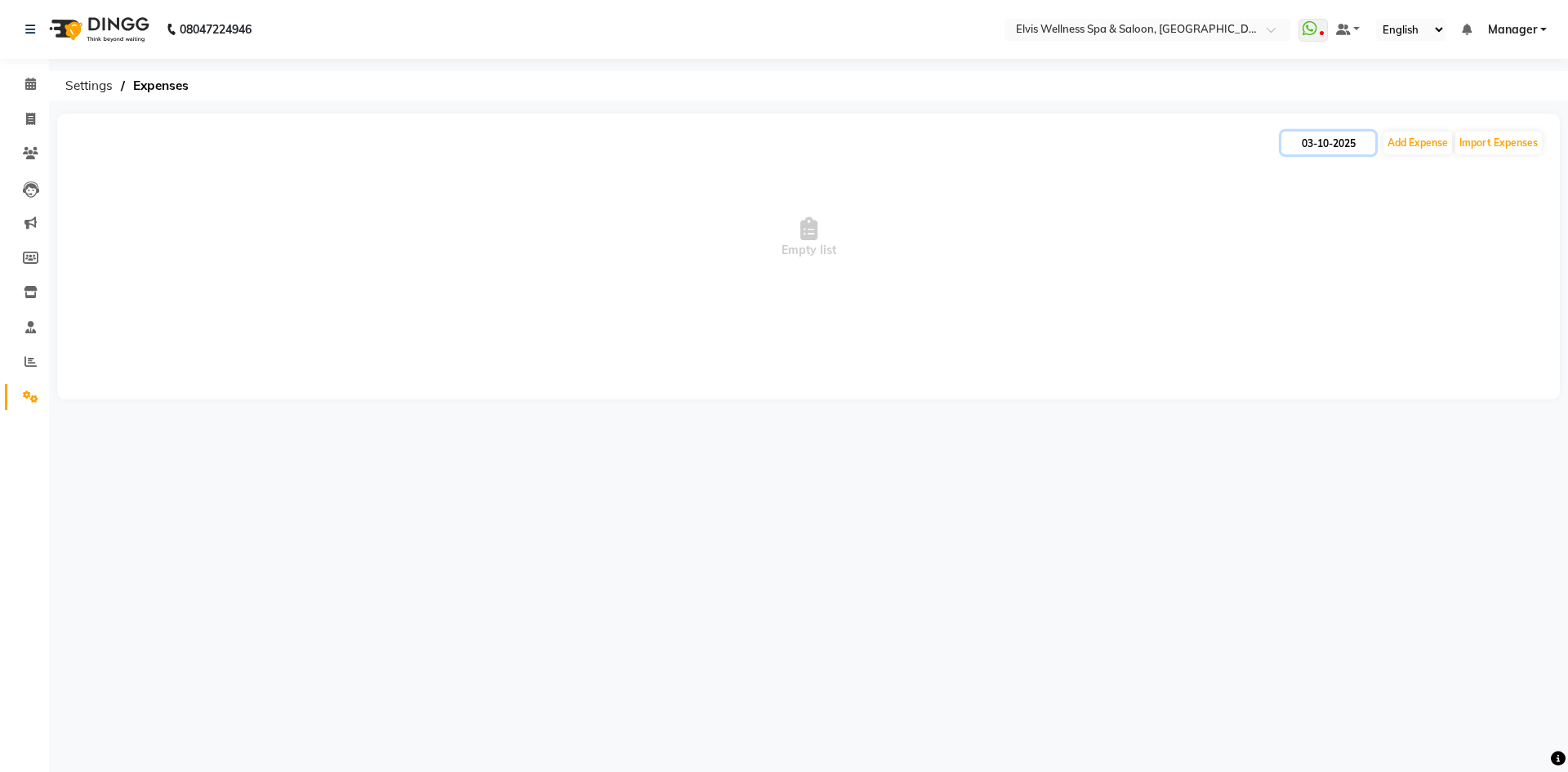
click at [1333, 139] on input "03-10-2025" at bounding box center [1329, 142] width 94 height 23
select select "10"
select select "2025"
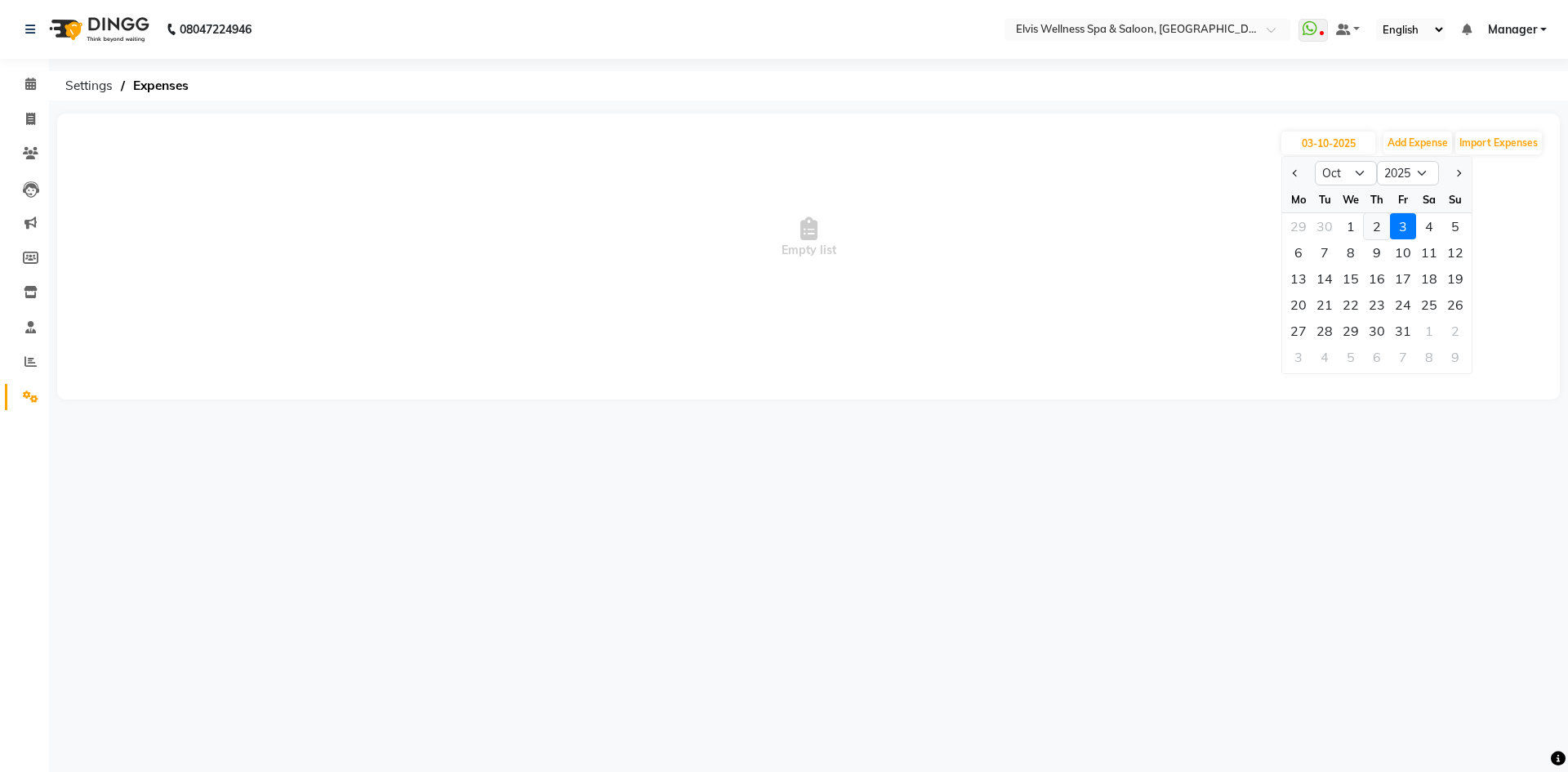
click at [1380, 229] on div "2" at bounding box center [1377, 227] width 26 height 26
type input "02-10-2025"
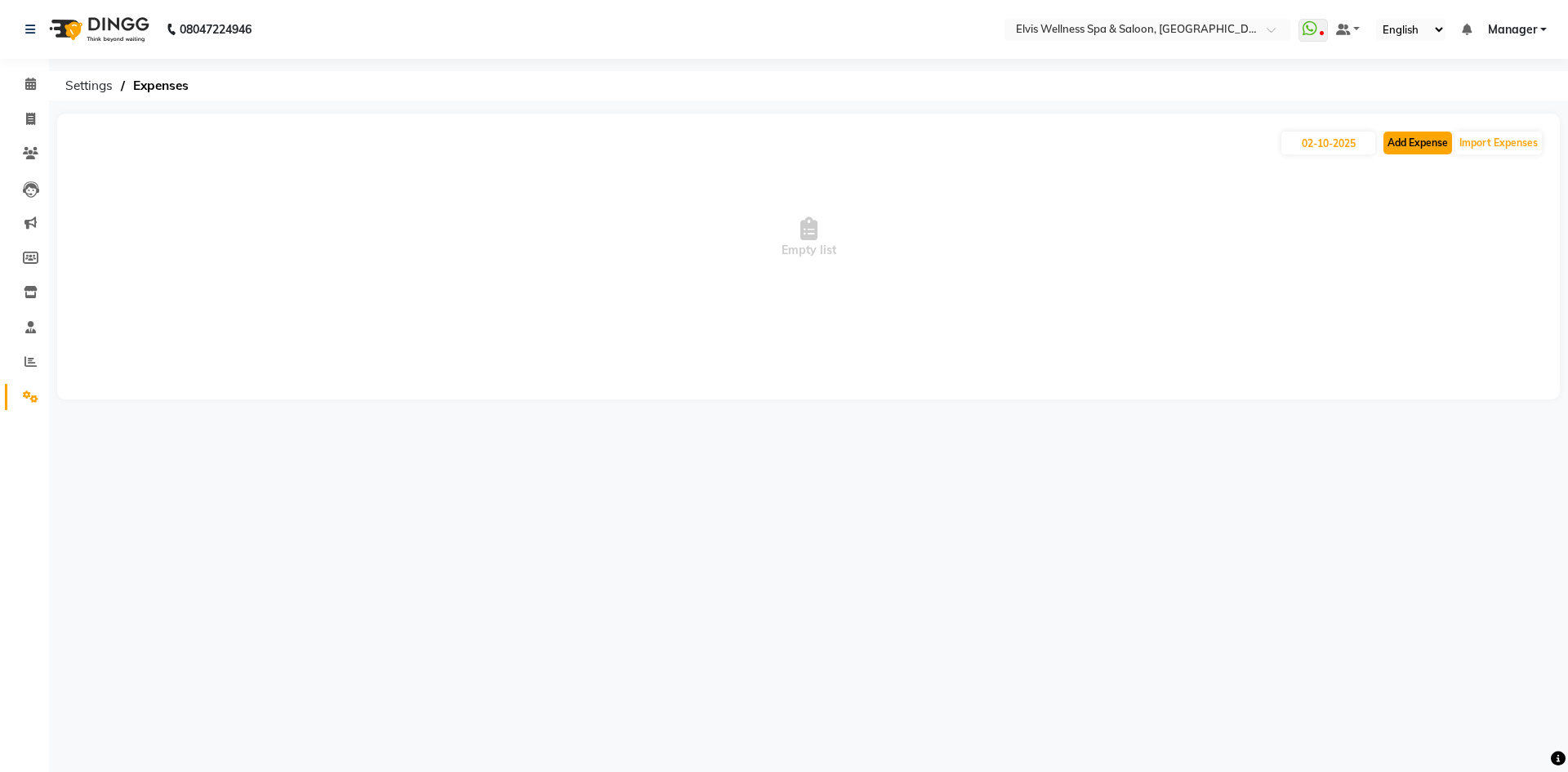
click at [1412, 137] on button "Add Expense" at bounding box center [1417, 142] width 68 height 23
select select "1"
select select "5263"
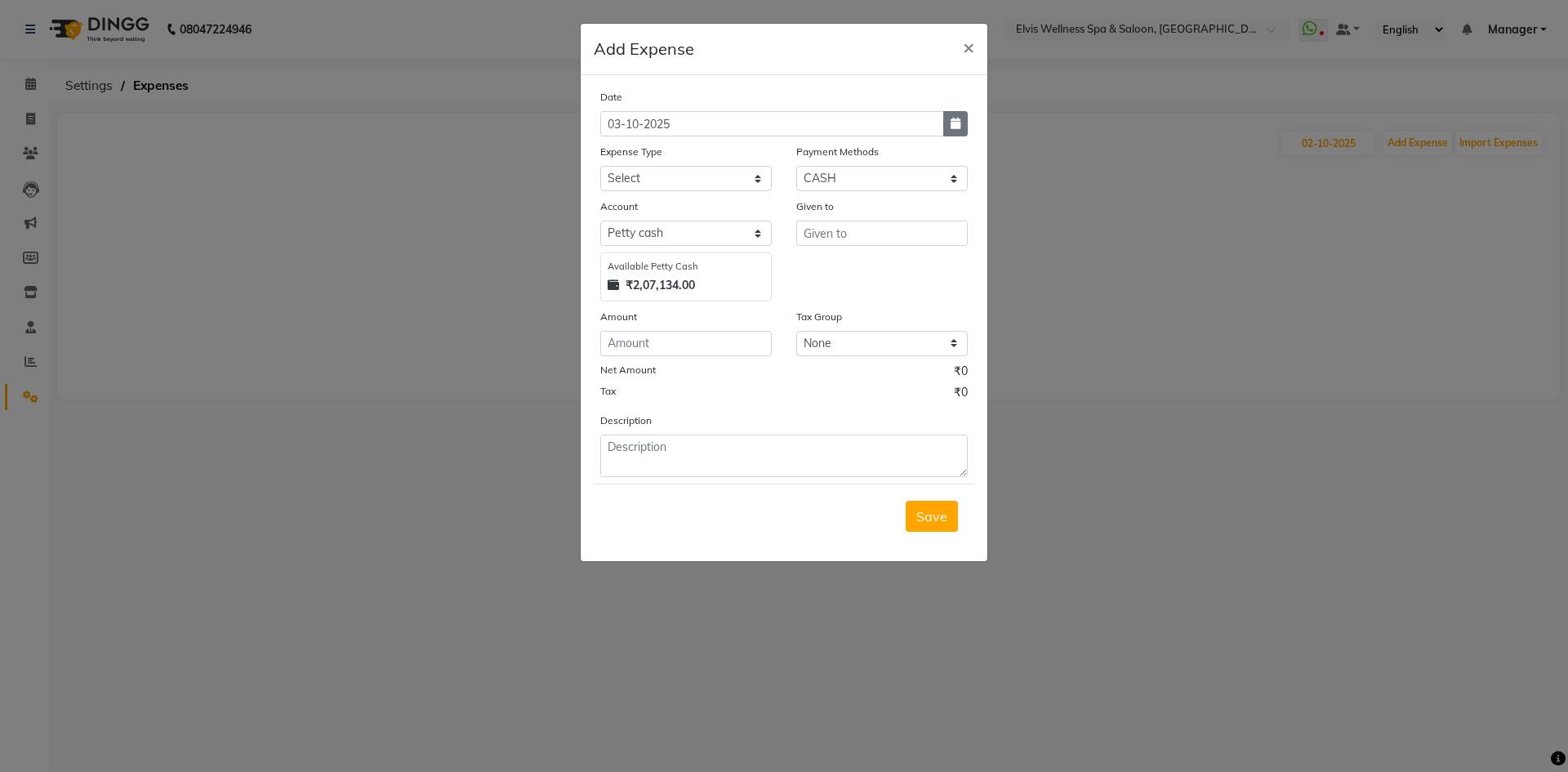
click at [954, 130] on button "button" at bounding box center [955, 123] width 25 height 25
select select "10"
select select "2025"
click at [699, 214] on div "2" at bounding box center [696, 208] width 26 height 26
type input "02-10-2025"
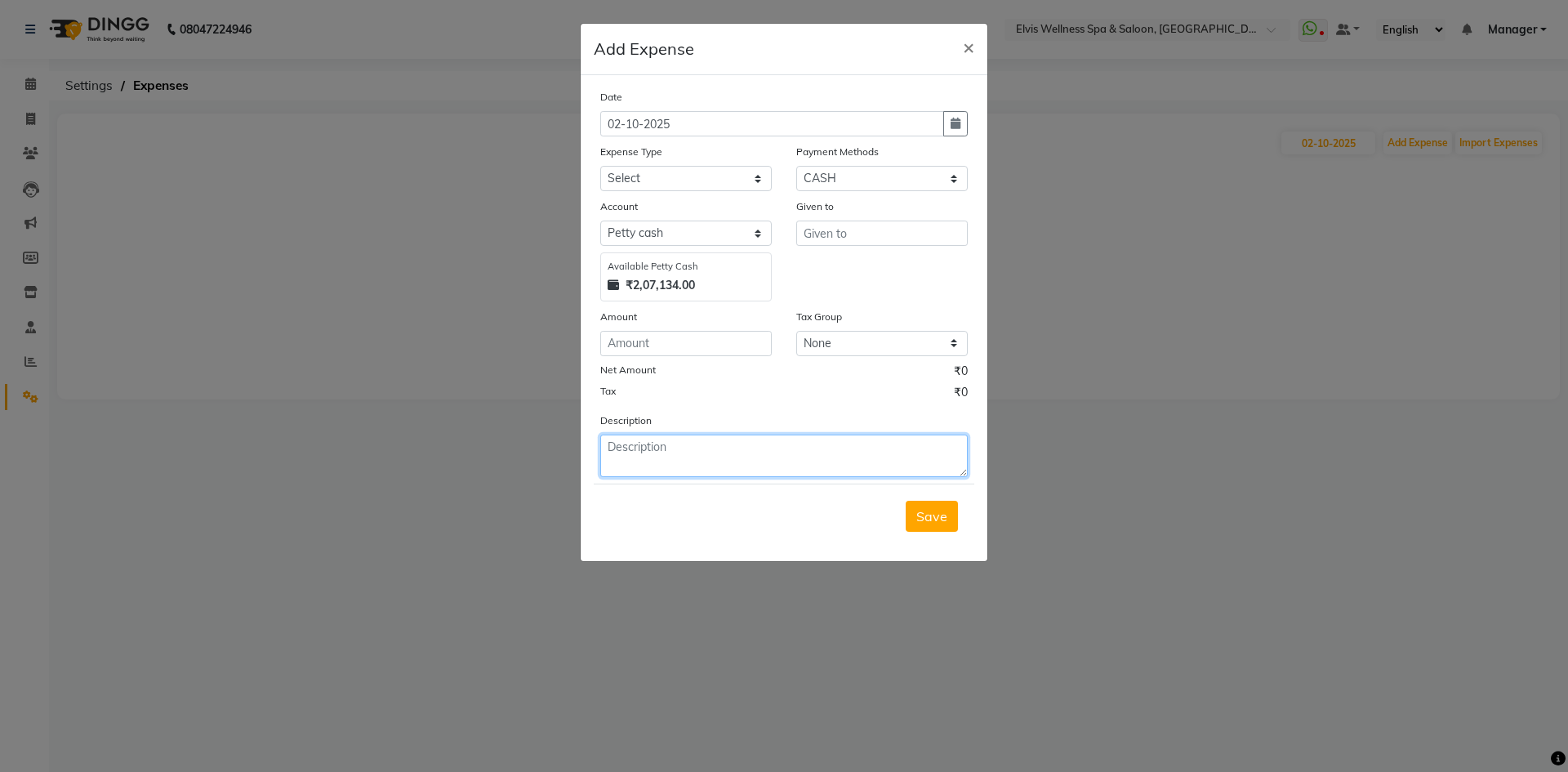
click at [626, 455] on textarea at bounding box center [784, 456] width 368 height 43
click at [658, 181] on select "Select Advance Salary Amandeep Carpainter Amma Bungalow Rent Cash Deposited to …" at bounding box center [687, 178] width 172 height 25
select select "13608"
click at [601, 165] on select "Select Advance Salary Amandeep Carpainter Amma Bungalow Rent Cash Deposited to …" at bounding box center [687, 178] width 172 height 25
click at [818, 232] on input "text" at bounding box center [882, 233] width 172 height 25
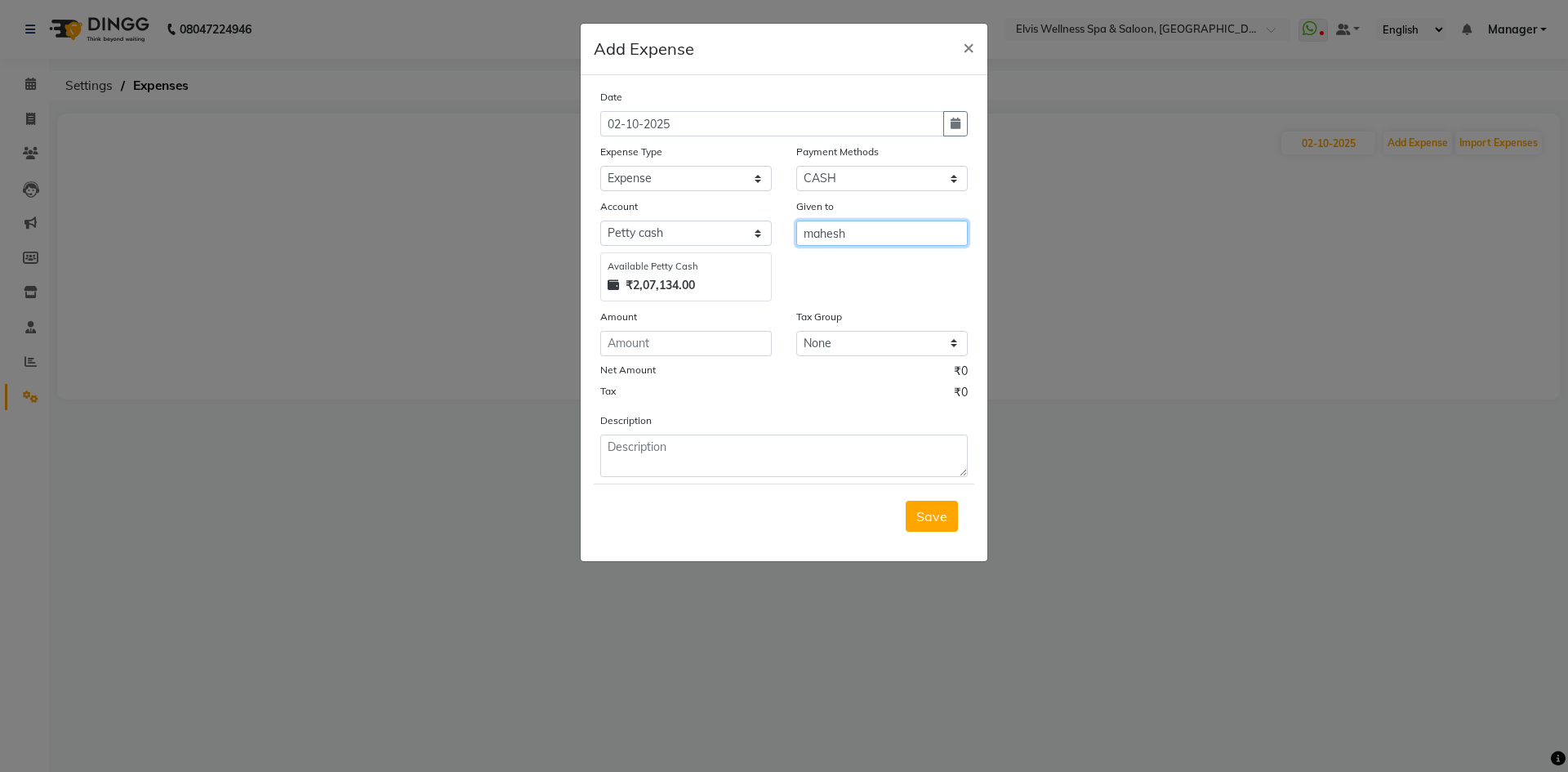
type input "mahesh"
click at [634, 346] on input "number" at bounding box center [687, 343] width 172 height 25
type input "100"
click at [746, 240] on select "Select Petty cash Default account" at bounding box center [687, 233] width 172 height 25
click at [713, 184] on select "Select Advance Salary Amandeep Carpainter Amma Bungalow Rent Cash Deposited to …" at bounding box center [687, 178] width 172 height 25
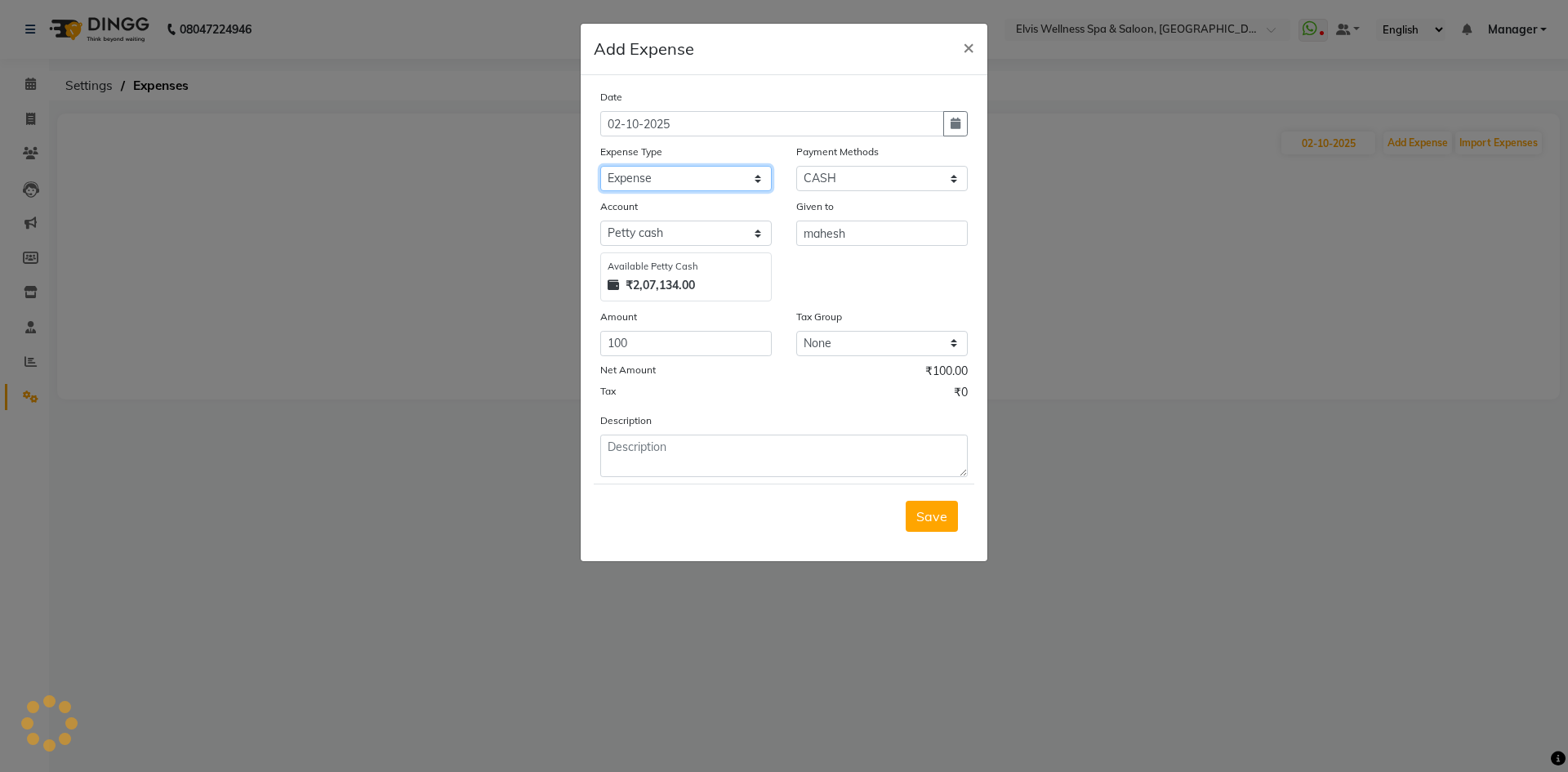
select select "13680"
click at [601, 165] on select "Select Advance Salary Amandeep Carpainter Amma Bungalow Rent Cash Deposited to …" at bounding box center [687, 178] width 172 height 25
click at [811, 239] on input "mahesh" at bounding box center [882, 233] width 172 height 25
type input "Mahesh"
click at [921, 509] on span "Save" at bounding box center [932, 517] width 31 height 17
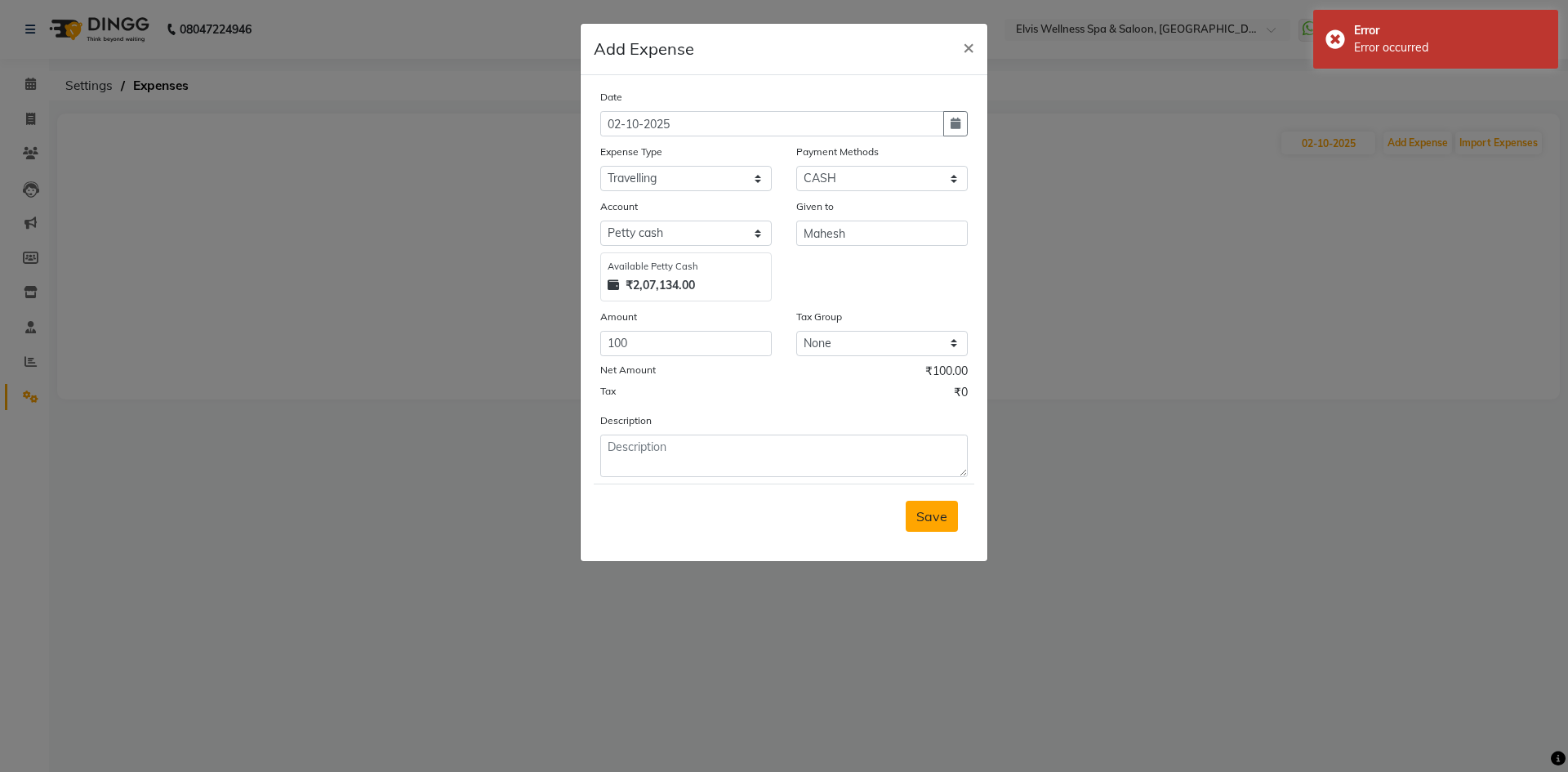
click at [938, 515] on span "Save" at bounding box center [932, 517] width 31 height 17
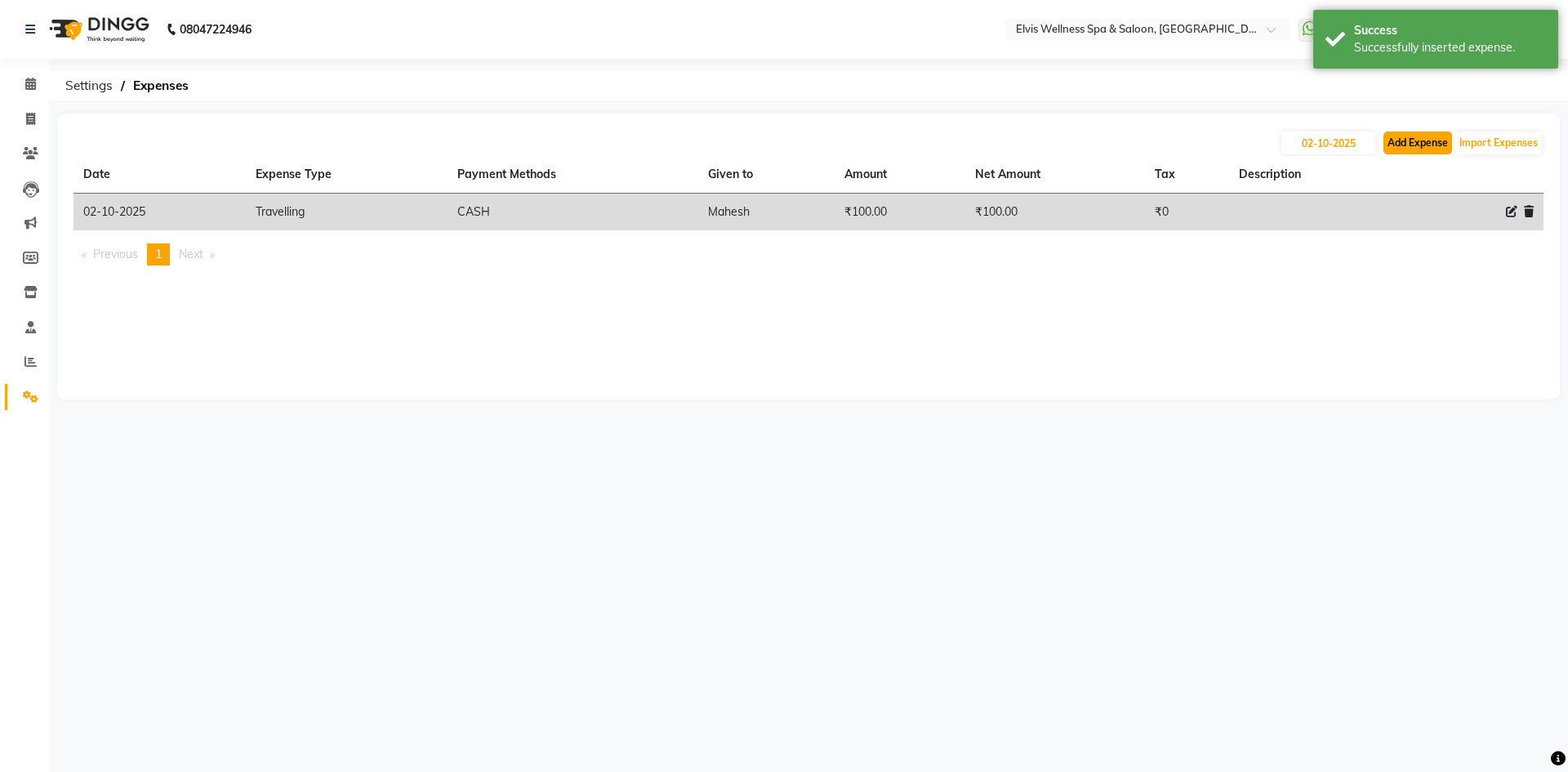
click at [1397, 143] on button "Add Expense" at bounding box center [1417, 142] width 68 height 23
select select "1"
select select "5263"
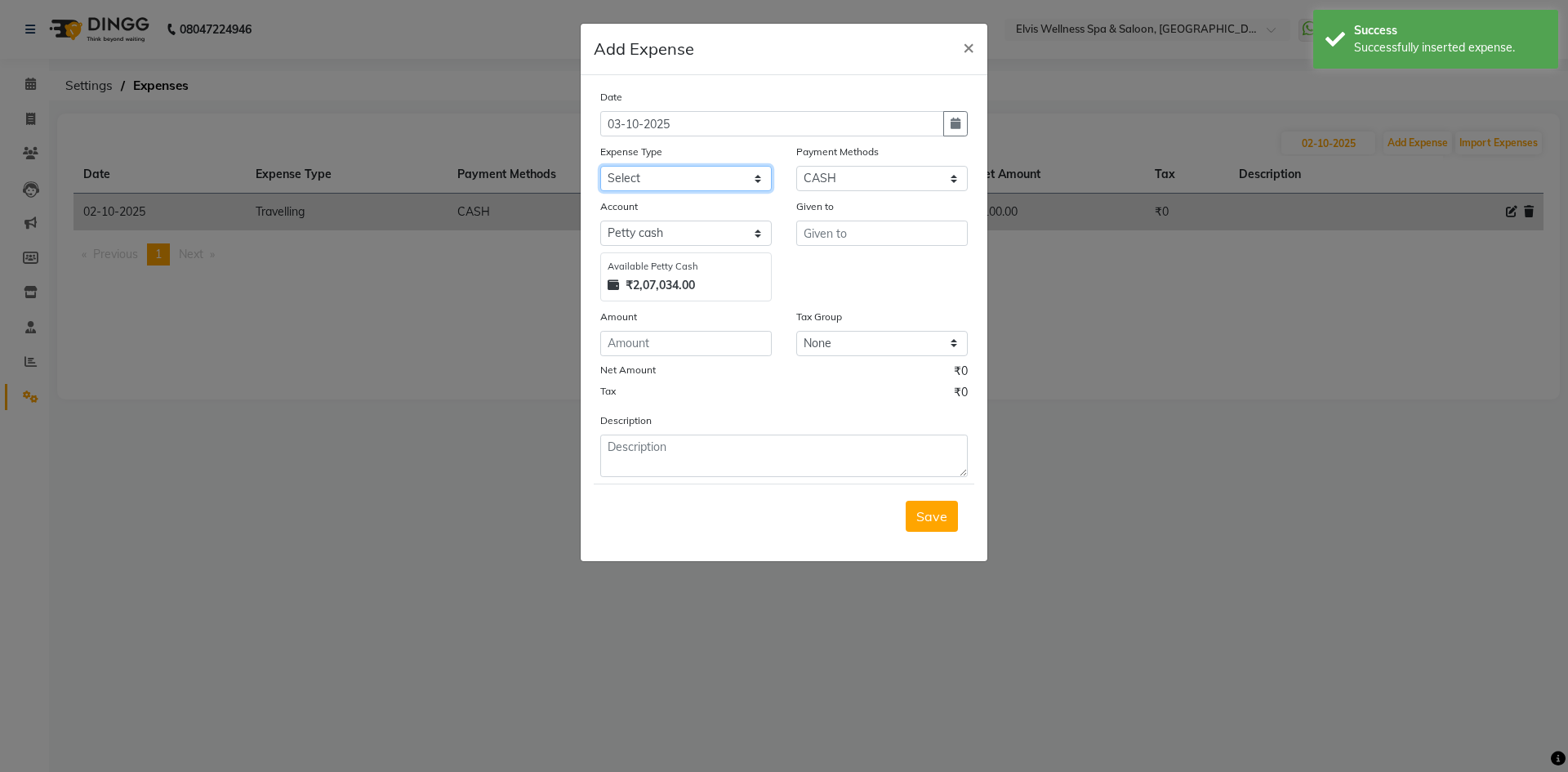
click at [682, 187] on select "Select Advance Salary Amandeep Carpainter Amma Bungalow Rent Cash Deposited to …" at bounding box center [687, 178] width 172 height 25
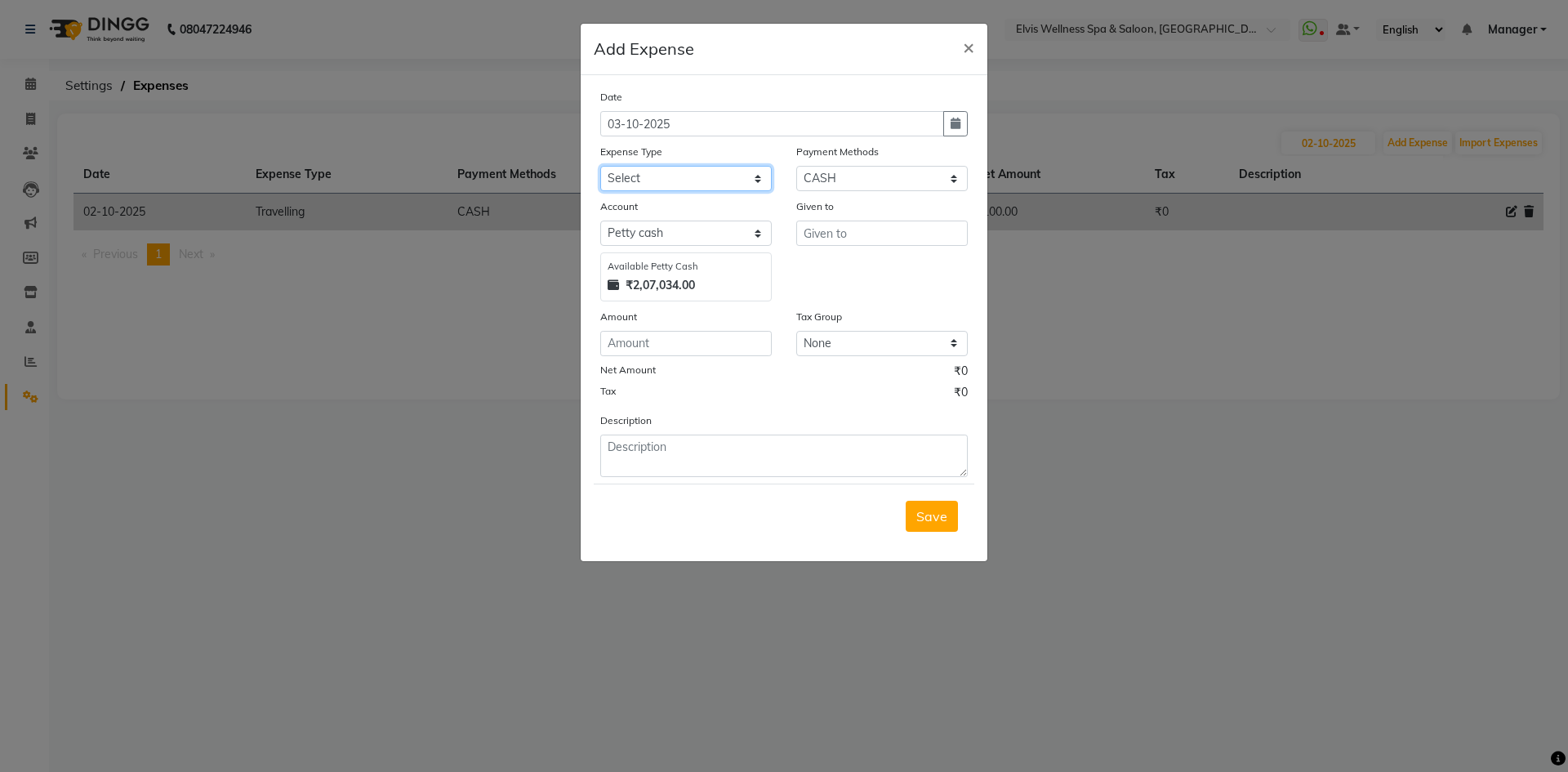
select select "8154"
click at [601, 165] on select "Select Advance Salary Amandeep Carpainter Amma Bungalow Rent Cash Deposited to …" at bounding box center [687, 178] width 172 height 25
click at [818, 238] on input "text" at bounding box center [882, 233] width 172 height 25
type input "Fhahad"
click at [818, 267] on div "Given to Fhahad" at bounding box center [881, 250] width 196 height 104
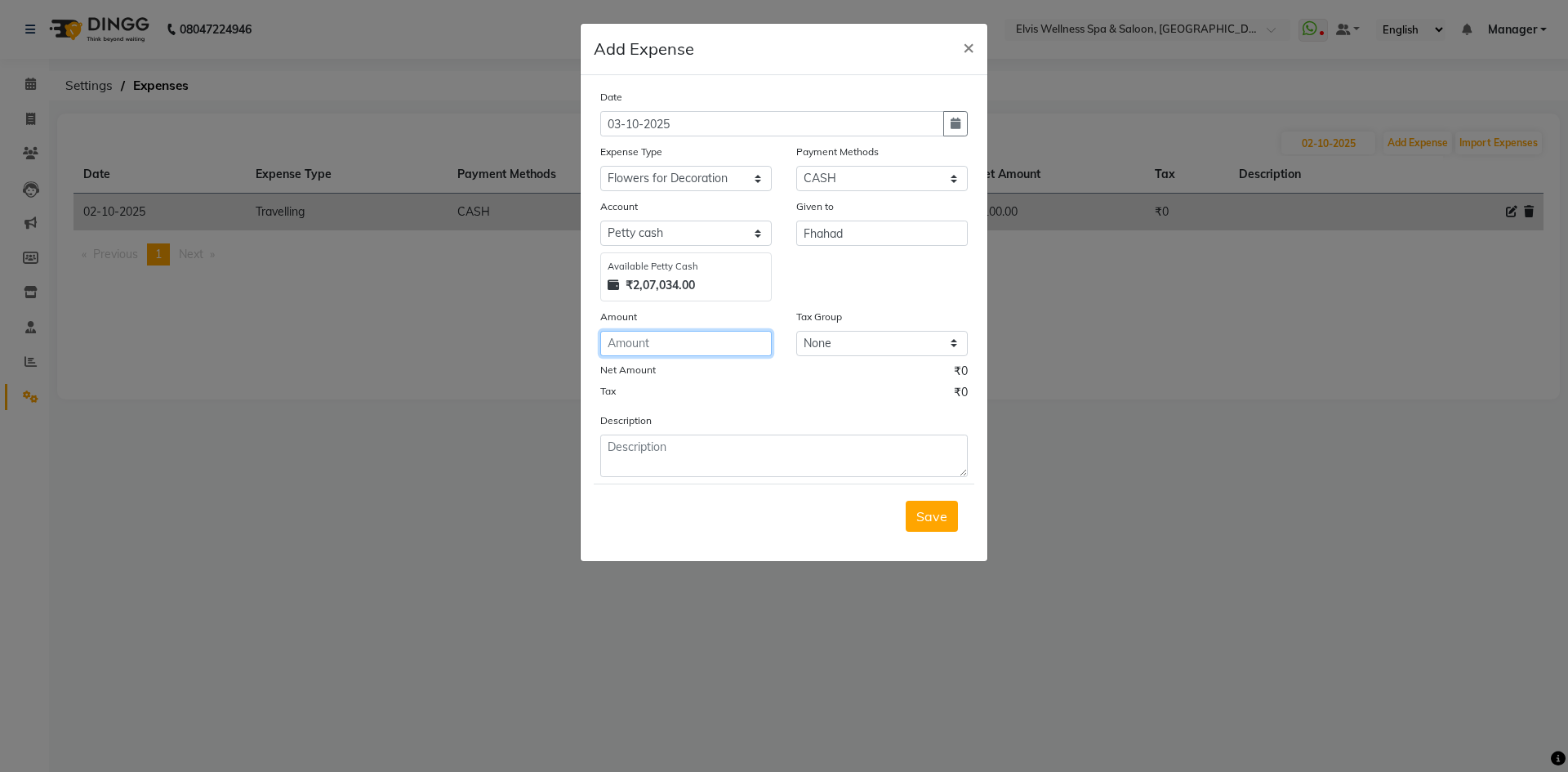
click at [607, 344] on input "number" at bounding box center [687, 343] width 172 height 25
type input "1493"
click at [671, 460] on textarea at bounding box center [784, 456] width 368 height 43
type textarea "d"
type textarea "S"
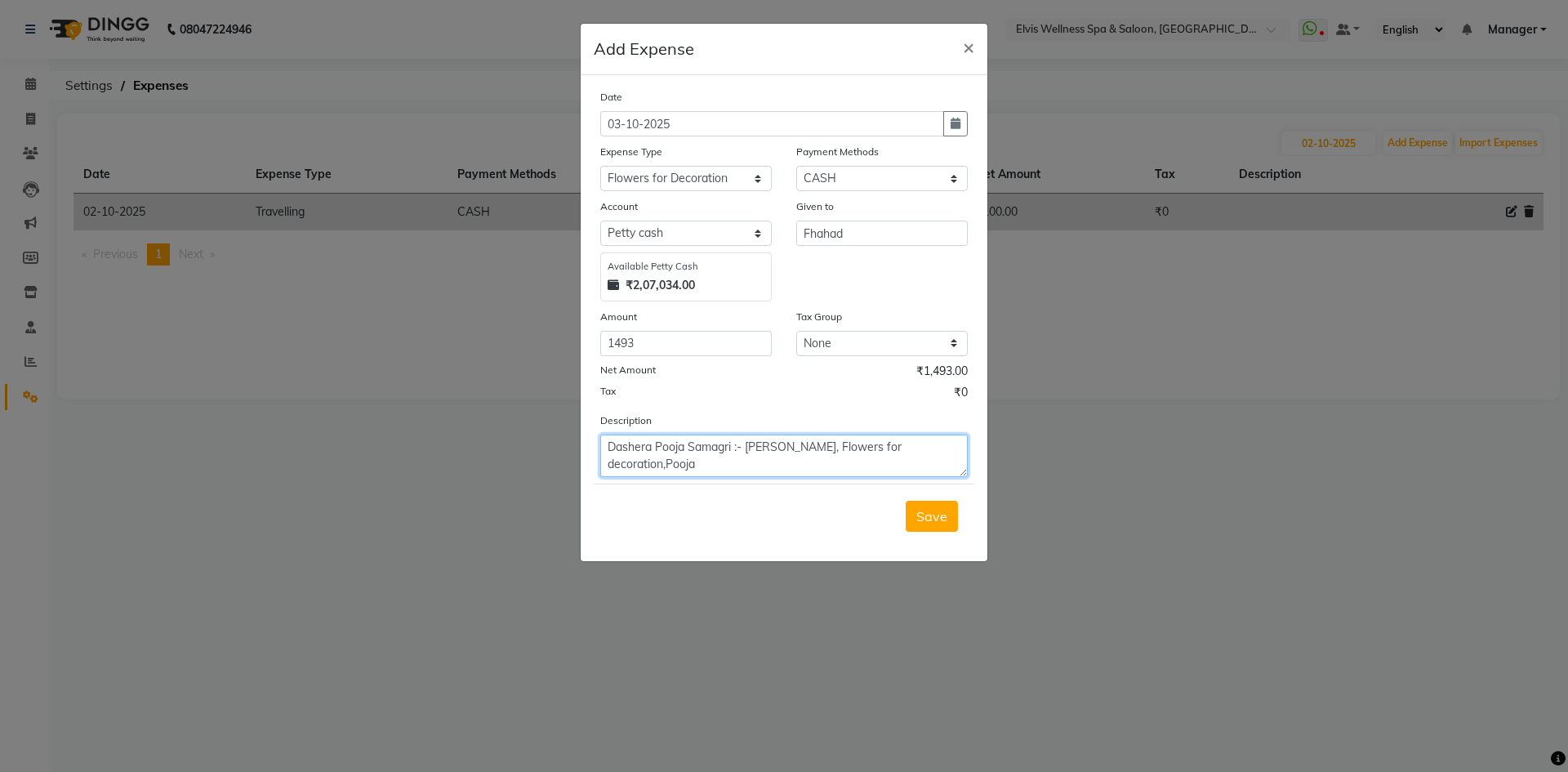
click at [665, 466] on textarea "Dashera Pooja Samagri :- Pooja Thali, Flowers for decoration,Pooja" at bounding box center [784, 456] width 368 height 43
click at [646, 460] on textarea "Dashera Pooja Samagri :- Pooja Thali, Flowers for decoration, Pooja" at bounding box center [784, 456] width 368 height 43
type textarea "Dashera Pooja Samagri :- Pooja Thali, Flowers for decoration, Pooja Prasad , Etc"
click at [924, 523] on span "Save" at bounding box center [932, 517] width 31 height 17
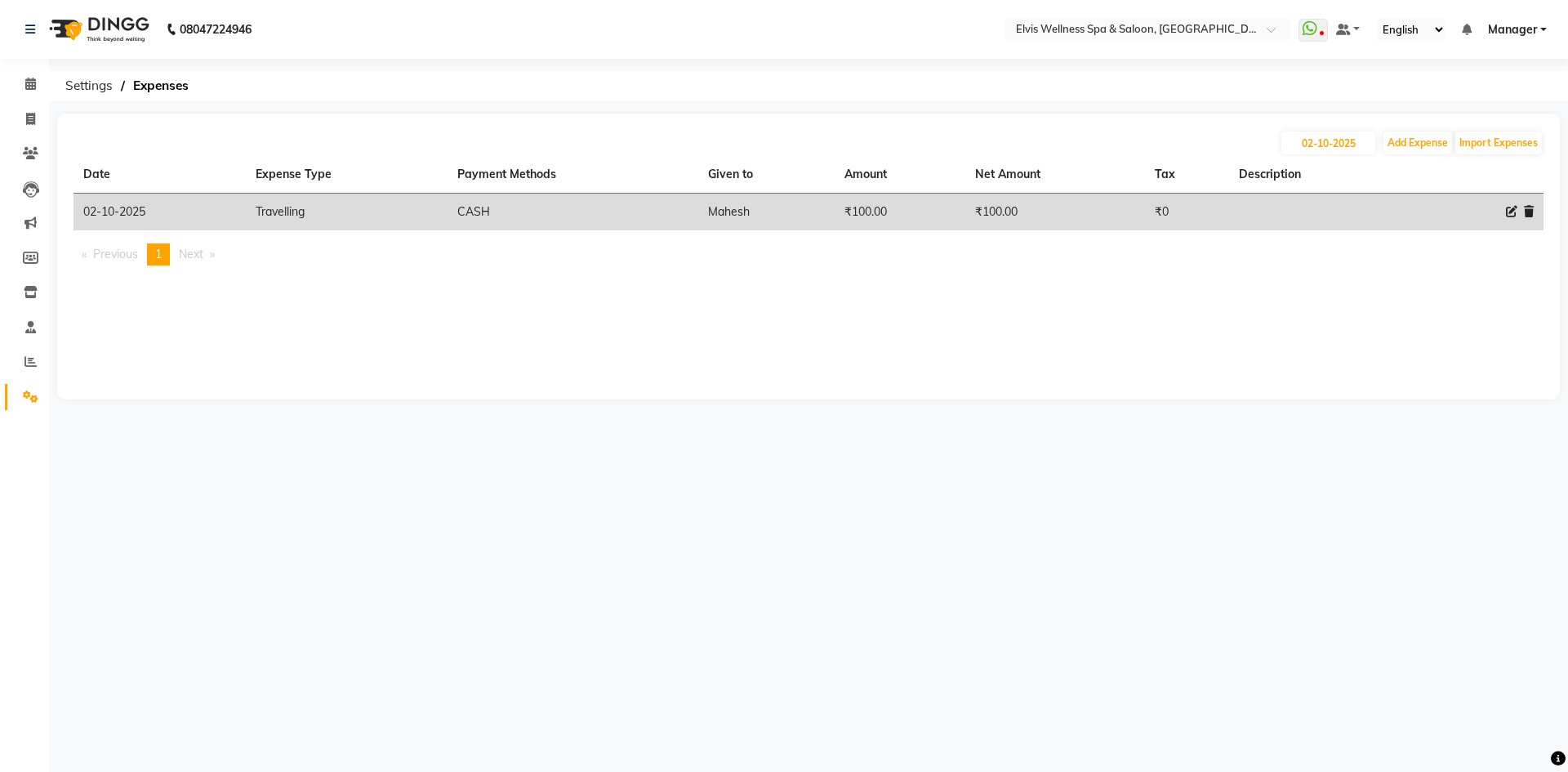
click at [168, 259] on li "You're on page 1" at bounding box center [158, 254] width 23 height 22
click at [244, 259] on ul "Previous page 1 / 1 You're on page 1 Next page" at bounding box center [808, 254] width 1470 height 22
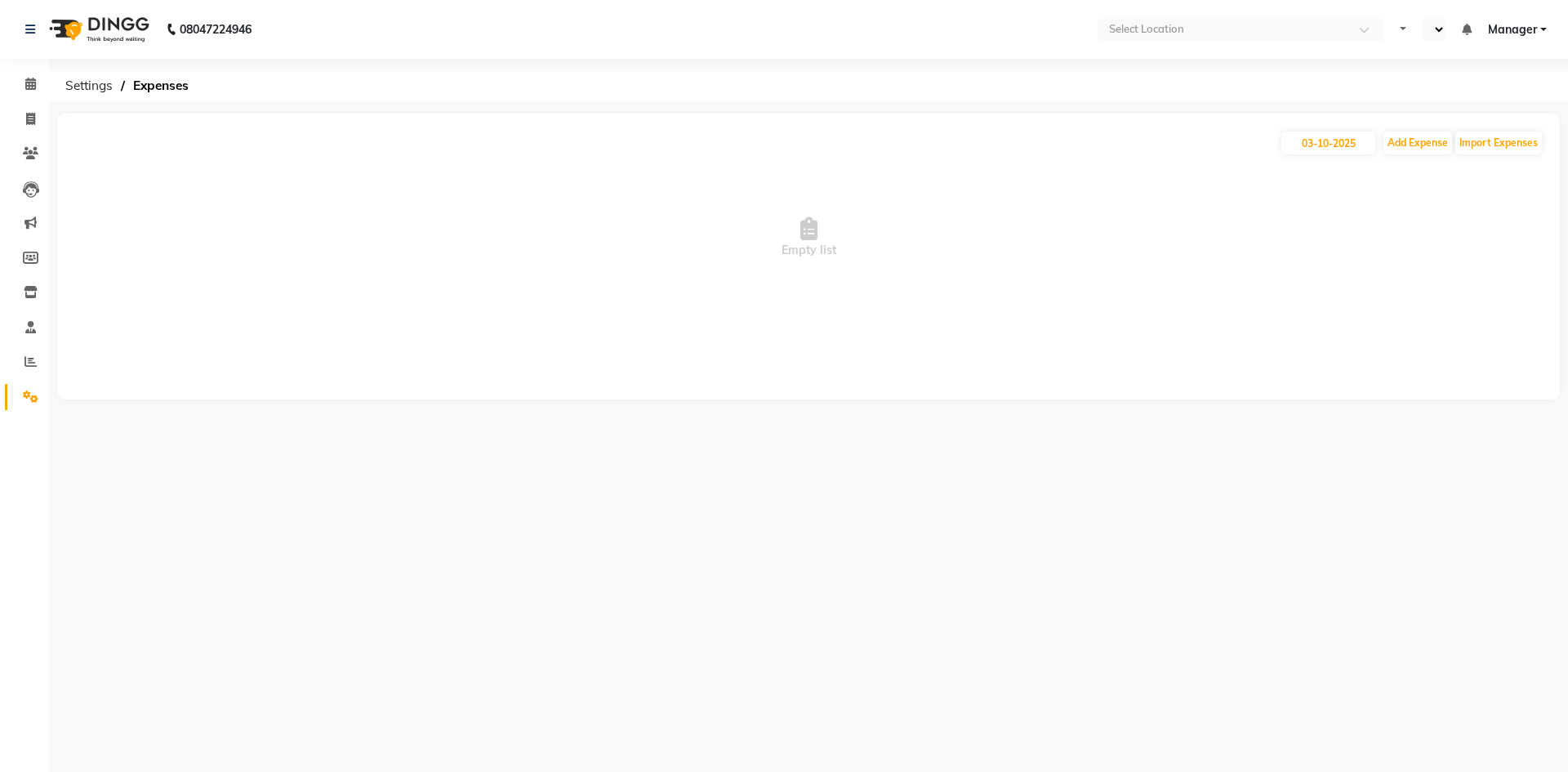
select select "en"
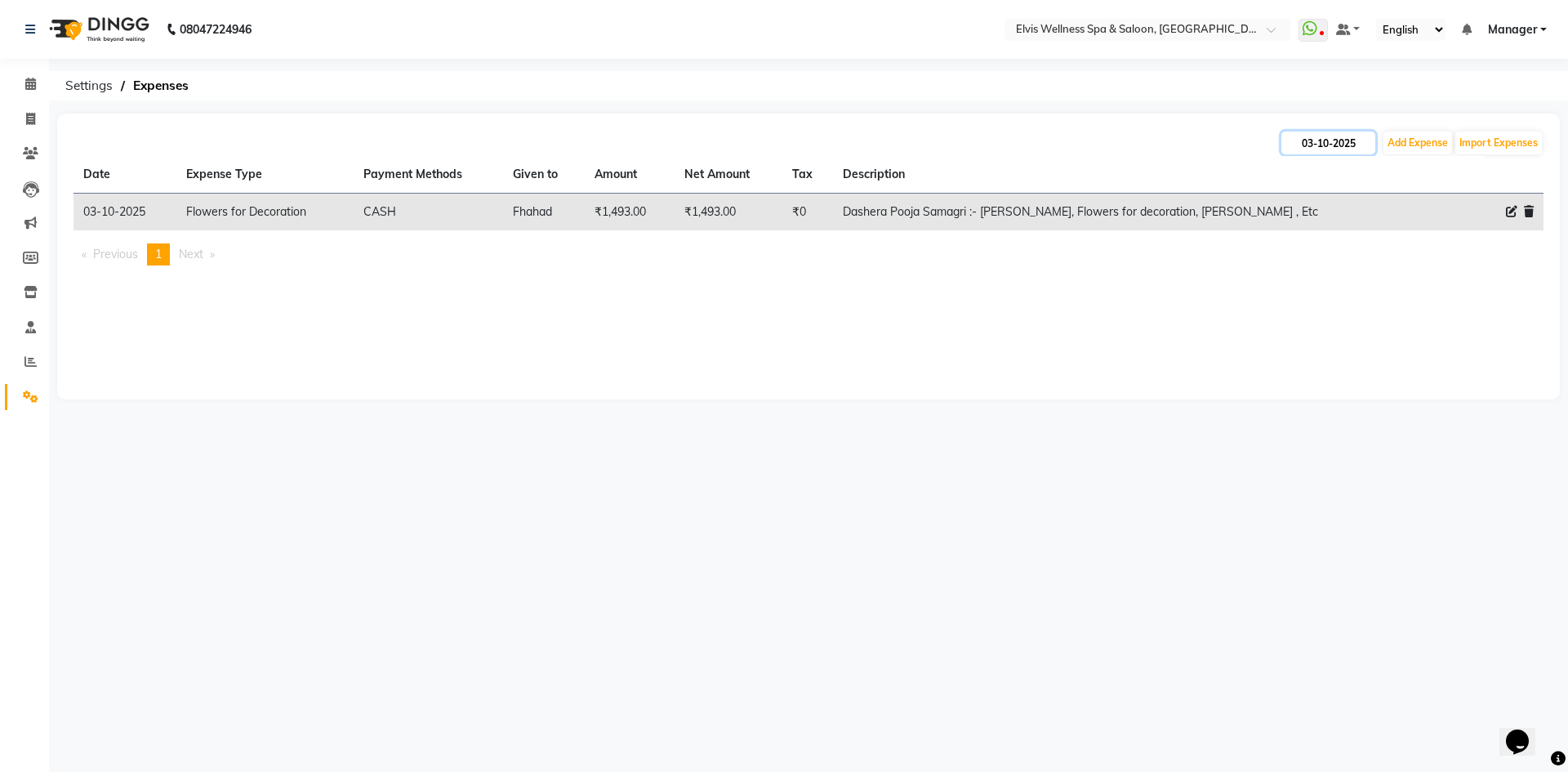
click at [1312, 139] on input "03-10-2025" at bounding box center [1329, 142] width 94 height 23
select select "10"
select select "2025"
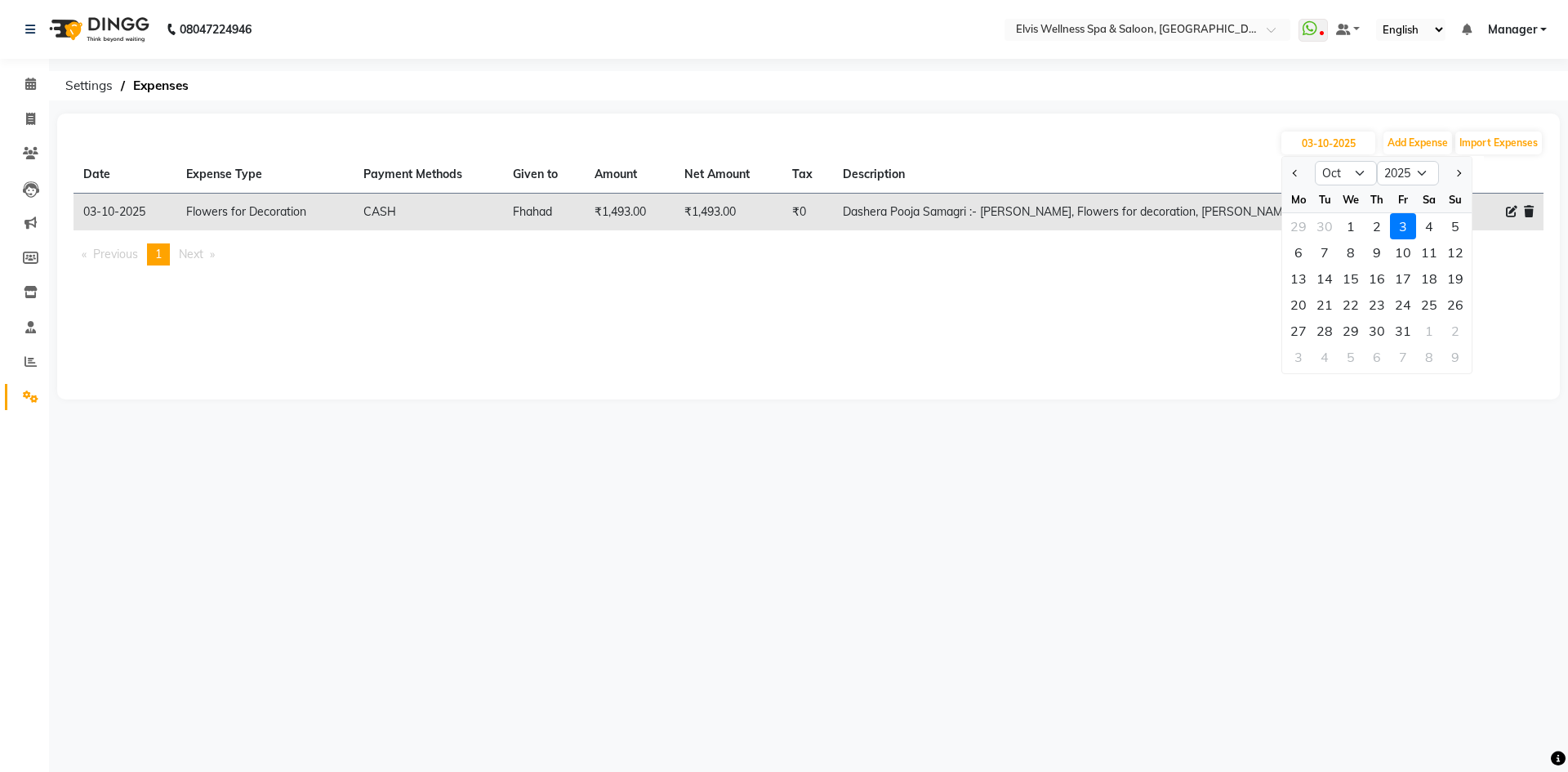
click at [998, 351] on div "03-10-2025 Jan Feb Mar Apr May Jun Jul Aug Sep Oct Nov Dec 2015 2016 2017 2018 …" at bounding box center [808, 256] width 1502 height 286
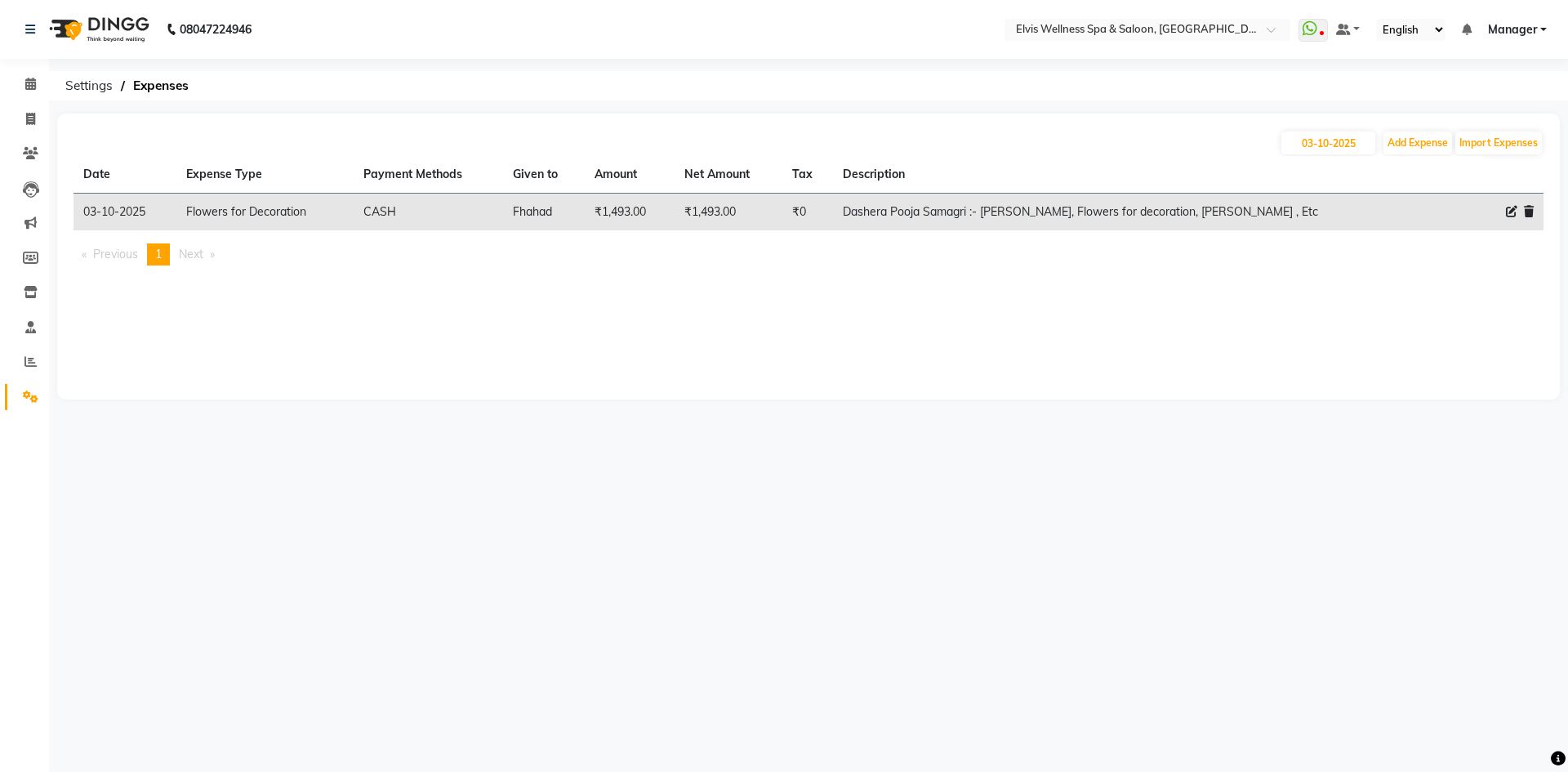
click at [1291, 254] on ul "Previous page 1 / 1 You're on page 1 Next page" at bounding box center [808, 254] width 1470 height 22
click at [1508, 213] on icon at bounding box center [1512, 212] width 11 height 11
select select "8154"
select select "1"
select select "5263"
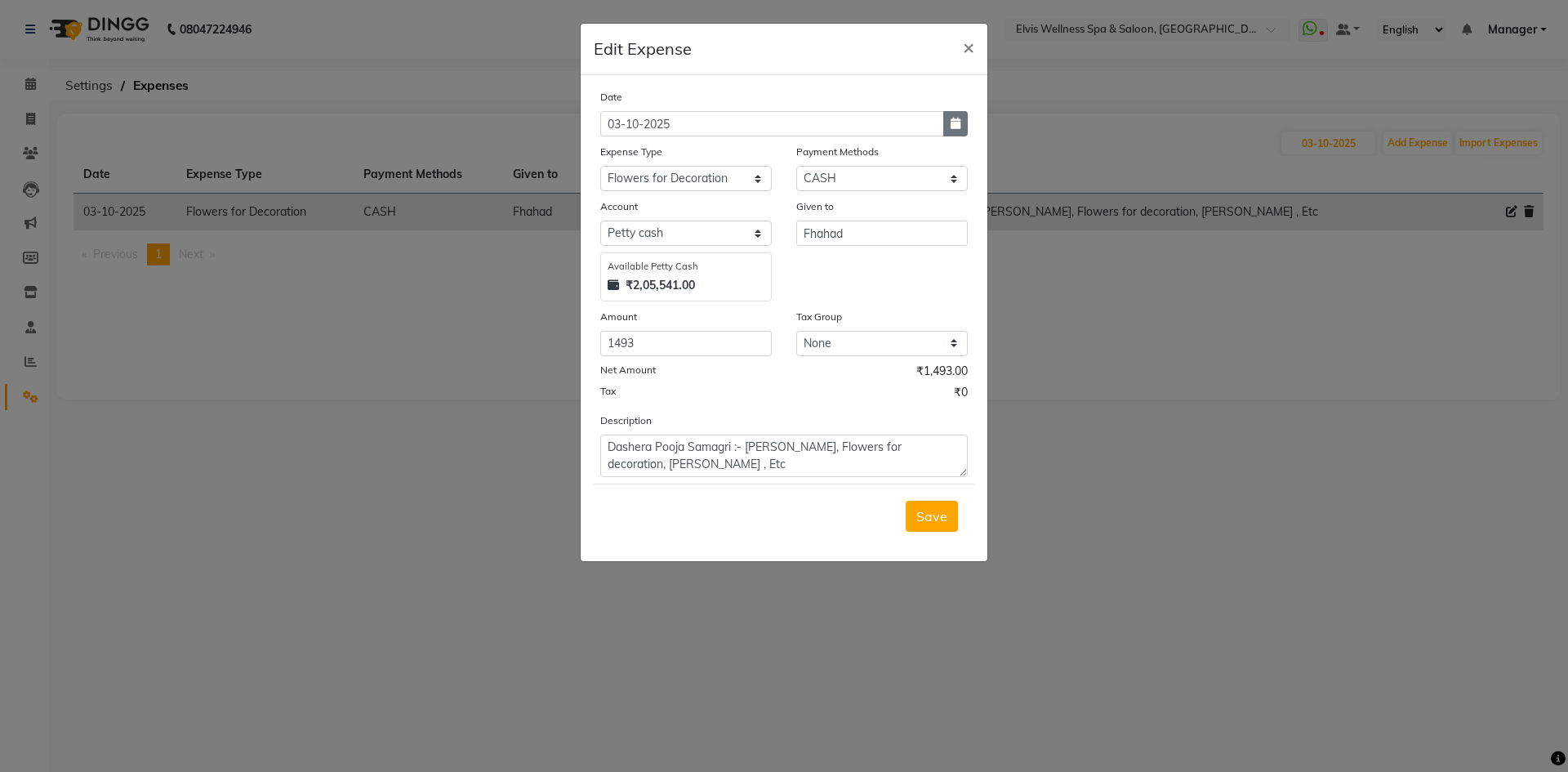
click at [963, 131] on button "button" at bounding box center [955, 123] width 25 height 25
select select "10"
select select "2025"
click at [699, 204] on div "2" at bounding box center [696, 208] width 26 height 26
type input "02-10-2025"
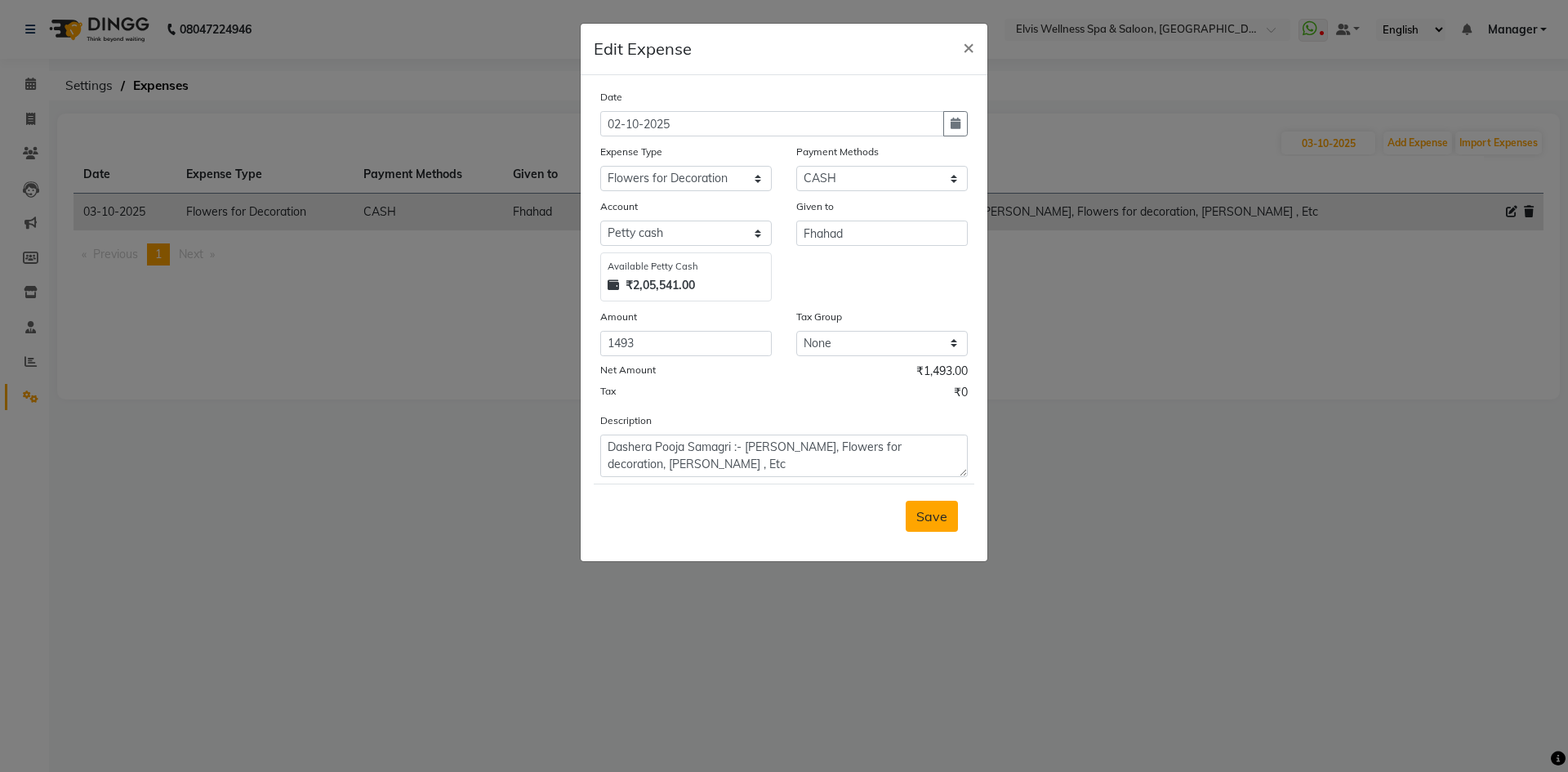
click at [932, 516] on span "Save" at bounding box center [932, 517] width 31 height 17
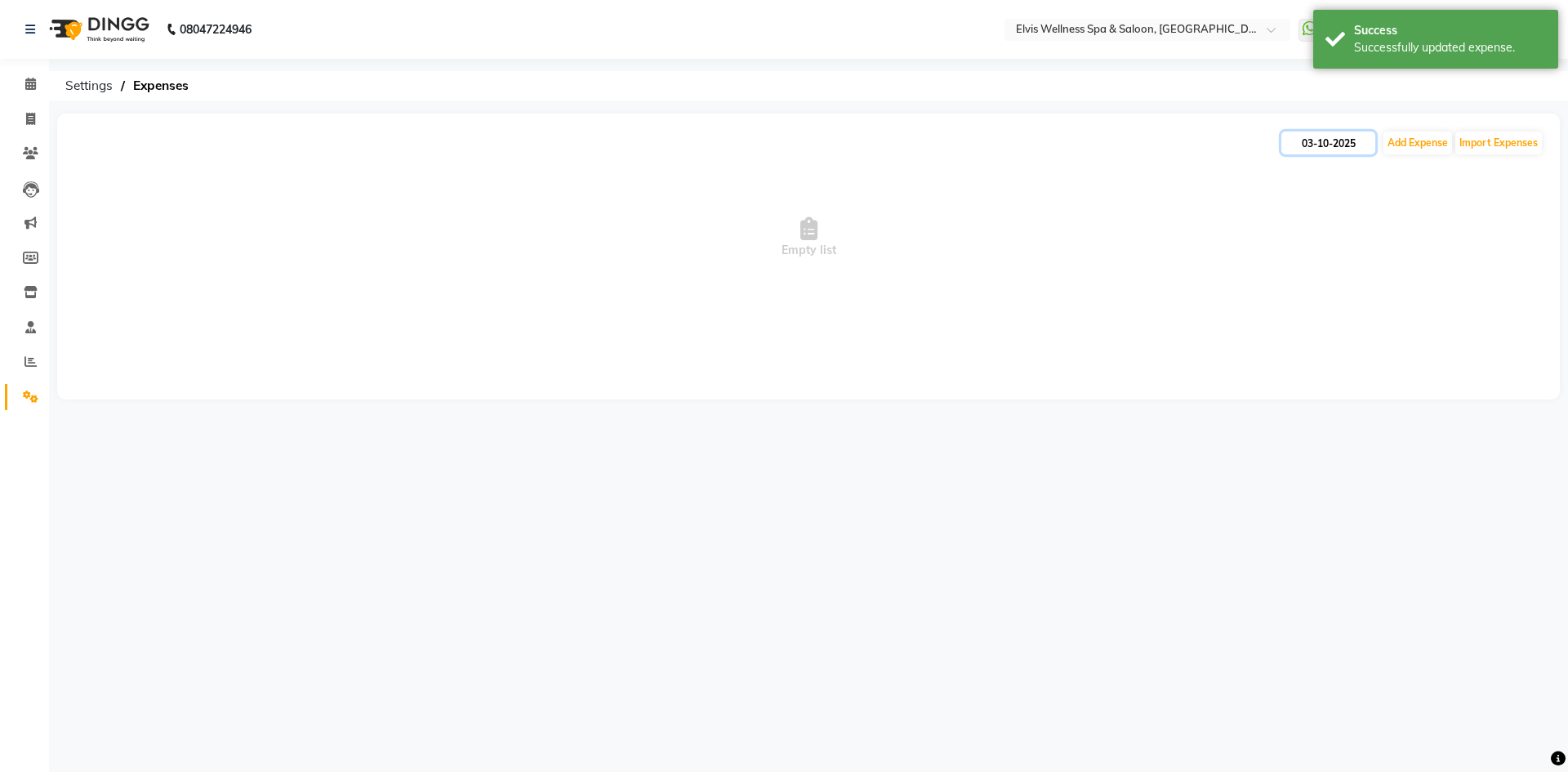
click at [1325, 148] on input "03-10-2025" at bounding box center [1329, 142] width 94 height 23
select select "10"
select select "2025"
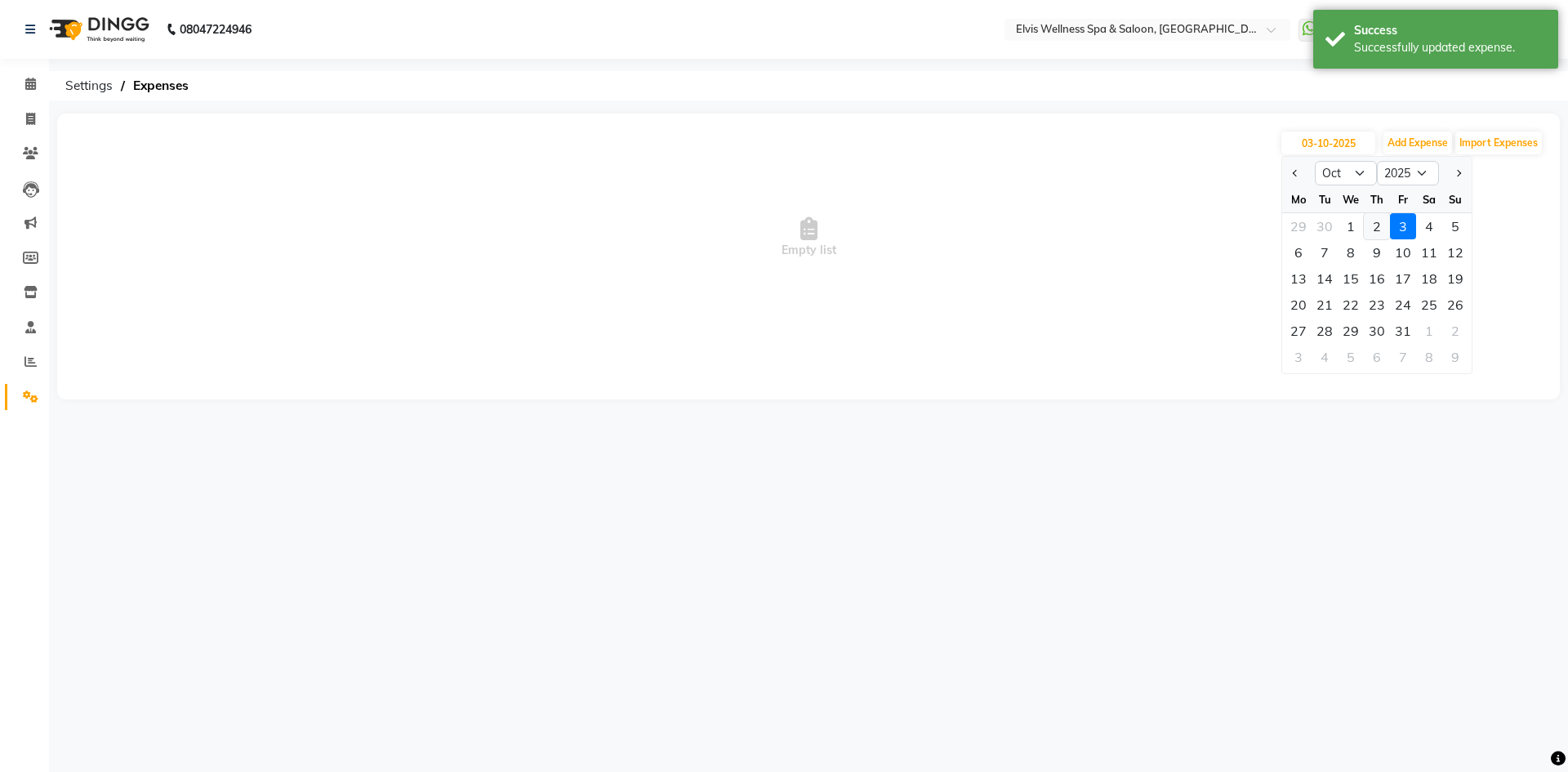
click at [1374, 224] on div "2" at bounding box center [1377, 227] width 26 height 26
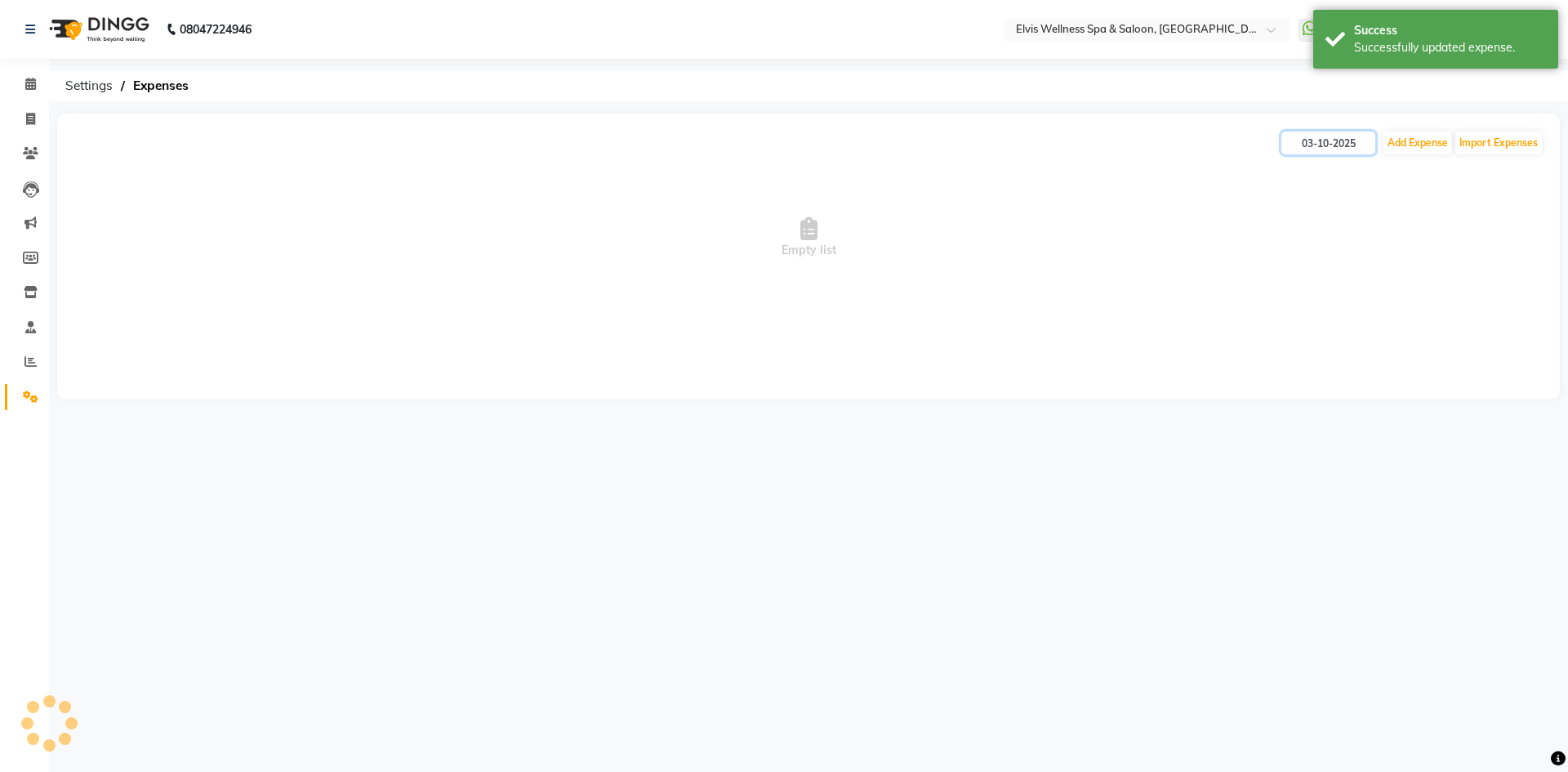
type input "02-10-2025"
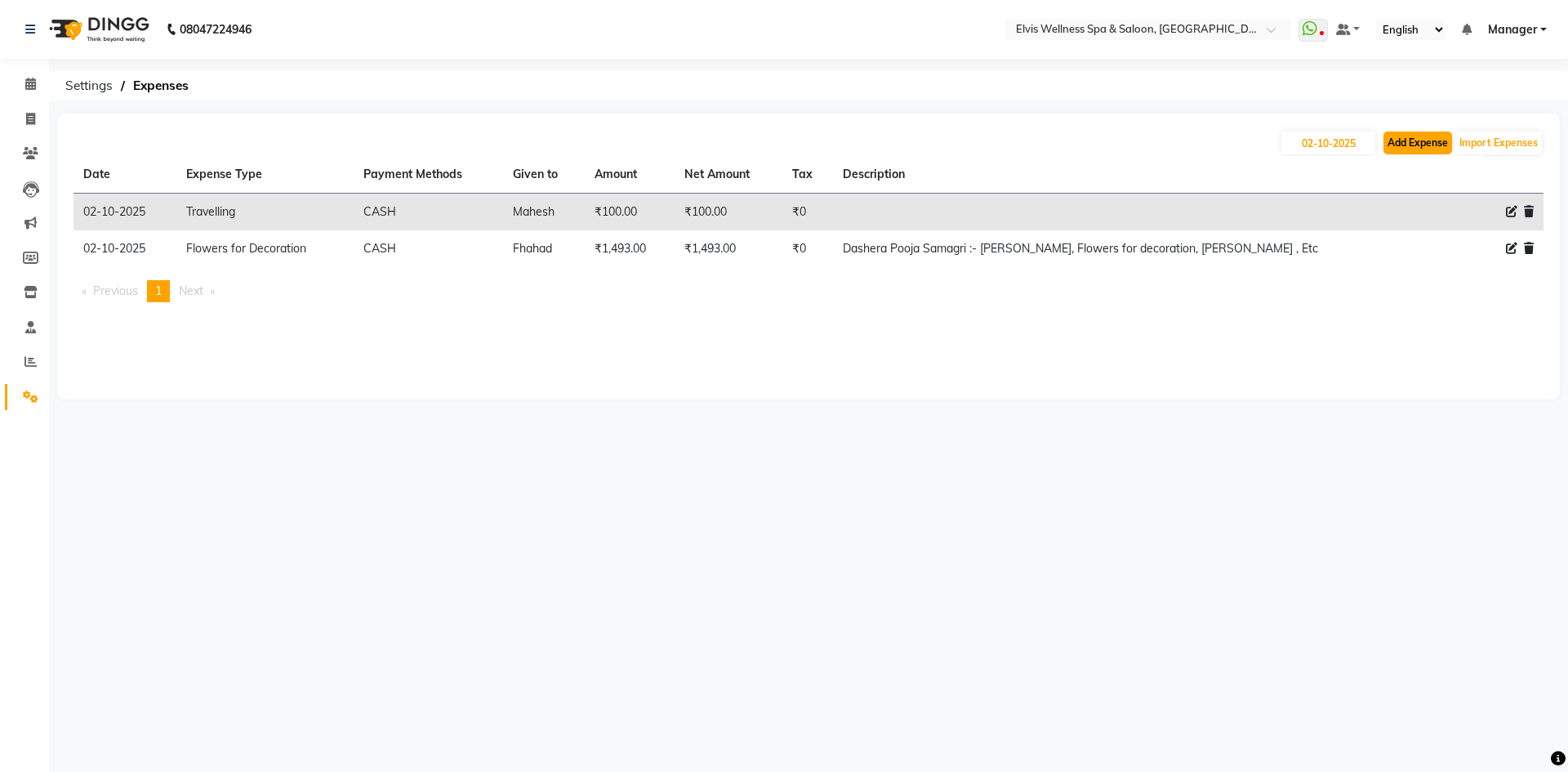
click at [1408, 143] on button "Add Expense" at bounding box center [1417, 142] width 68 height 23
select select "1"
select select "5263"
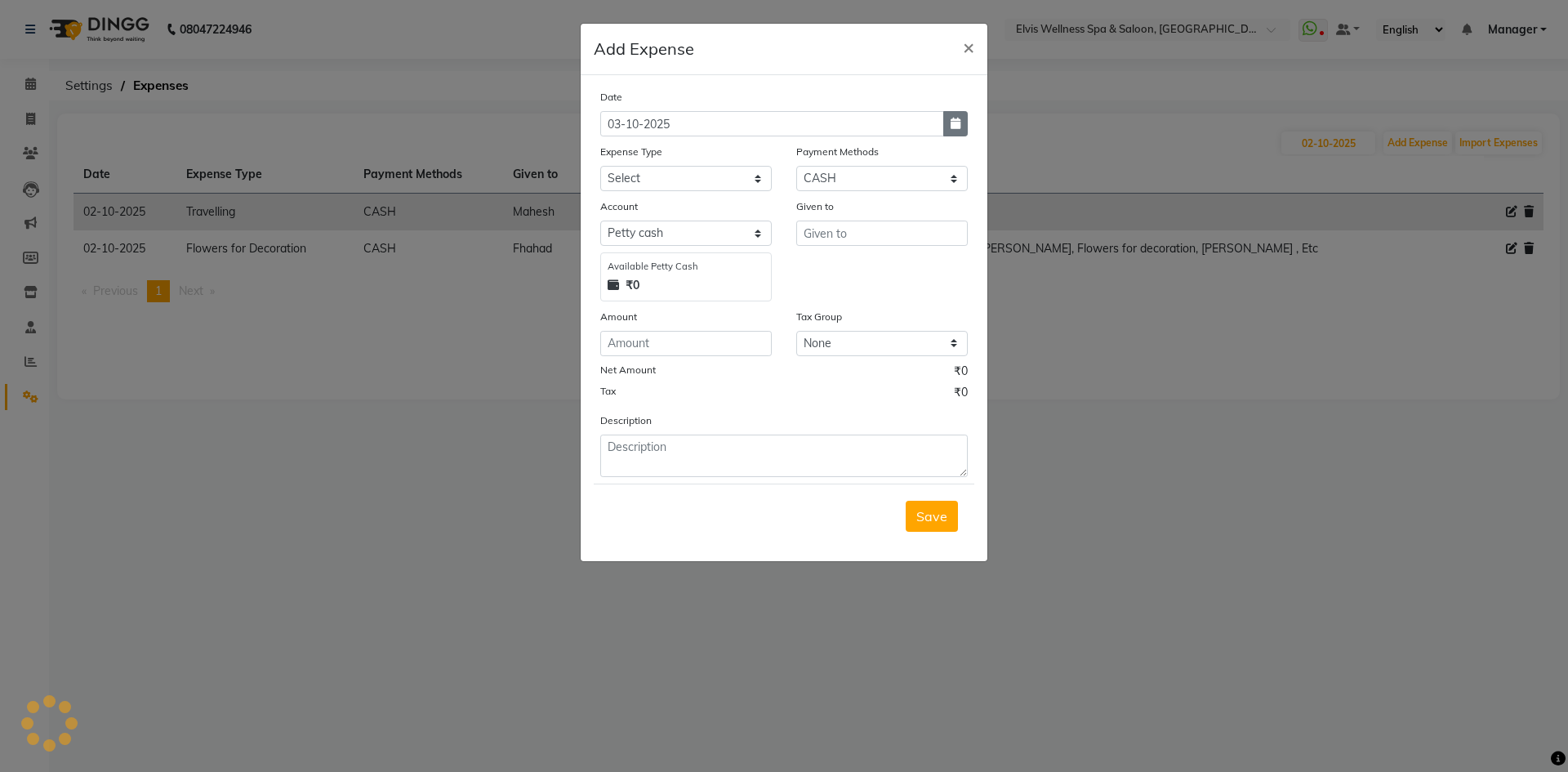
click at [954, 127] on icon "button" at bounding box center [955, 123] width 10 height 11
select select "10"
select select "2025"
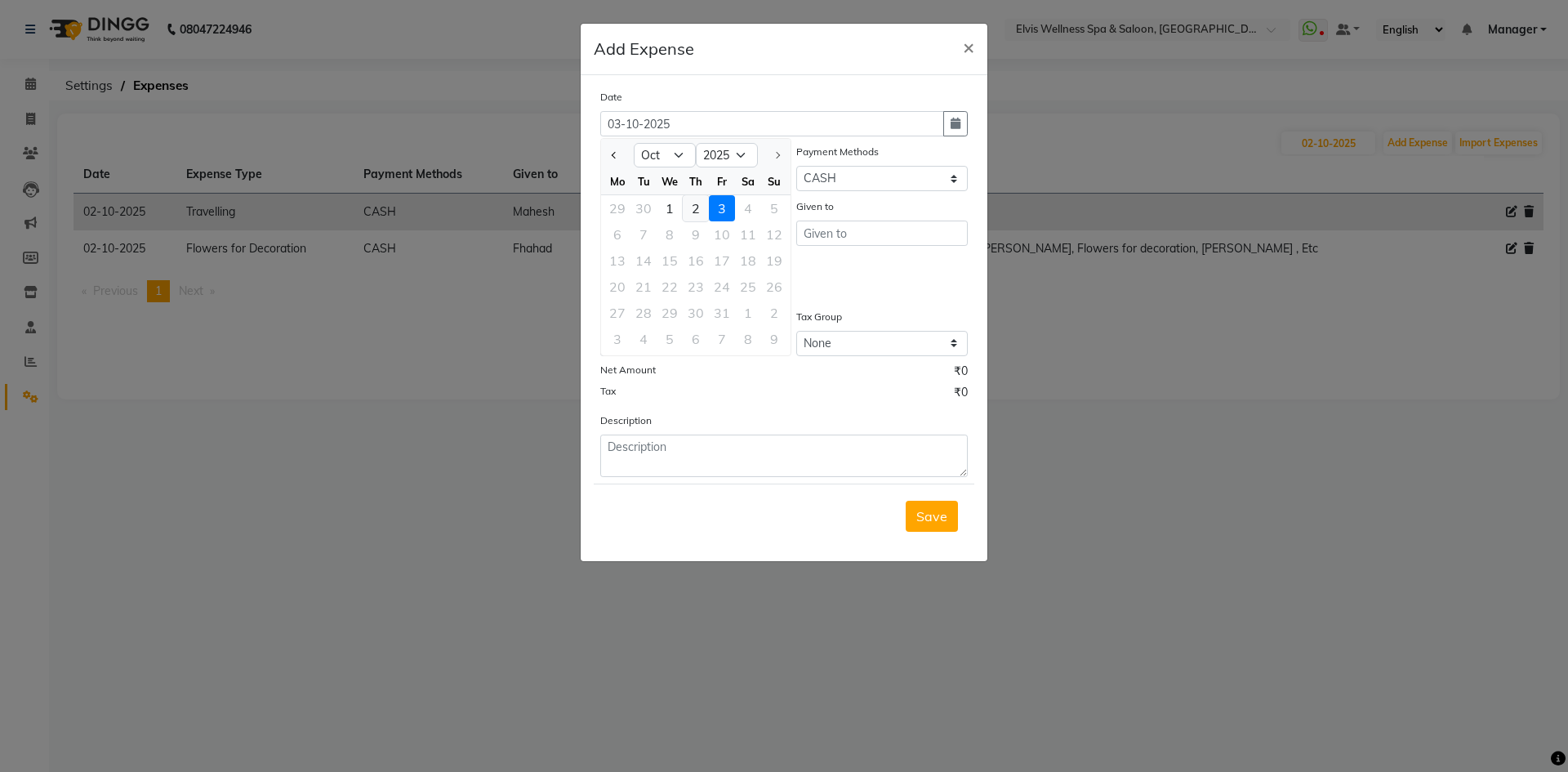
click at [697, 212] on div "2" at bounding box center [696, 208] width 26 height 26
type input "02-10-2025"
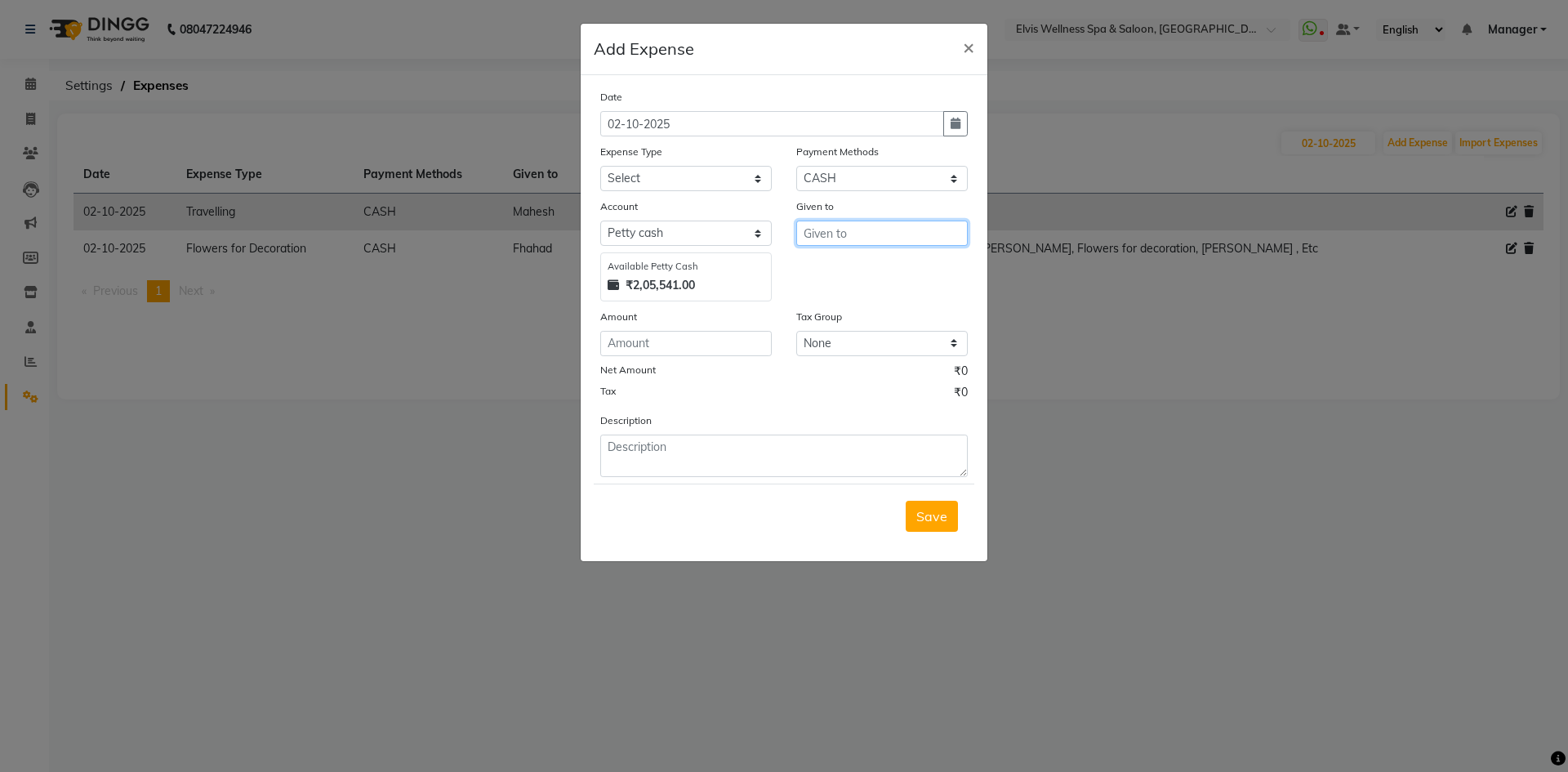
click at [820, 232] on input "text" at bounding box center [882, 233] width 172 height 25
click at [845, 300] on span "m" at bounding box center [845, 294] width 11 height 17
type input "Minmin"
click at [669, 184] on select "Select Advance Salary Amandeep Carpainter Amma Bungalow Rent Cash Deposited to …" at bounding box center [687, 178] width 172 height 25
select select "13680"
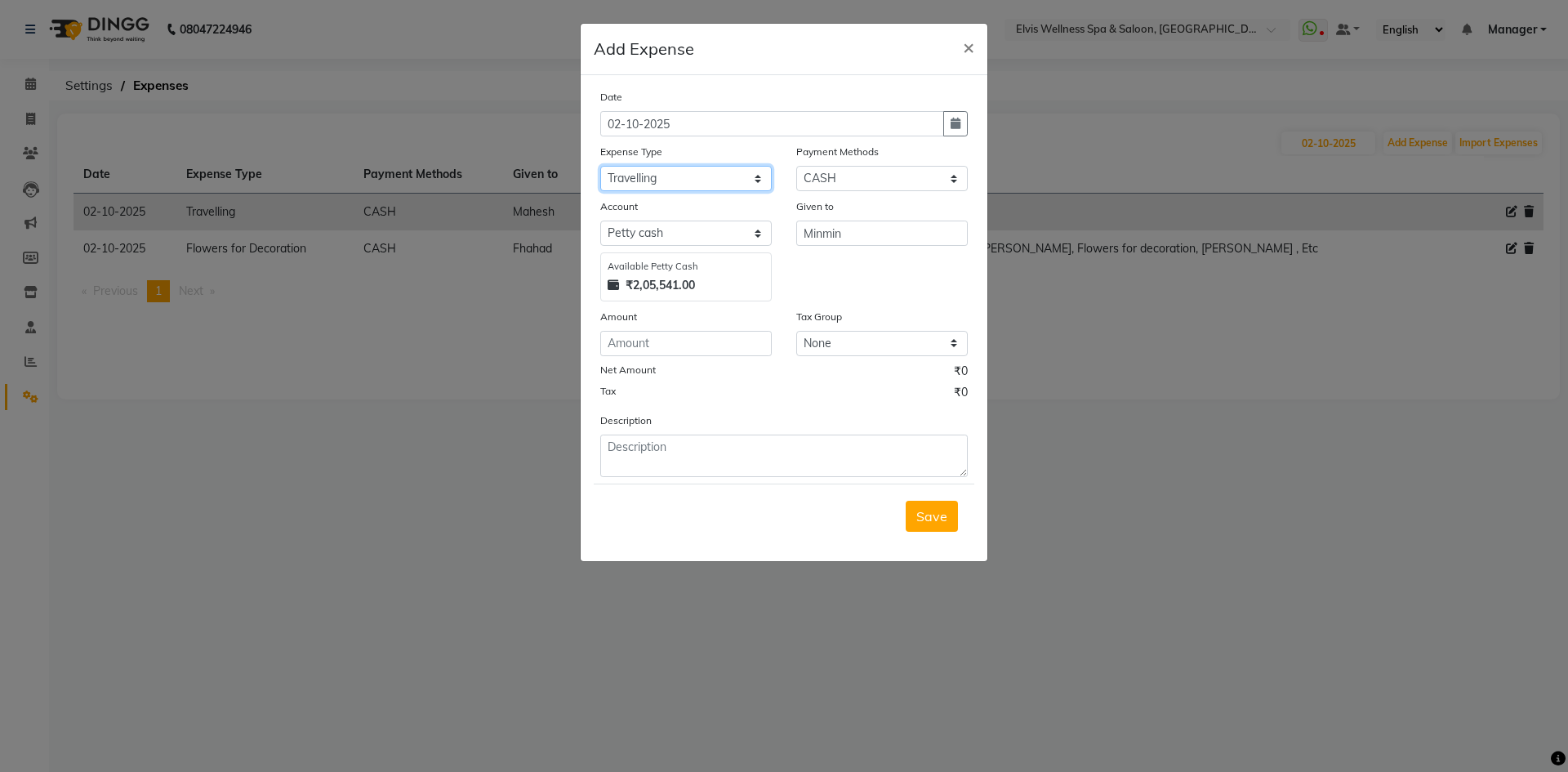
click at [601, 165] on select "Select Advance Salary Amandeep Carpainter Amma Bungalow Rent Cash Deposited to …" at bounding box center [687, 178] width 172 height 25
click at [649, 348] on input "number" at bounding box center [687, 343] width 172 height 25
type input "200"
click at [671, 459] on textarea at bounding box center [784, 456] width 368 height 43
click at [943, 520] on span "Save" at bounding box center [932, 517] width 31 height 17
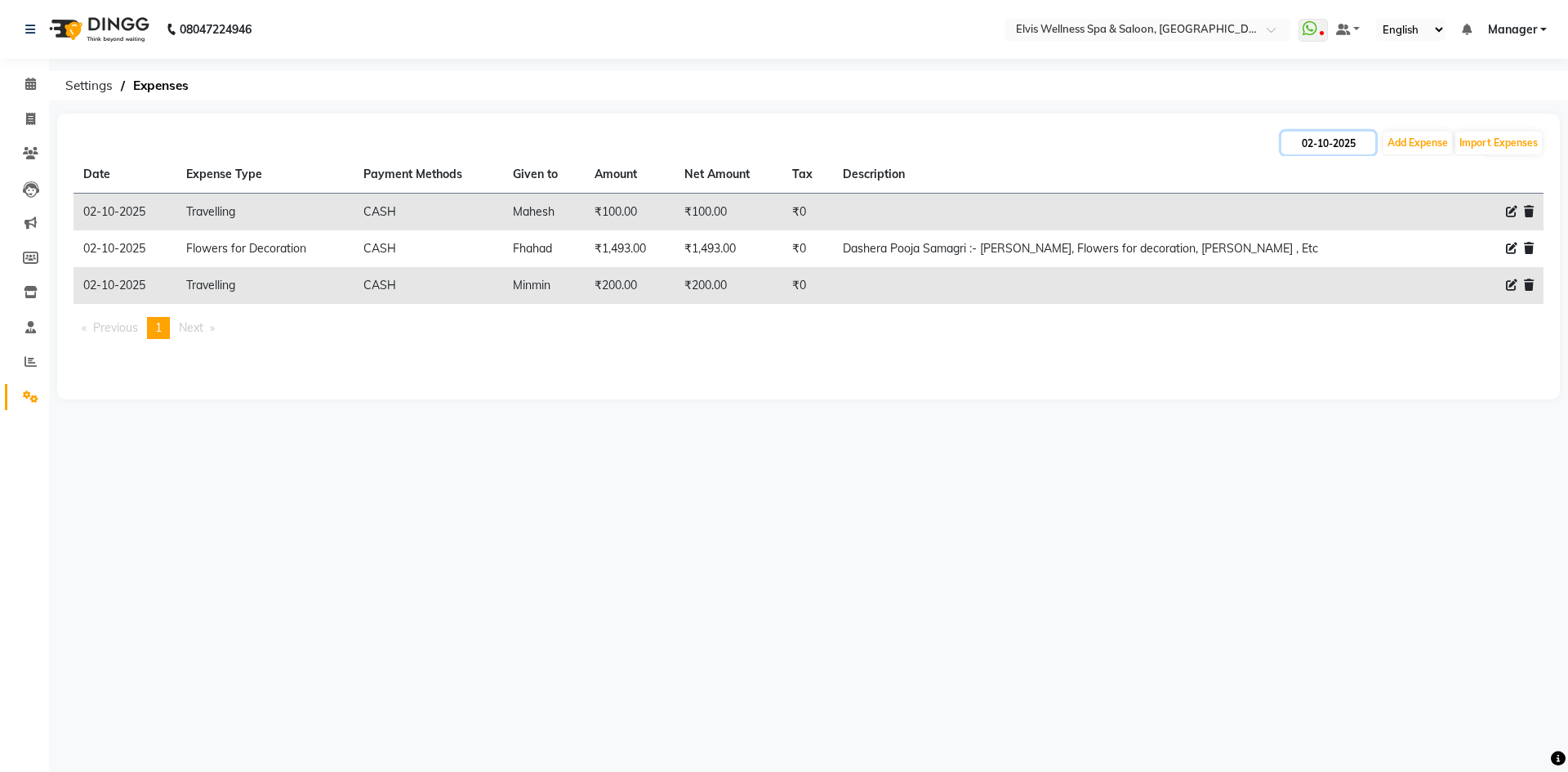
click at [1307, 141] on input "02-10-2025" at bounding box center [1329, 142] width 94 height 23
select select "10"
select select "2025"
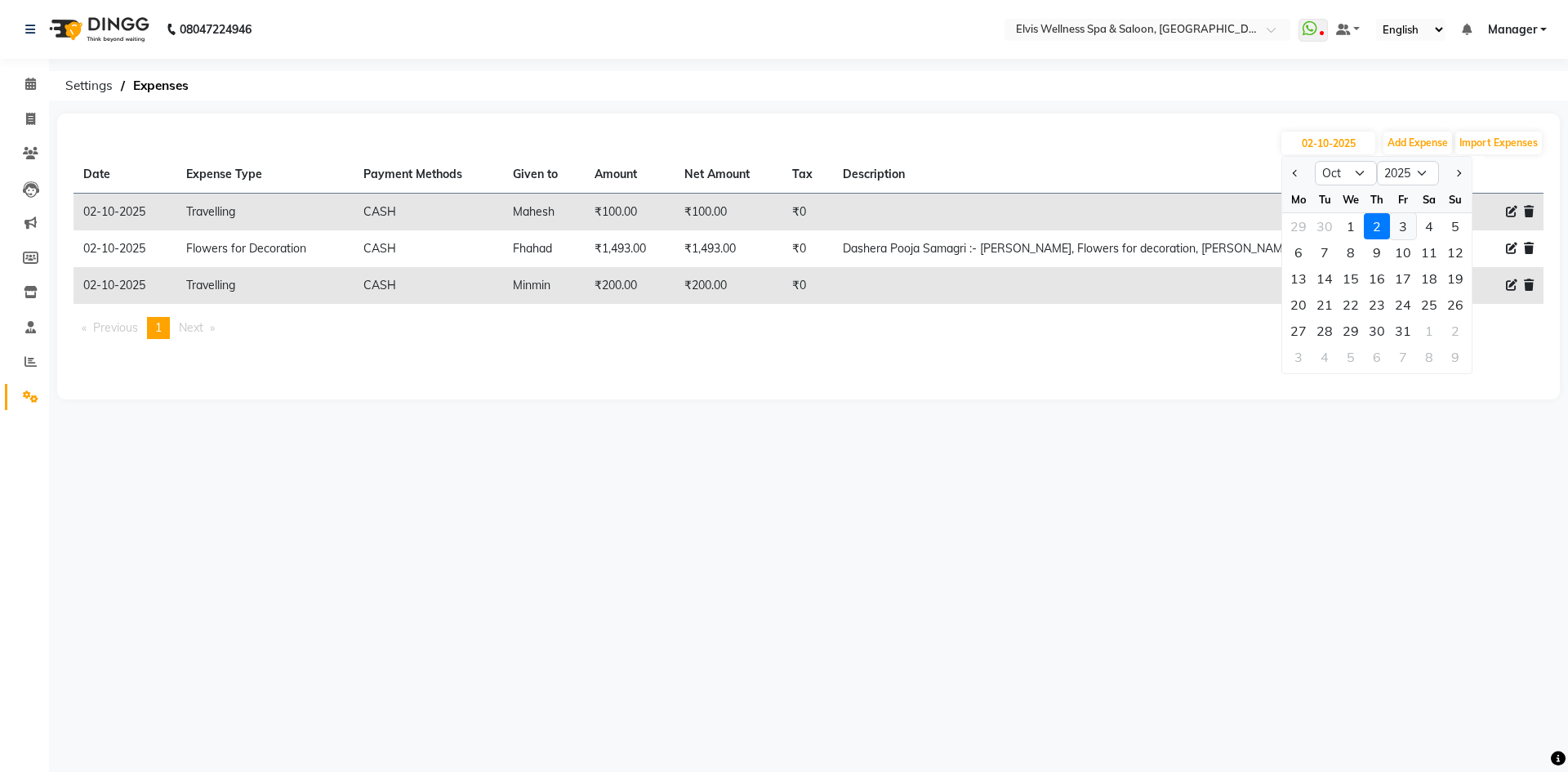
click at [1404, 235] on div "3" at bounding box center [1403, 227] width 26 height 26
type input "03-10-2025"
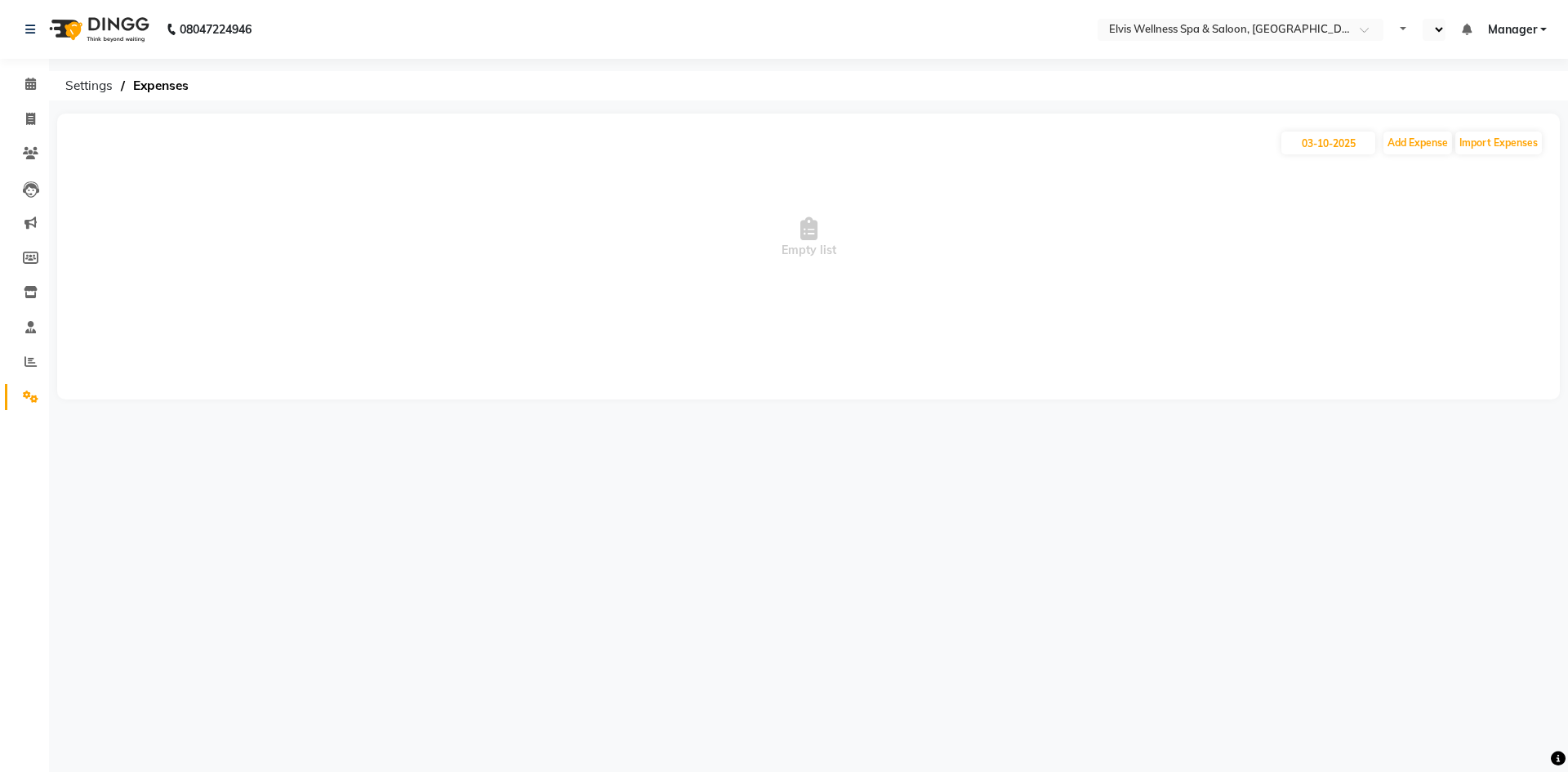
select select "en"
click at [1343, 141] on input "03-10-2025" at bounding box center [1329, 142] width 94 height 23
select select "10"
select select "2025"
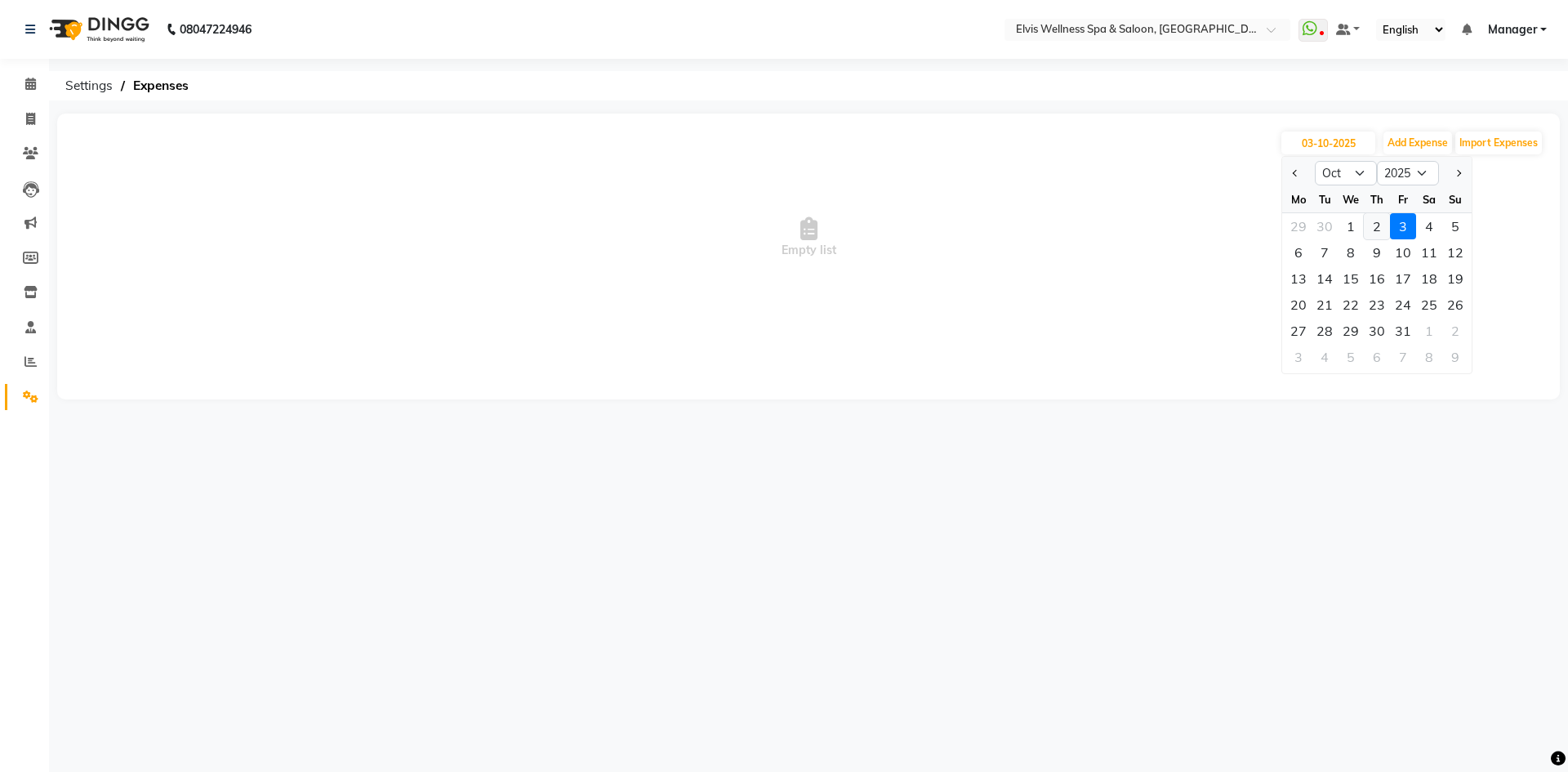
click at [1370, 227] on div "2" at bounding box center [1377, 227] width 26 height 26
type input "02-10-2025"
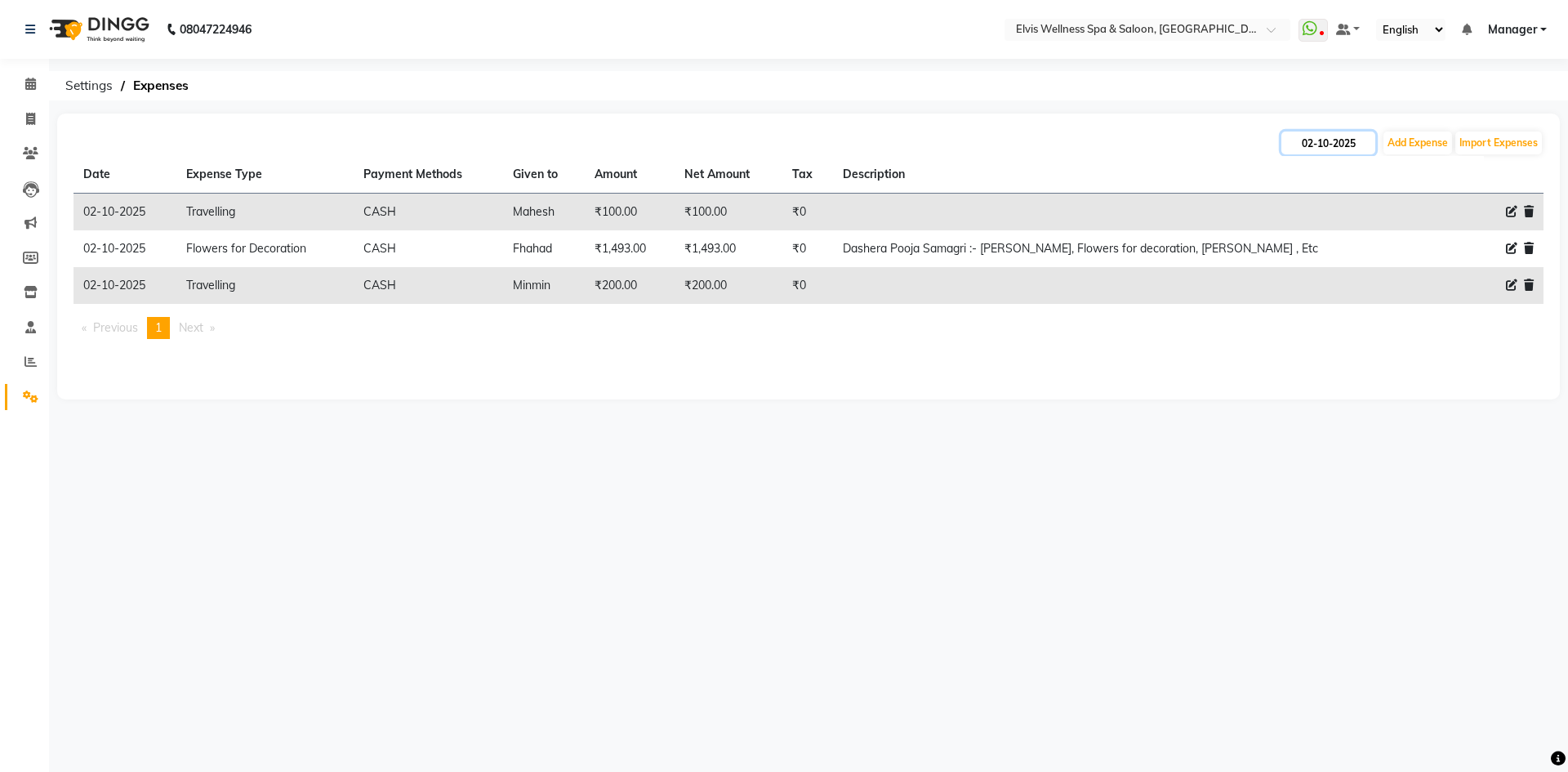
click at [1331, 140] on input "02-10-2025" at bounding box center [1329, 142] width 94 height 23
select select "10"
select select "2025"
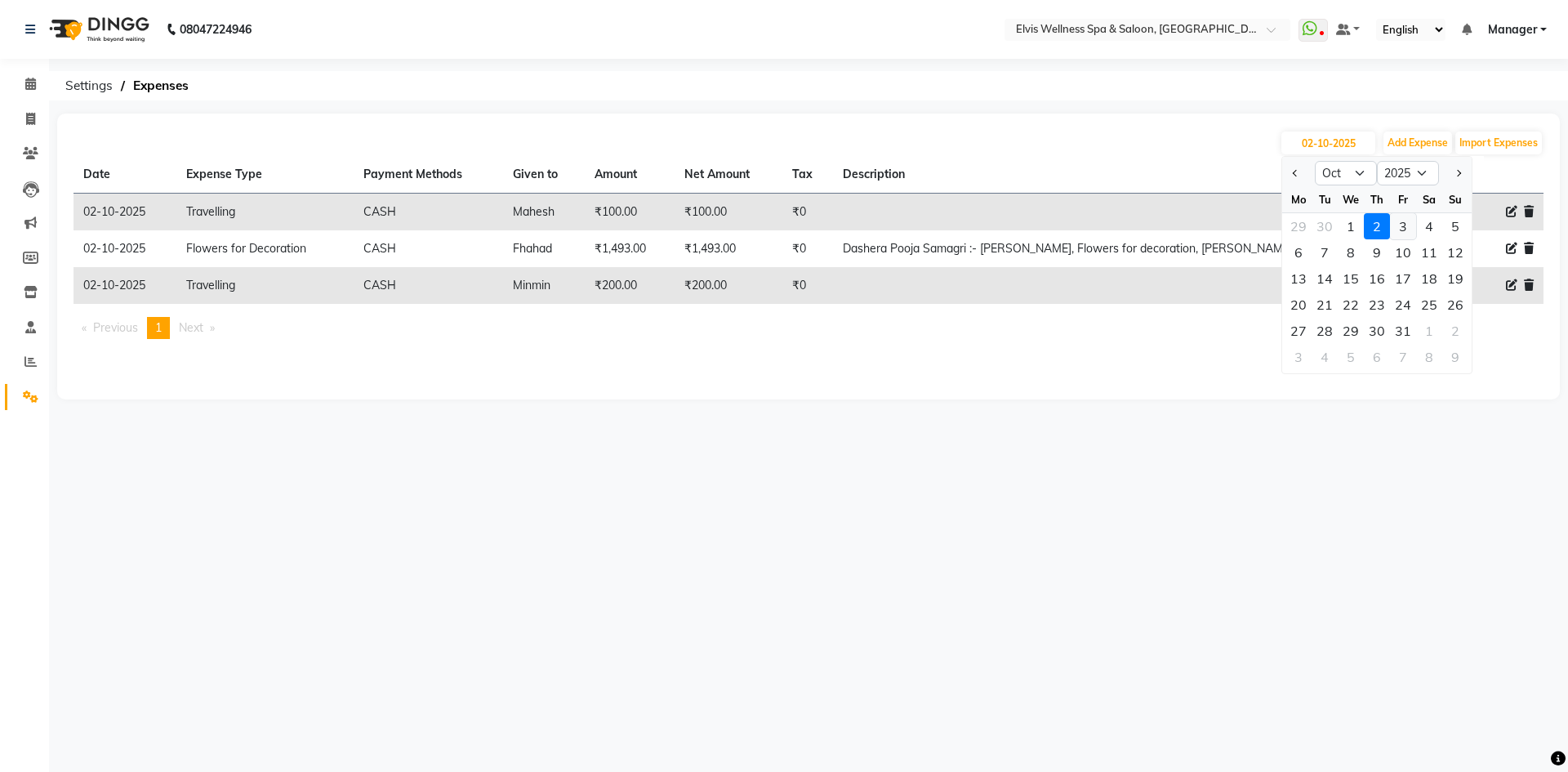
click at [1395, 225] on div "3" at bounding box center [1403, 227] width 26 height 26
type input "03-10-2025"
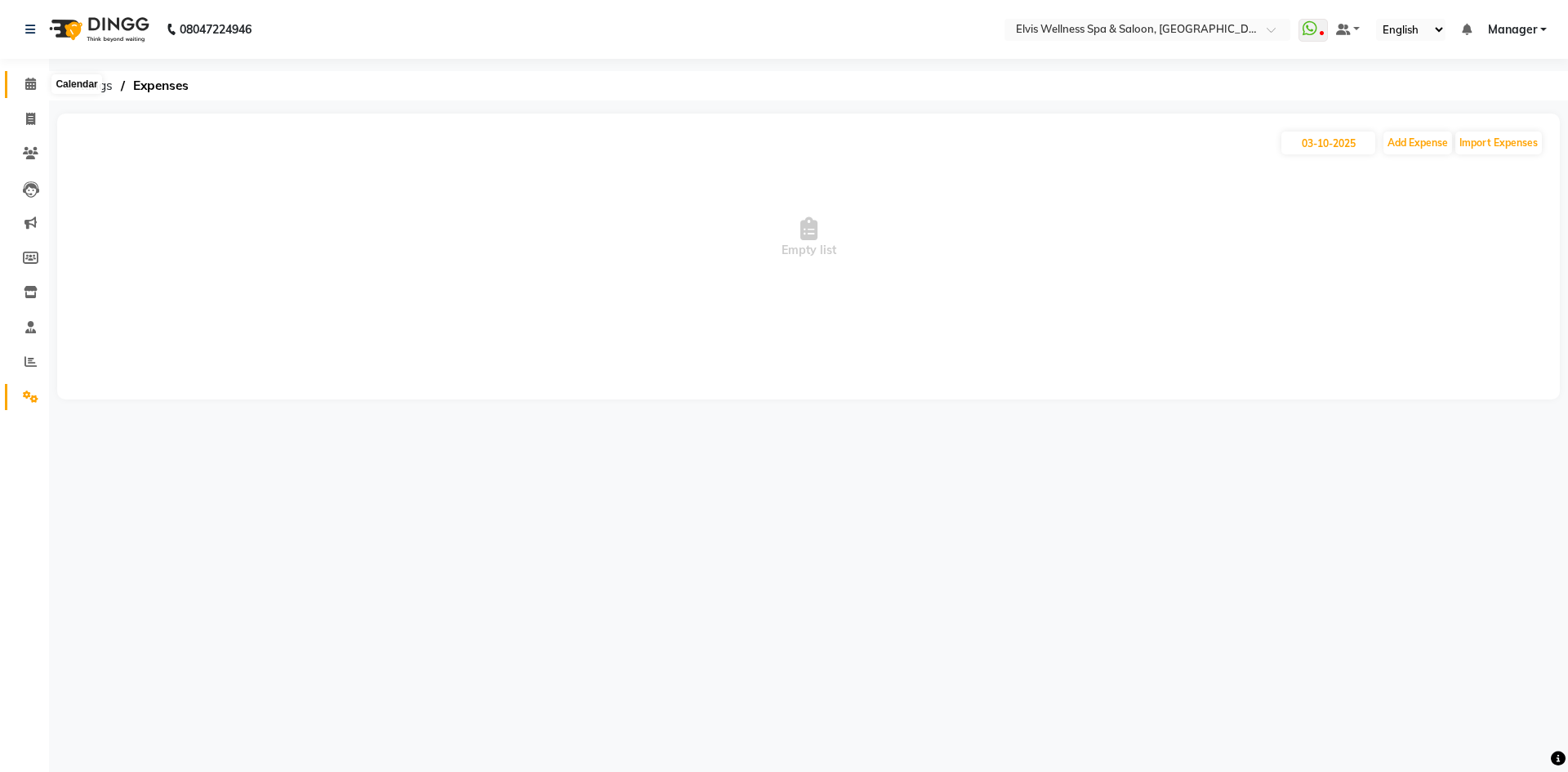
click at [37, 92] on span at bounding box center [30, 84] width 29 height 18
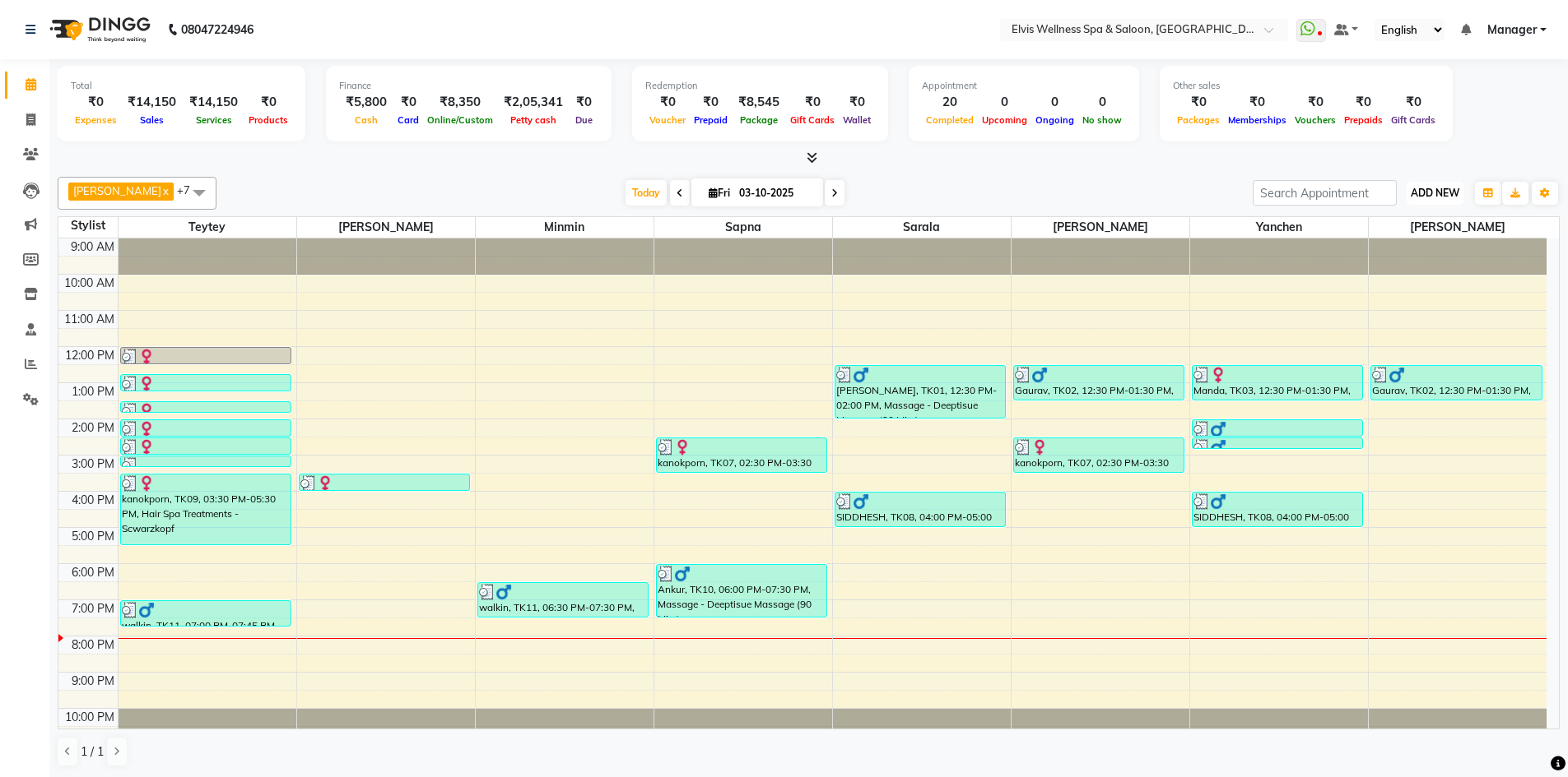
click at [1424, 188] on span "ADD NEW" at bounding box center [1435, 193] width 48 height 12
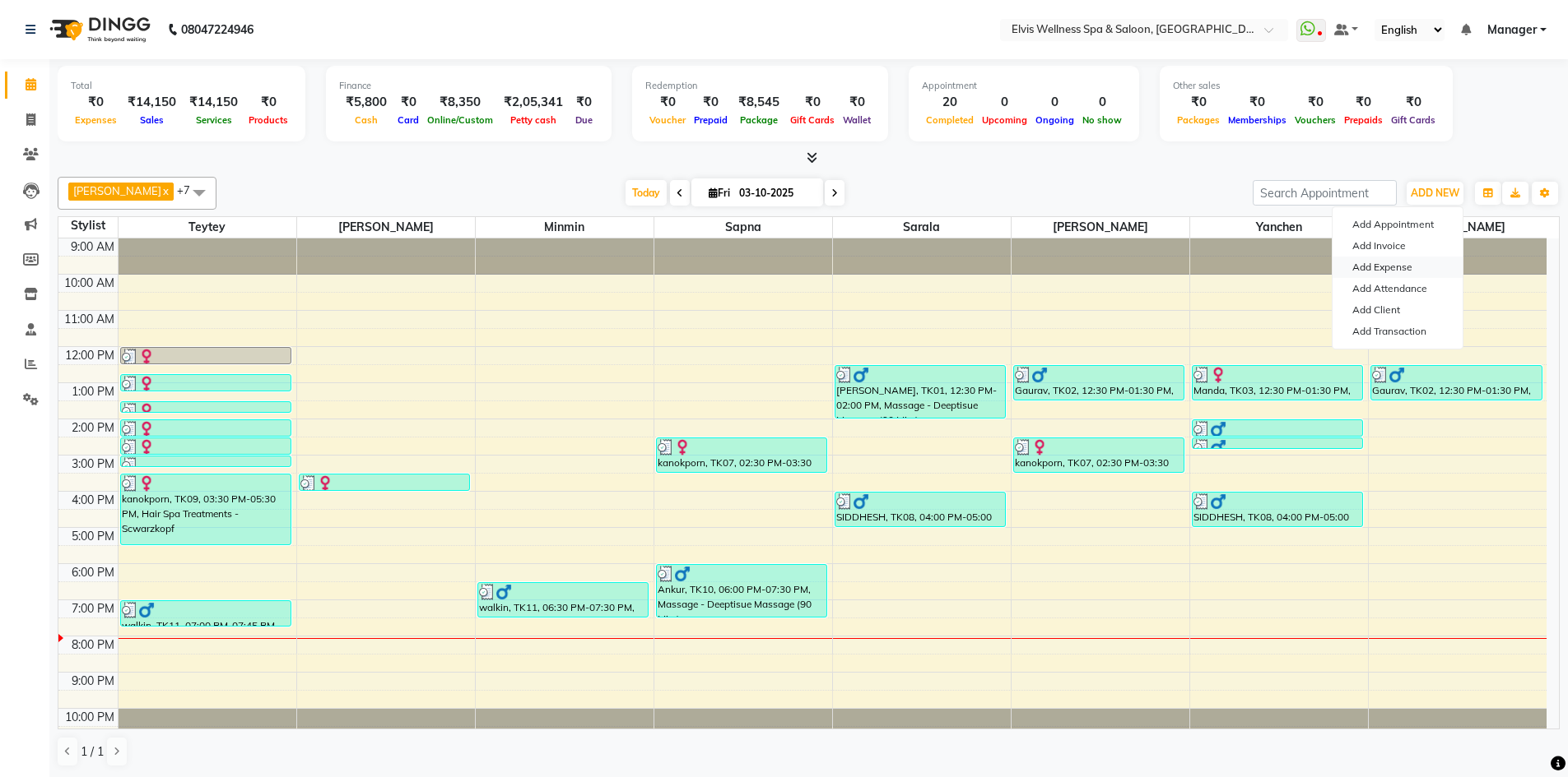
click at [1385, 271] on link "Add Expense" at bounding box center [1398, 267] width 130 height 21
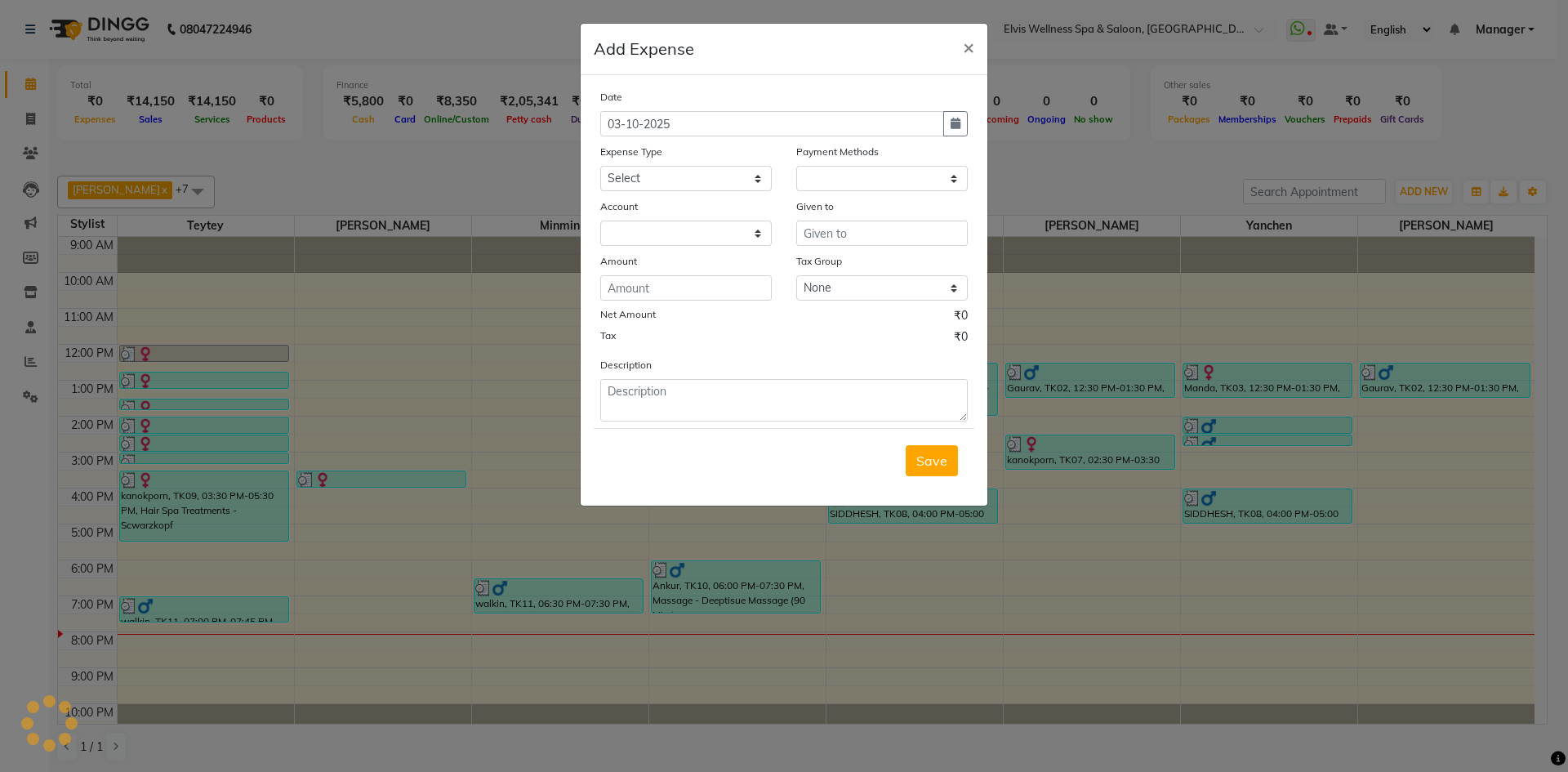
select select "1"
select select "5263"
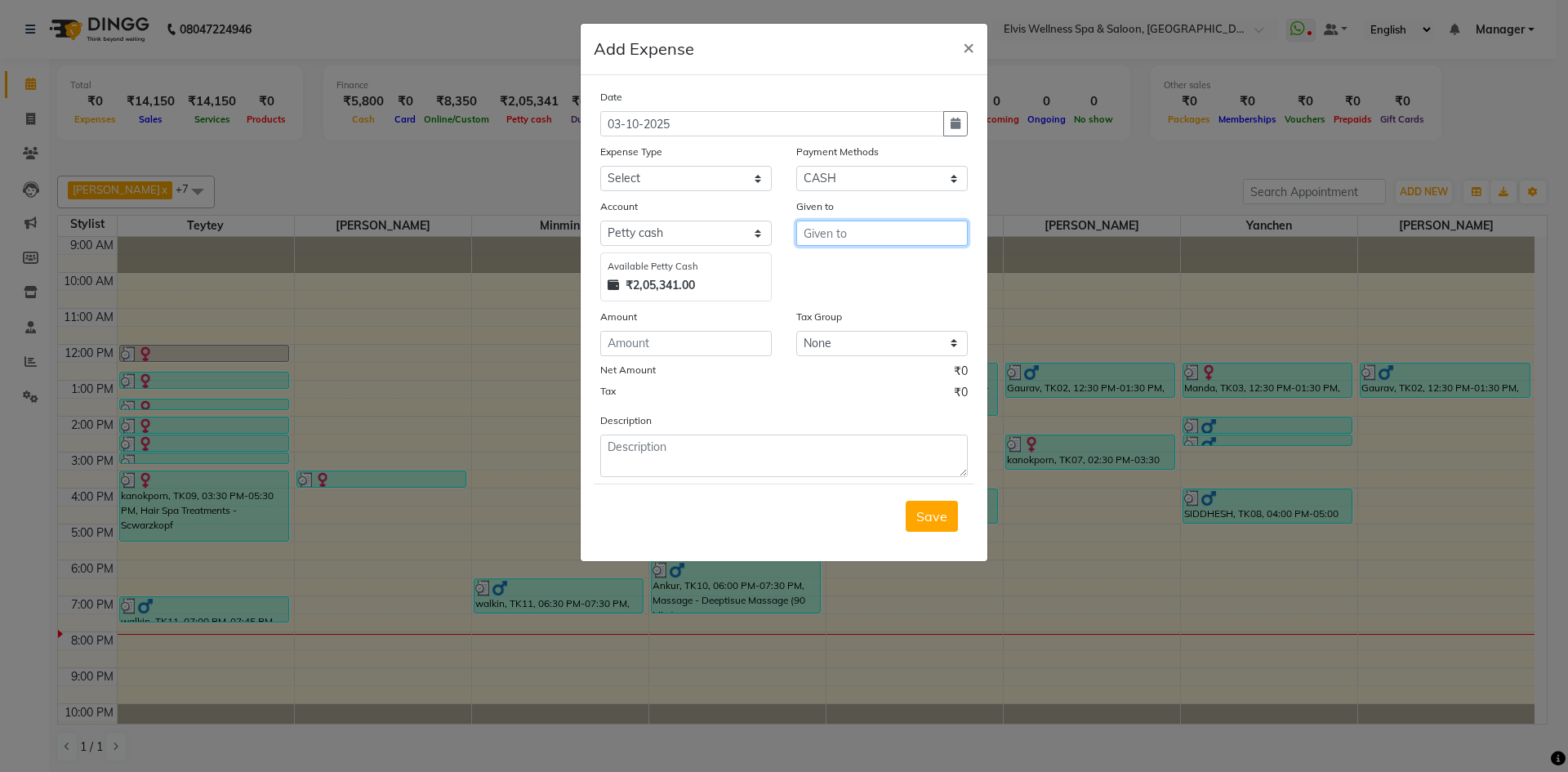
click at [831, 230] on input "text" at bounding box center [882, 233] width 172 height 25
type input "Mahesh"
click at [648, 348] on input "number" at bounding box center [687, 343] width 172 height 25
type input "100"
click at [663, 177] on select "Select Advance Salary Amandeep Carpainter Amma Bungalow Rent Cash Deposited to …" at bounding box center [687, 178] width 172 height 25
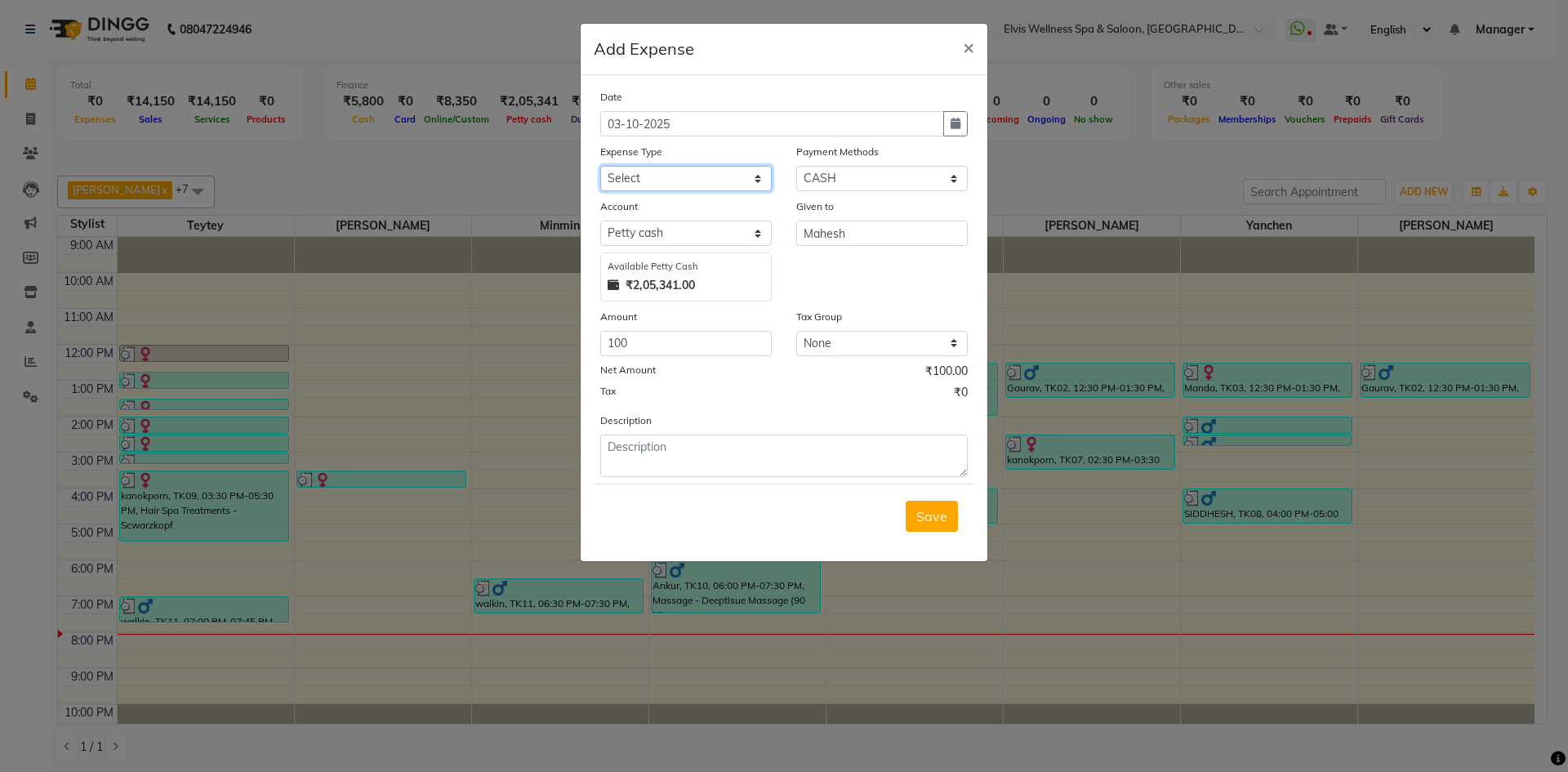
select select "13680"
click at [601, 165] on select "Select Advance Salary Amandeep Carpainter Amma Bungalow Rent Cash Deposited to …" at bounding box center [687, 178] width 172 height 25
click at [922, 515] on span "Save" at bounding box center [932, 517] width 31 height 17
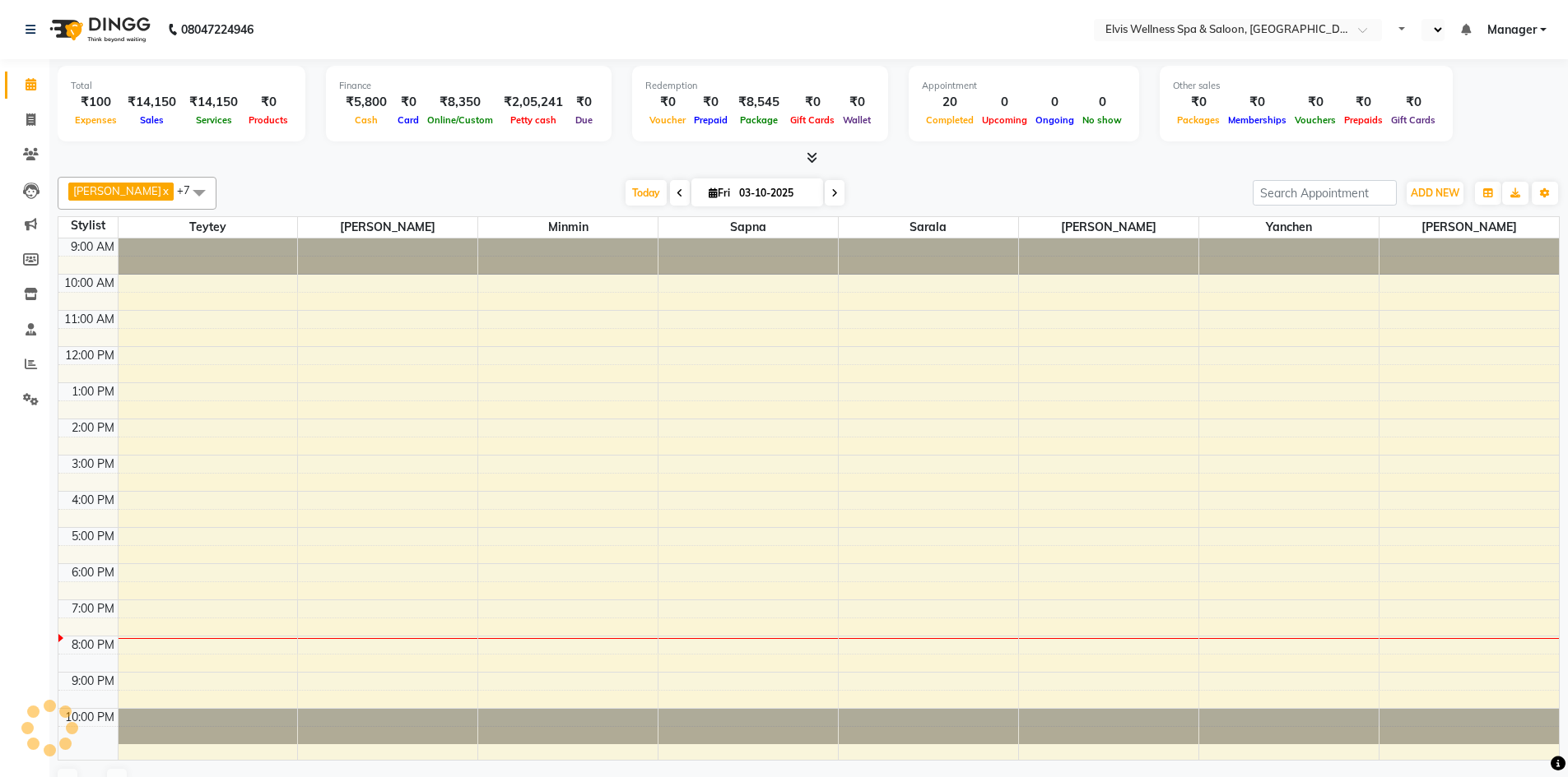
select select "en"
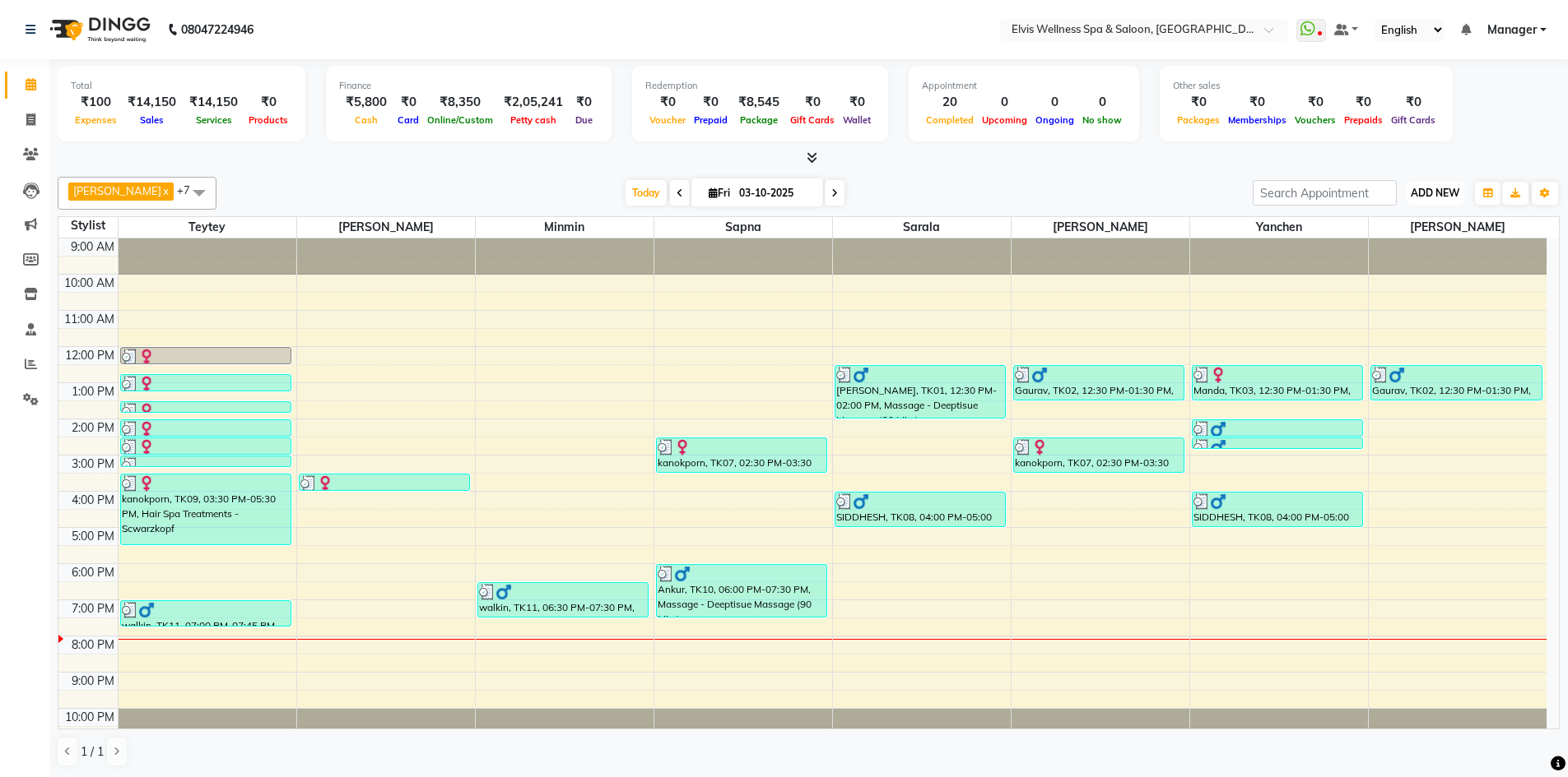
click at [1430, 191] on span "ADD NEW" at bounding box center [1435, 193] width 48 height 12
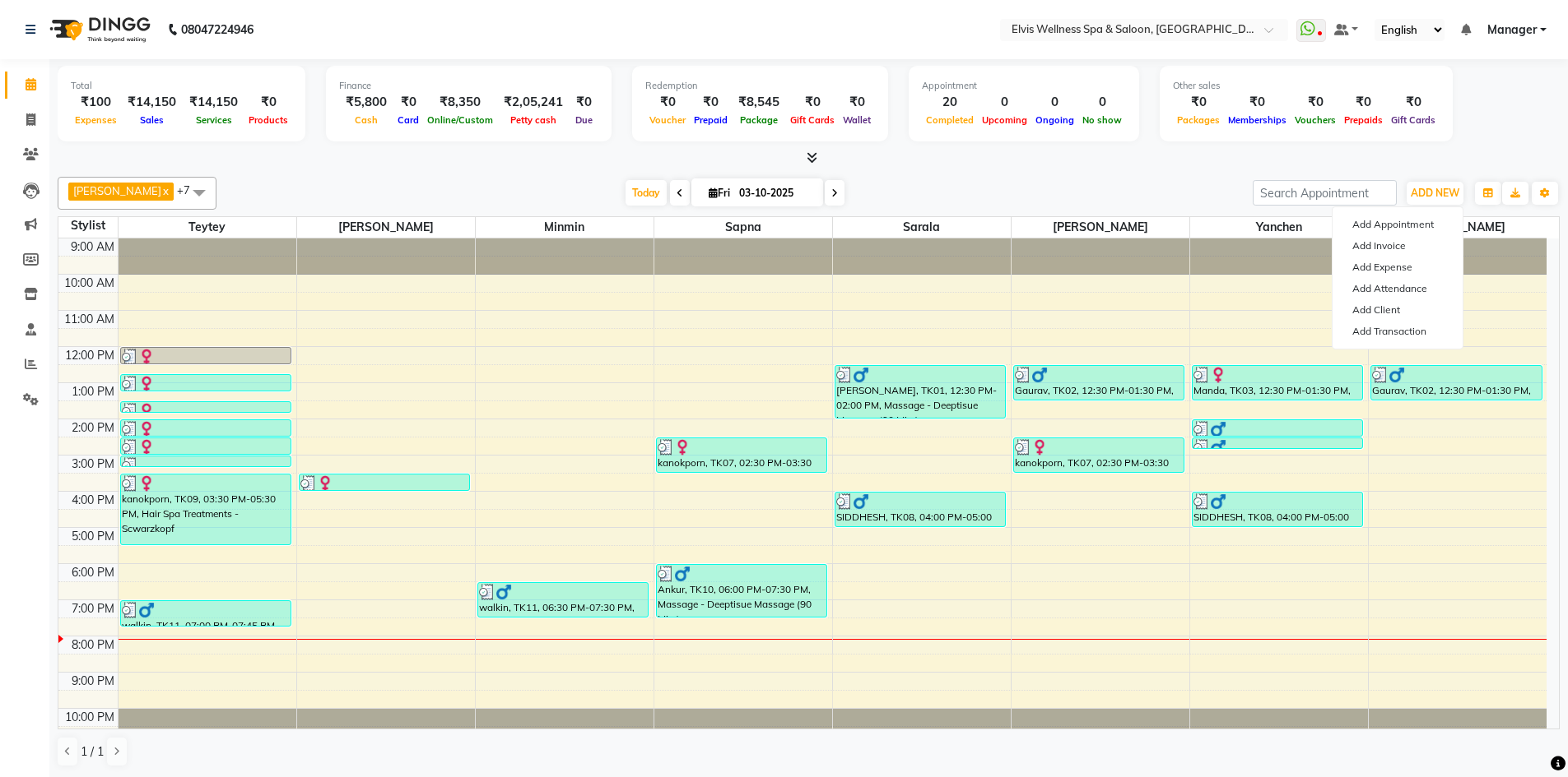
click at [1447, 149] on div "Total ₹100 Expenses ₹14,150 Sales ₹14,150 Services ₹0 Products Finance ₹5,800 C…" at bounding box center [808, 114] width 1502 height 108
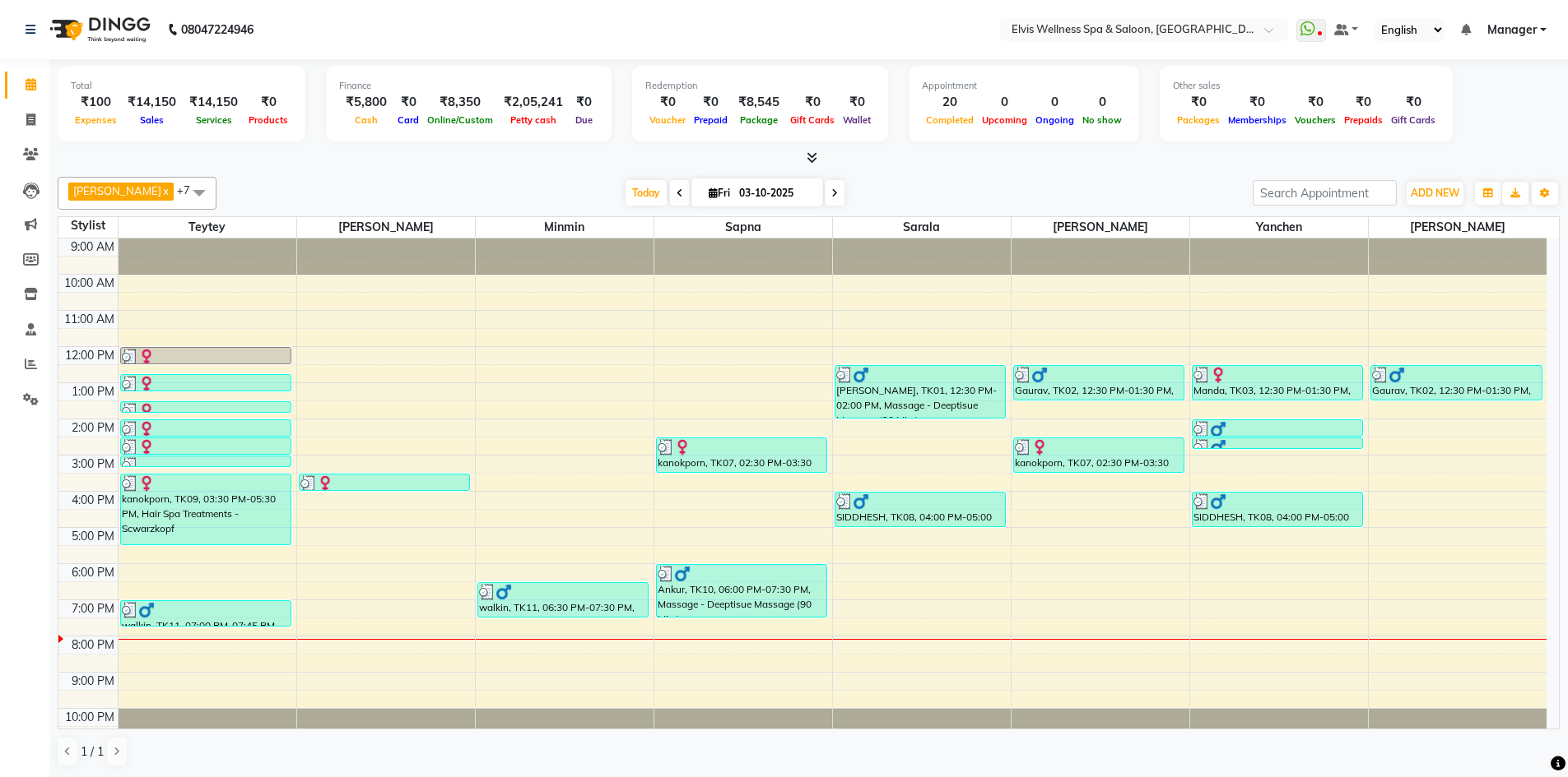
click at [676, 194] on icon at bounding box center [679, 193] width 7 height 10
type input "02-10-2025"
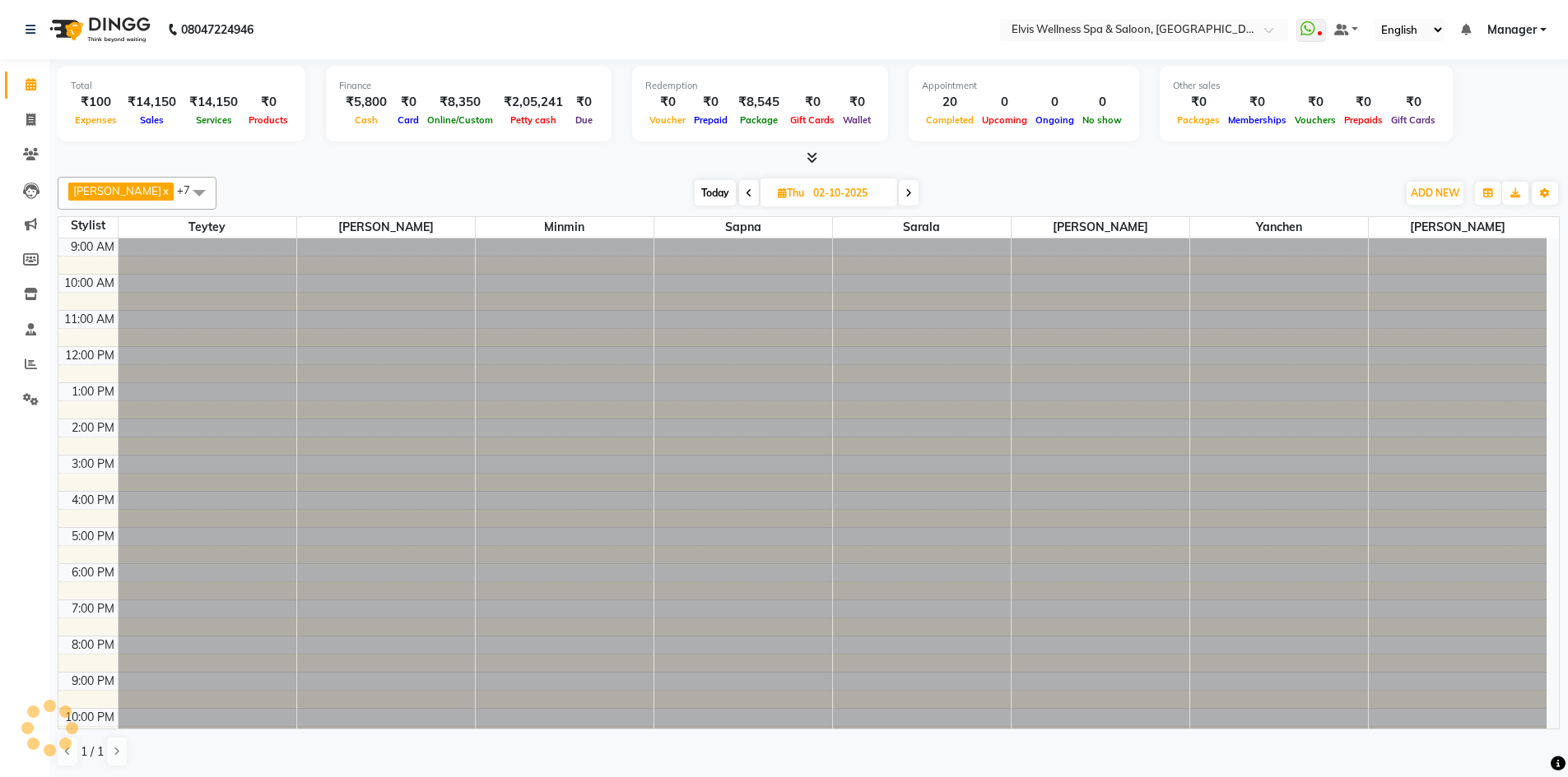
scroll to position [16, 0]
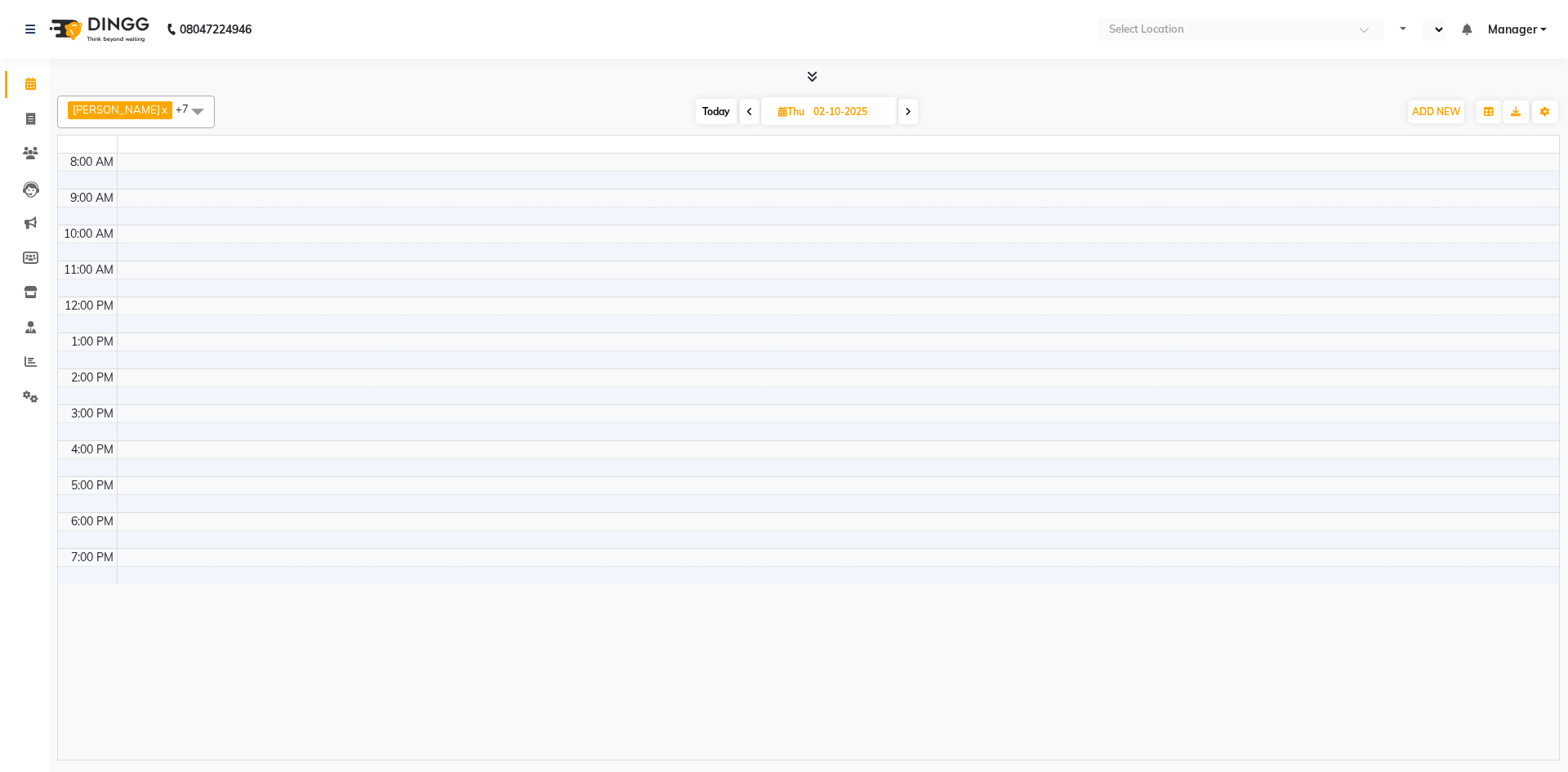
select select "en"
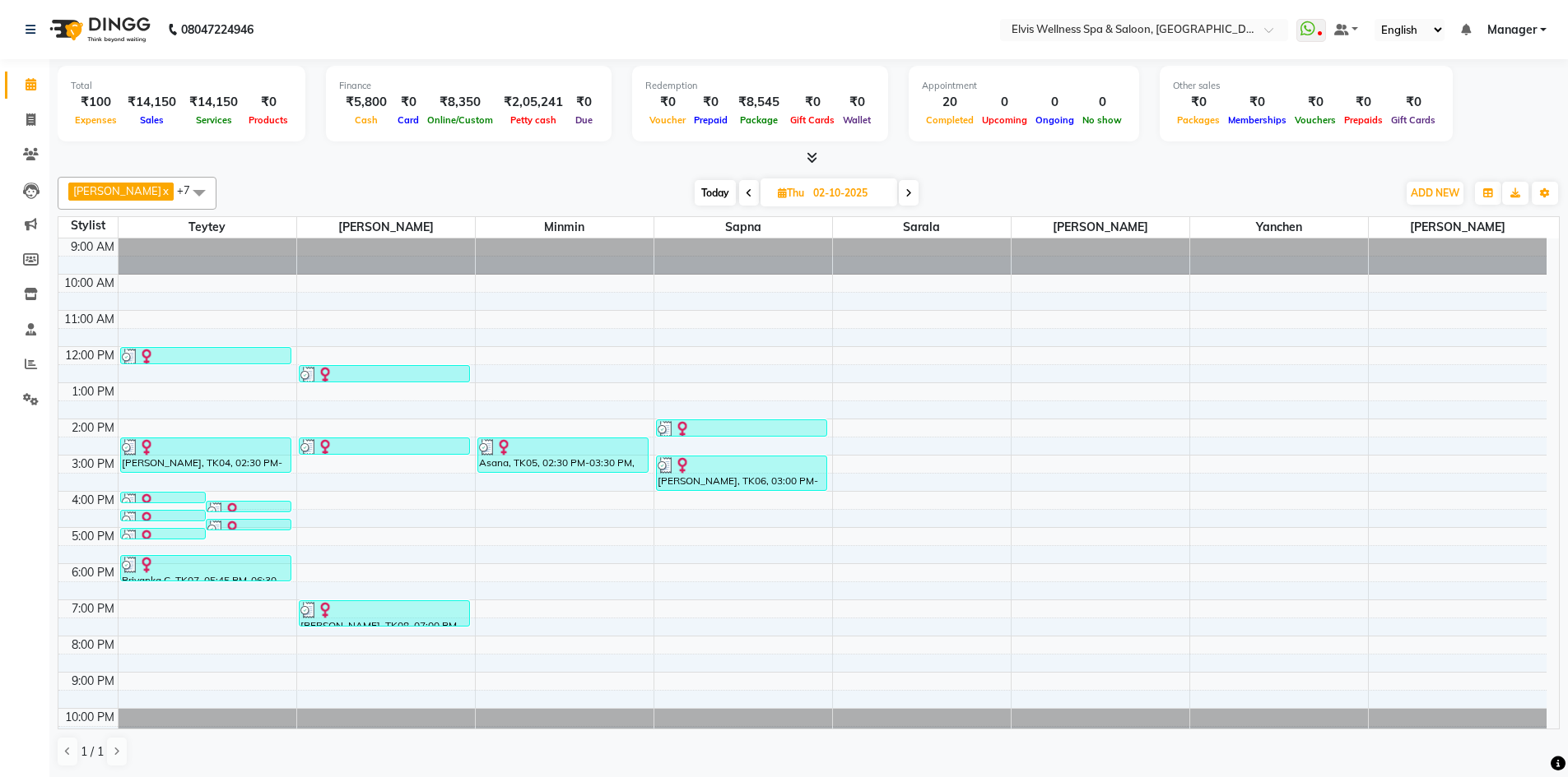
click at [746, 190] on icon at bounding box center [749, 193] width 7 height 10
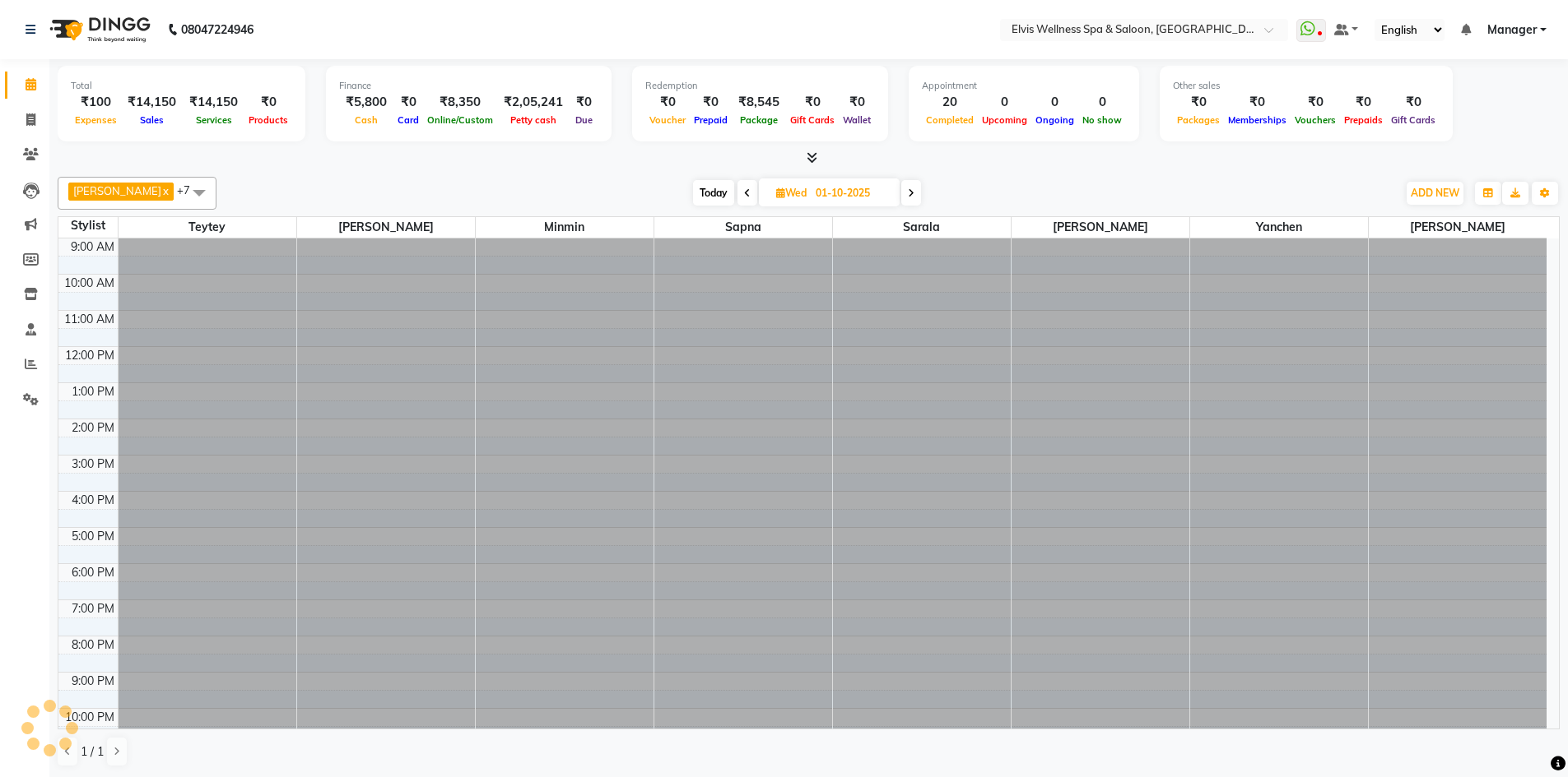
scroll to position [16, 0]
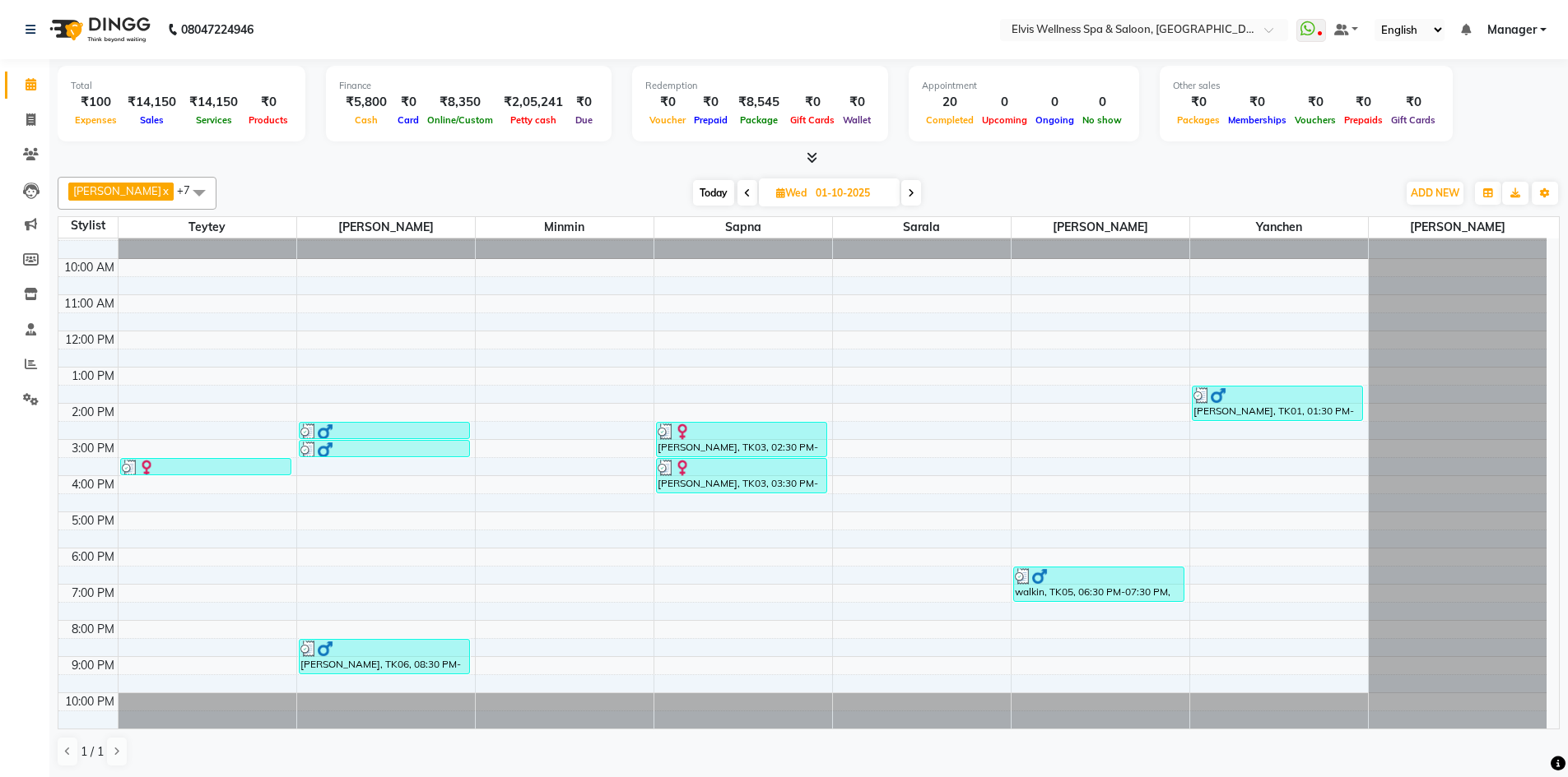
click at [693, 182] on span "Today" at bounding box center [713, 193] width 41 height 25
type input "03-10-2025"
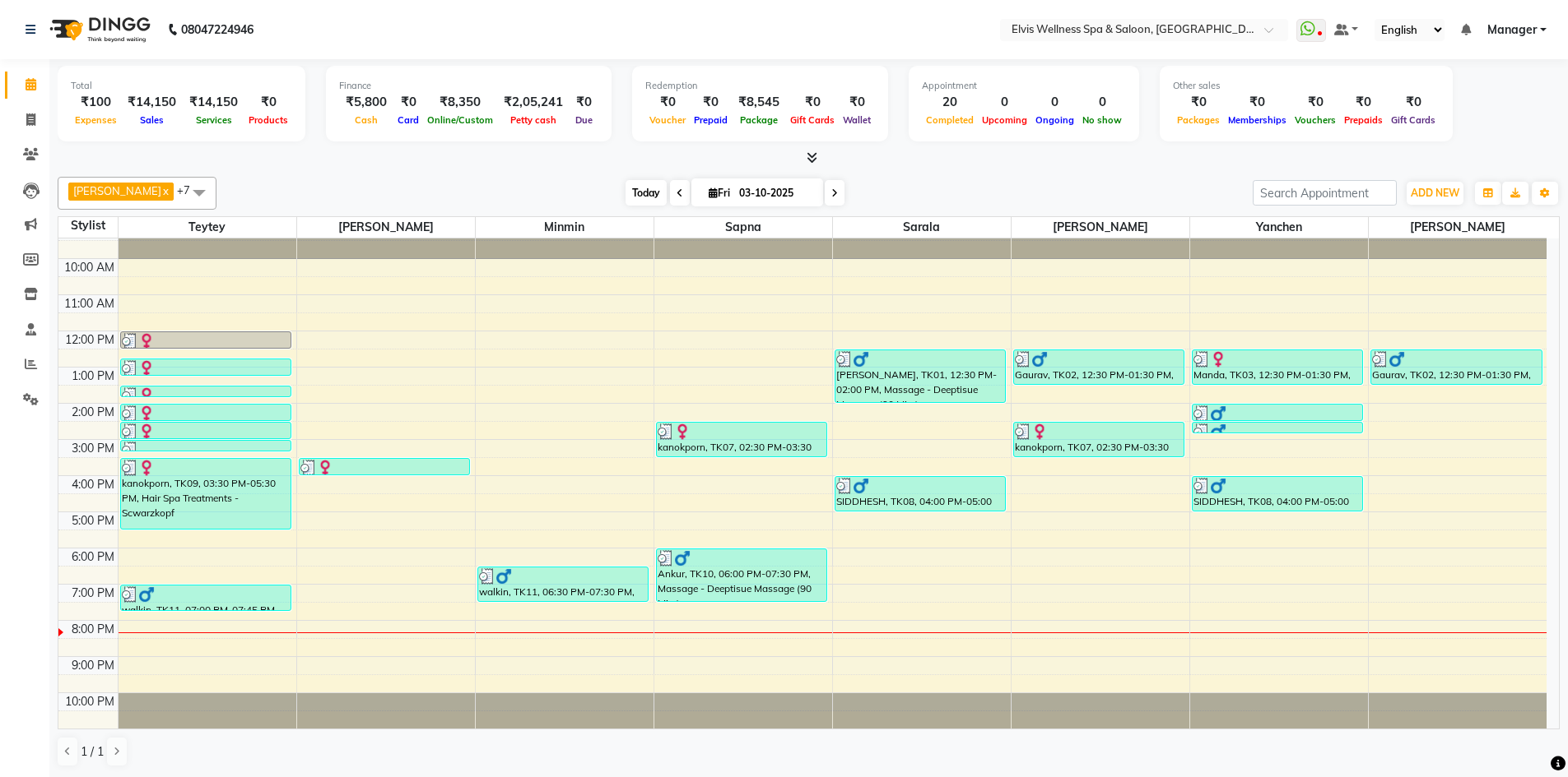
click at [629, 191] on span "Today" at bounding box center [646, 193] width 41 height 25
click at [490, 497] on div "9:00 AM 10:00 AM 11:00 AM 12:00 PM 1:00 PM 2:00 PM 3:00 PM 4:00 PM 5:00 PM 6:00…" at bounding box center [803, 475] width 1488 height 505
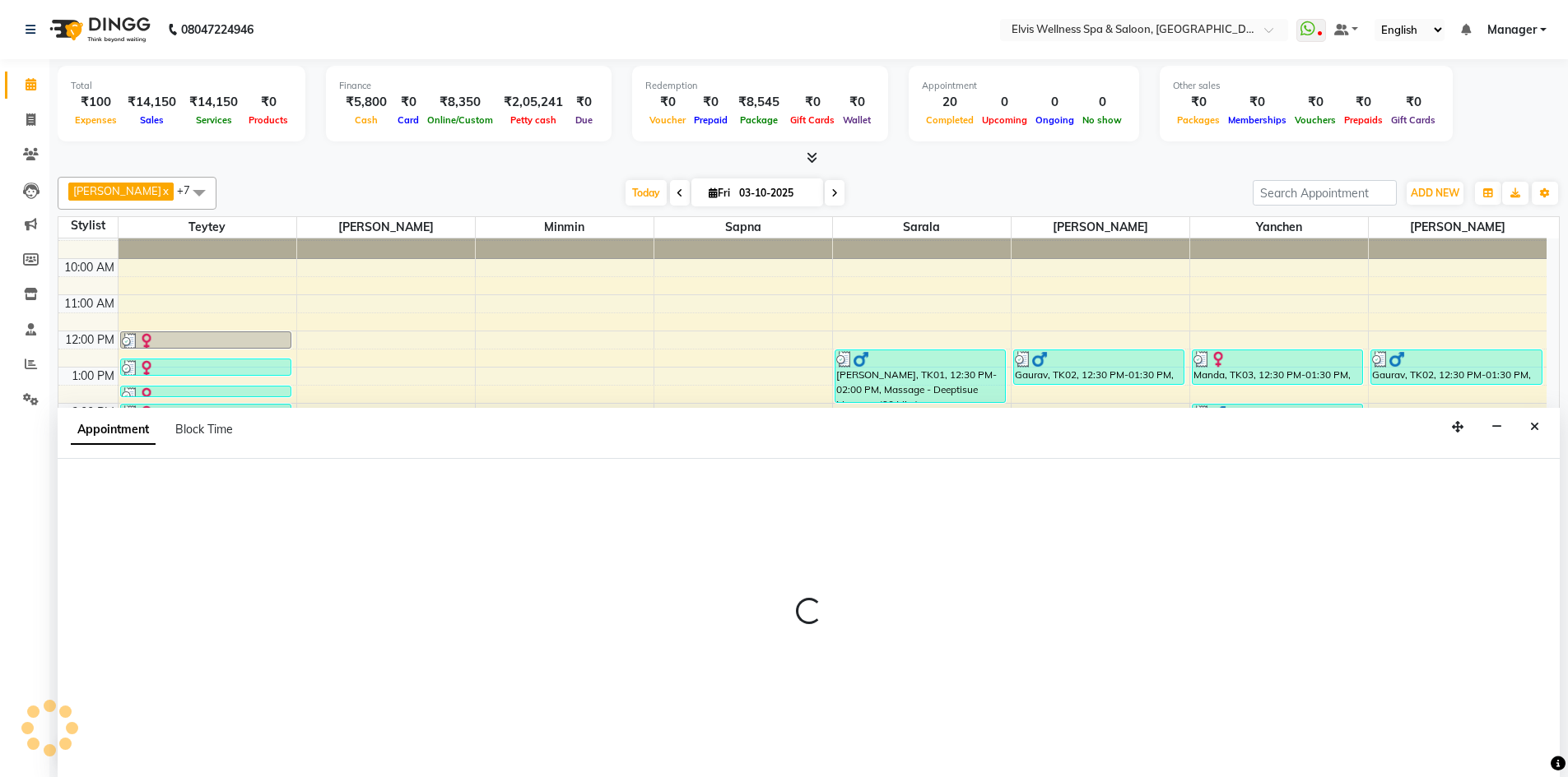
scroll to position [1, 0]
select select "46461"
select select "990"
select select "tentative"
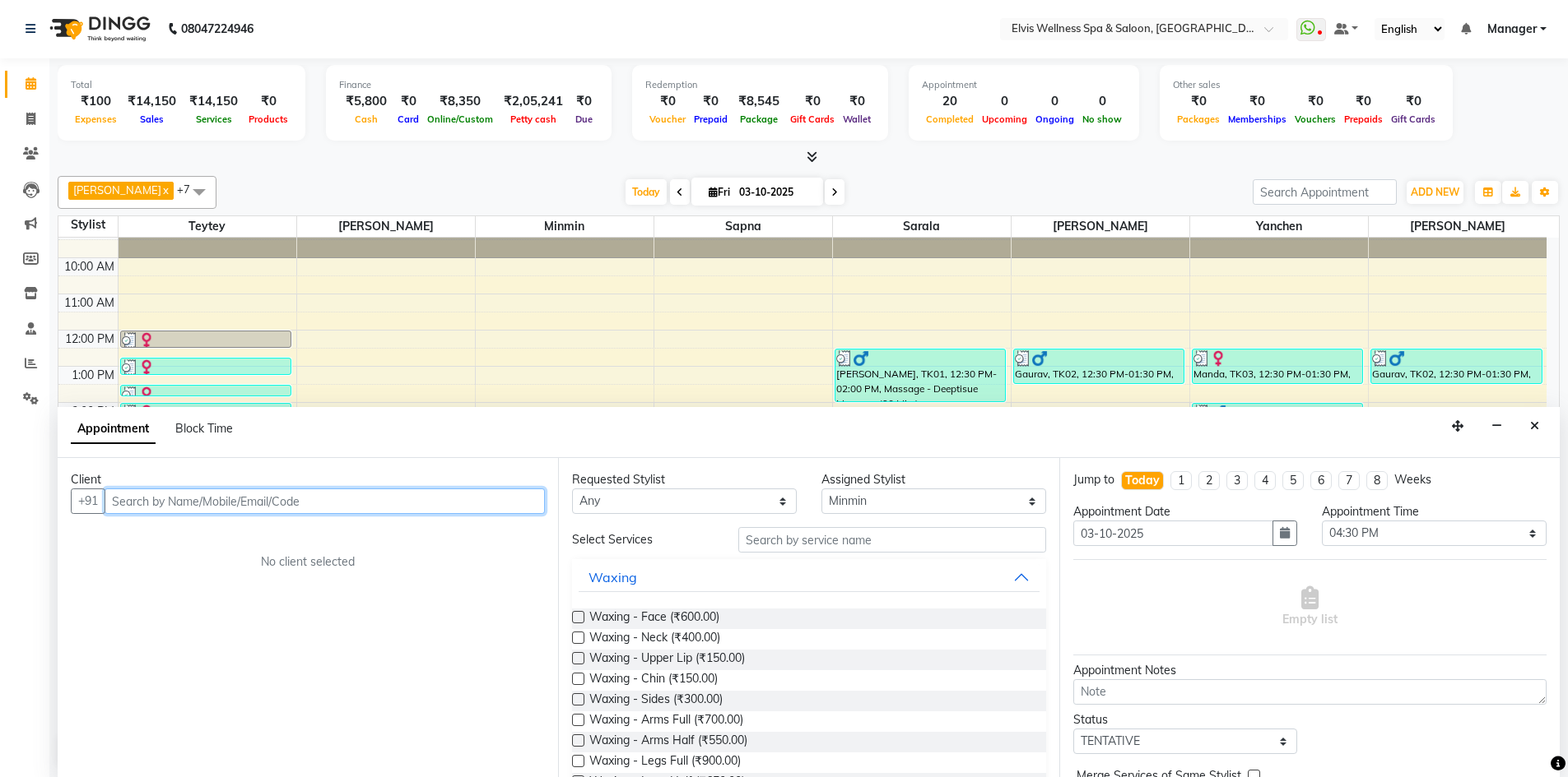
click at [196, 507] on input "text" at bounding box center [324, 501] width 440 height 25
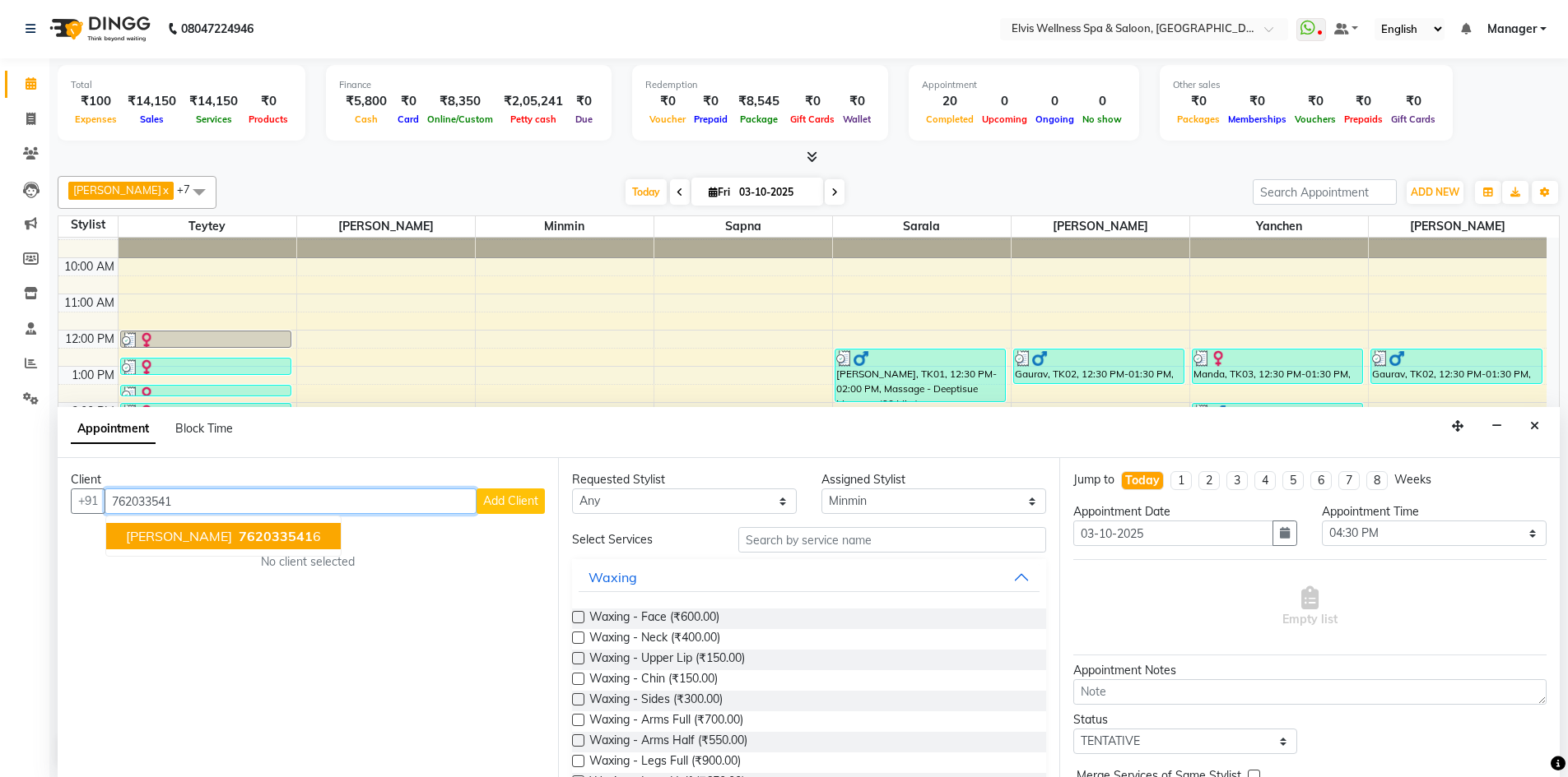
click at [232, 543] on span "[PERSON_NAME]" at bounding box center [179, 536] width 106 height 17
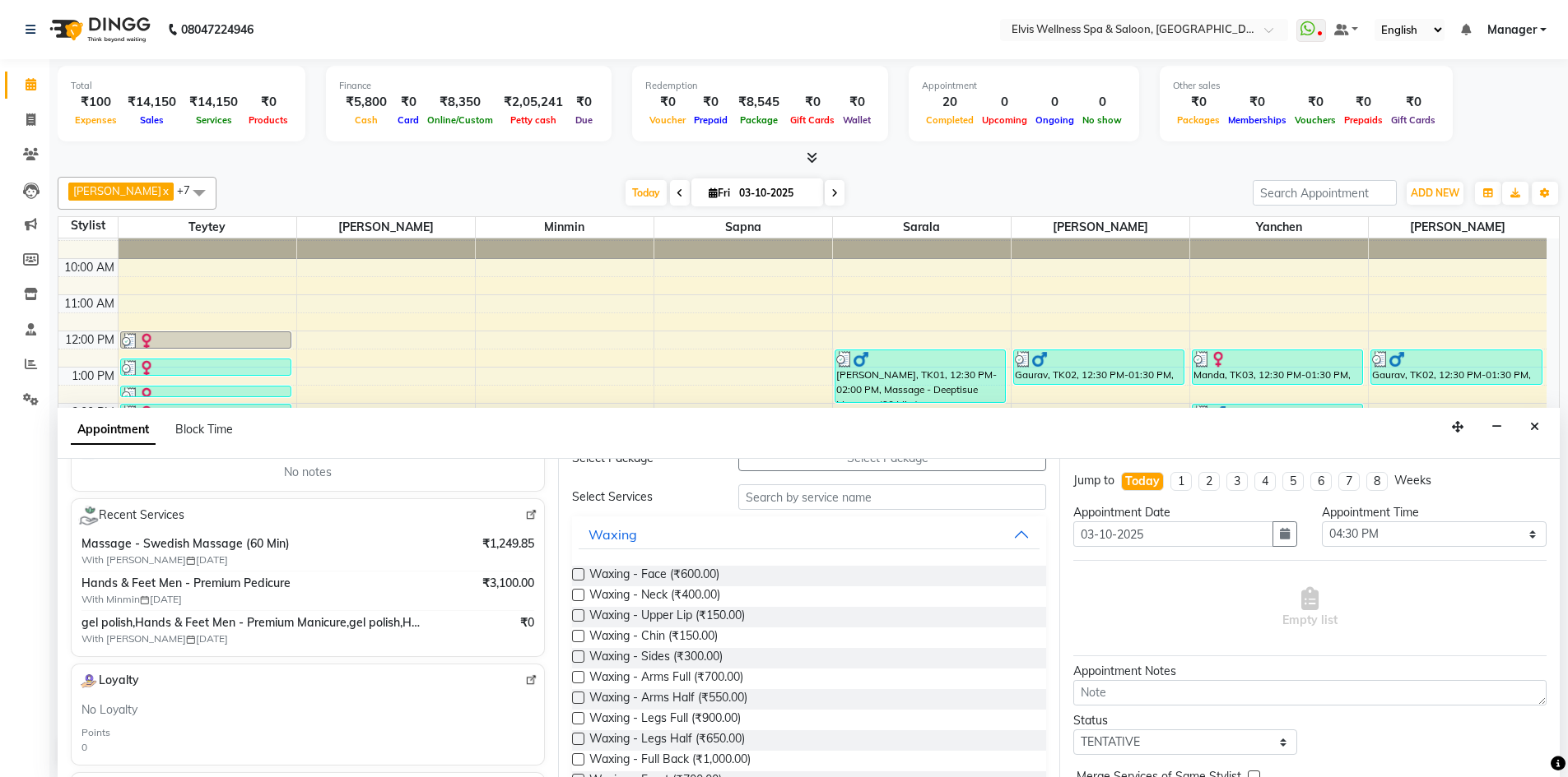
scroll to position [230, 0]
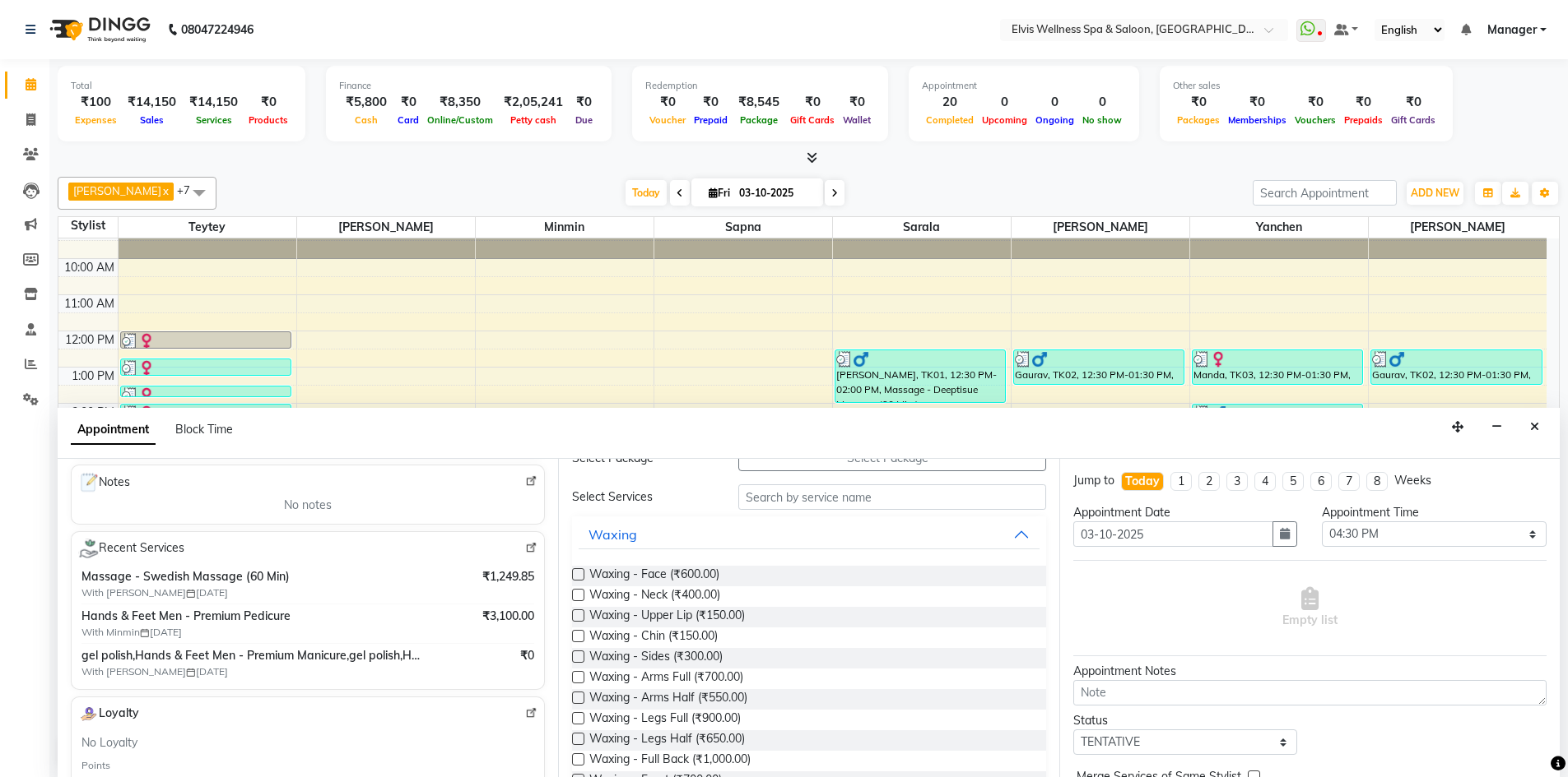
type input "7620335416"
